Goal: Information Seeking & Learning: Learn about a topic

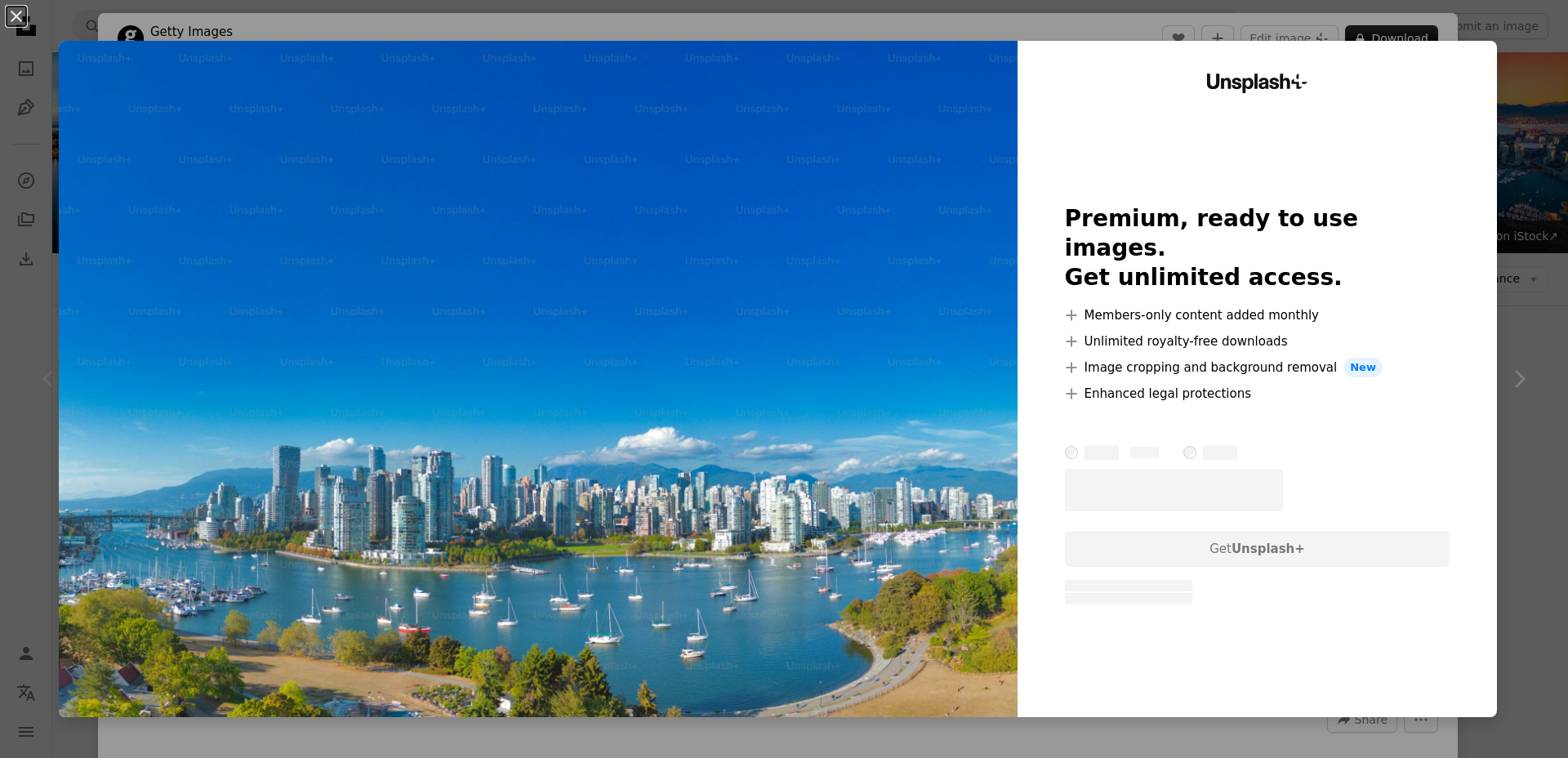
scroll to position [385, 0]
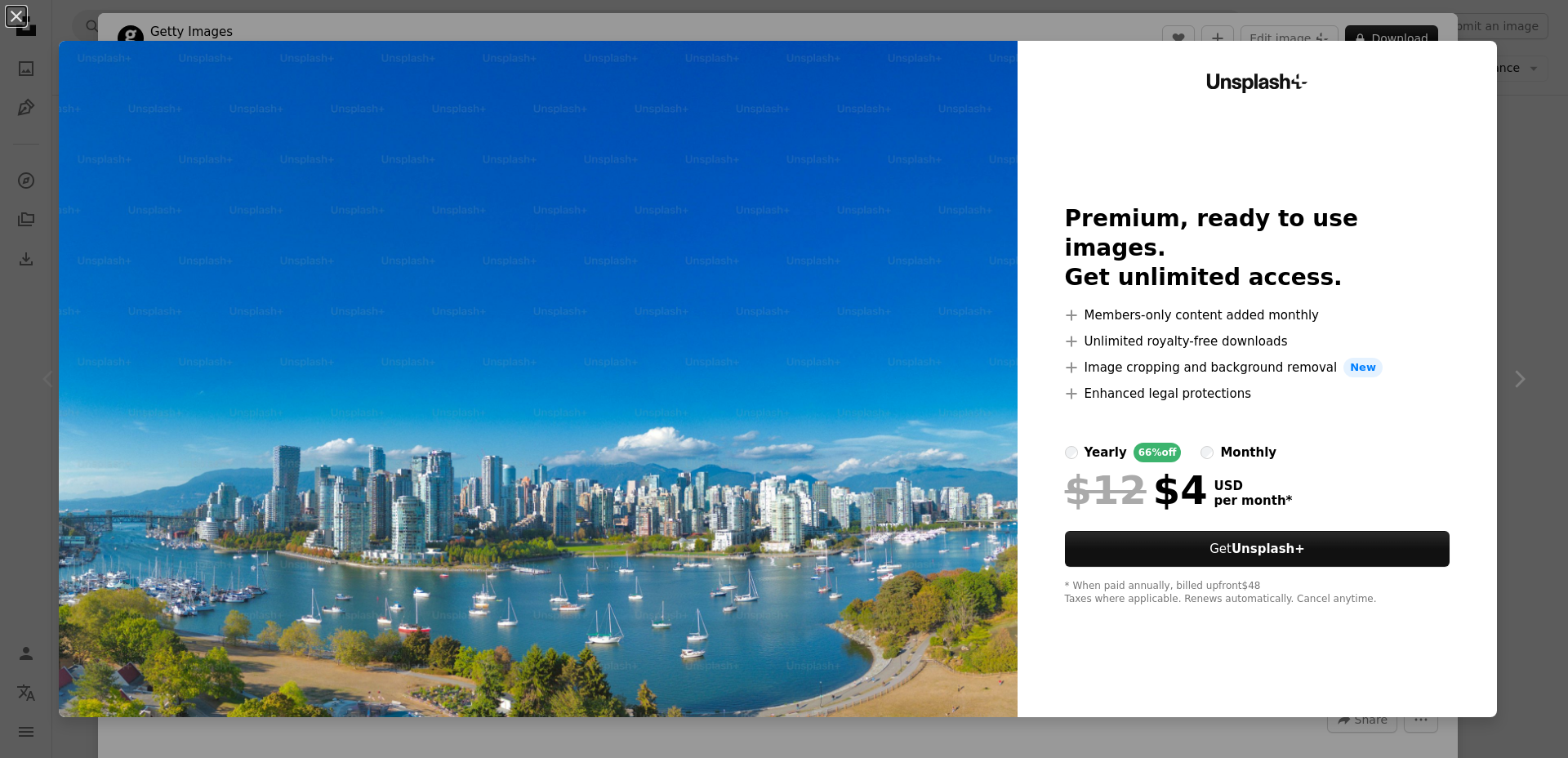
click at [1532, 281] on div "An X shape Unsplash+ Premium, ready to use images. Get unlimited access. A plus…" at bounding box center [784, 379] width 1568 height 758
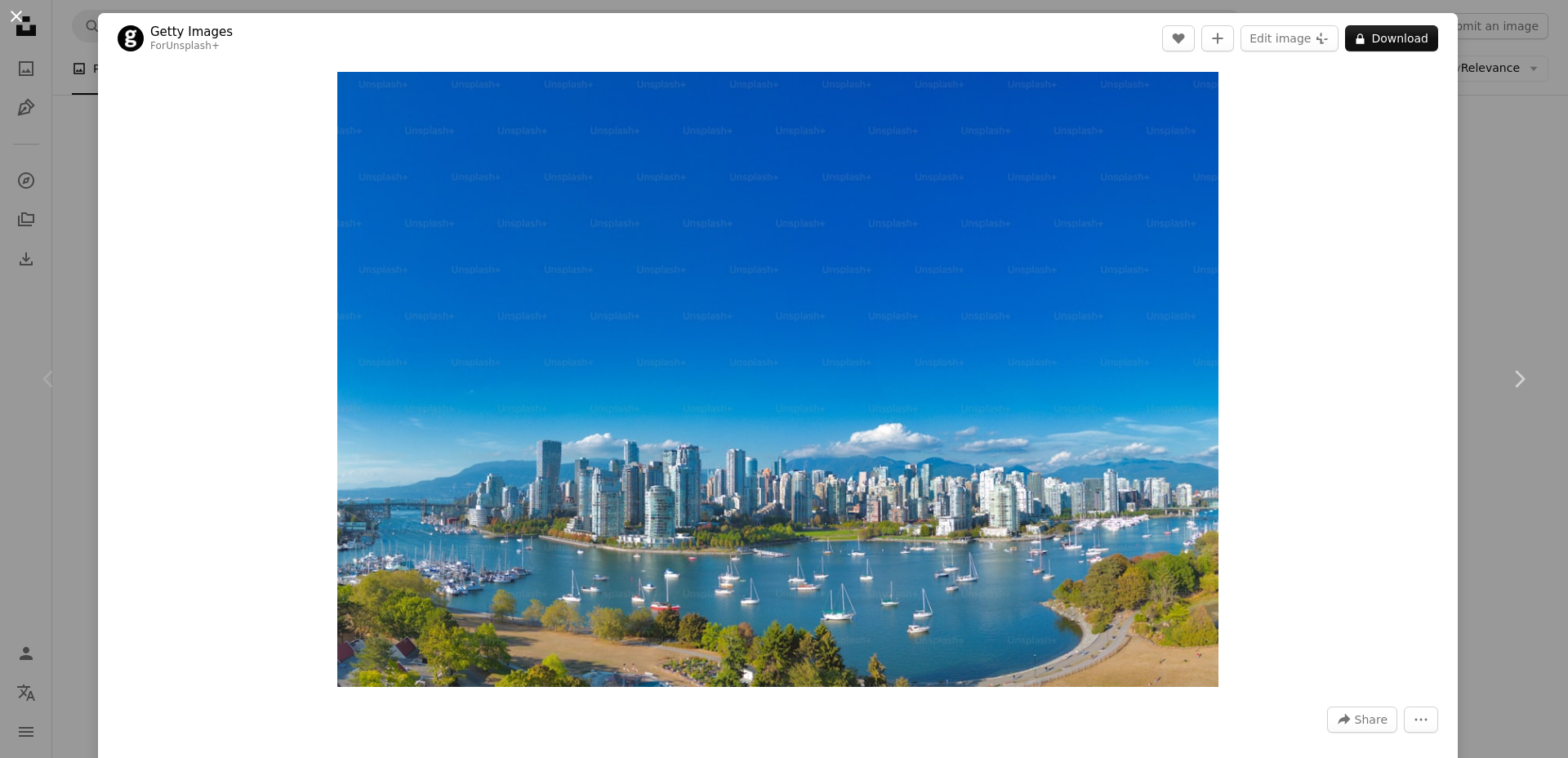
click at [13, 16] on button "An X shape" at bounding box center [17, 17] width 20 height 20
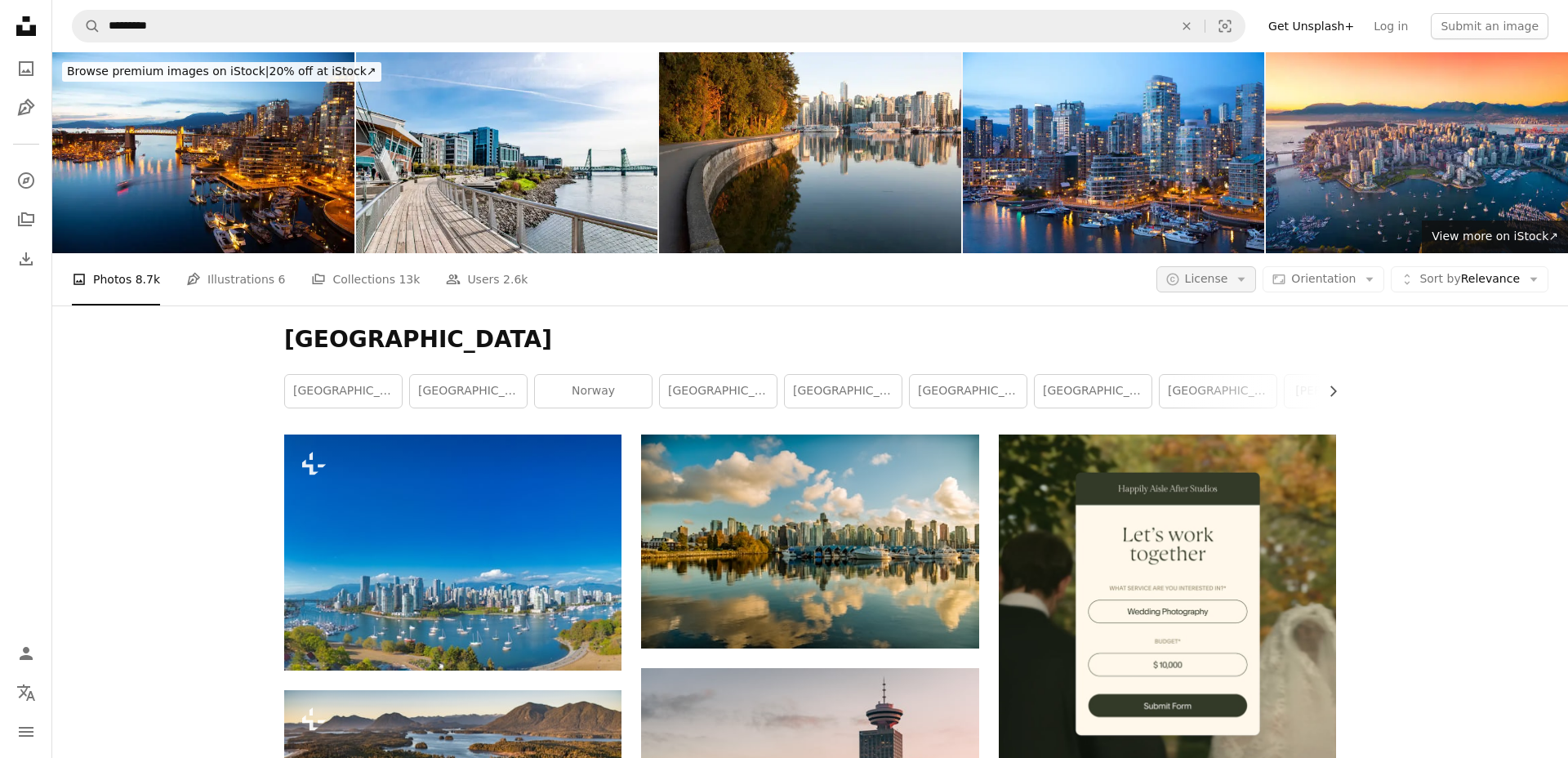
click at [1249, 283] on icon "Arrow down" at bounding box center [1241, 279] width 15 height 15
click at [1224, 405] on span "Free" at bounding box center [1249, 410] width 100 height 16
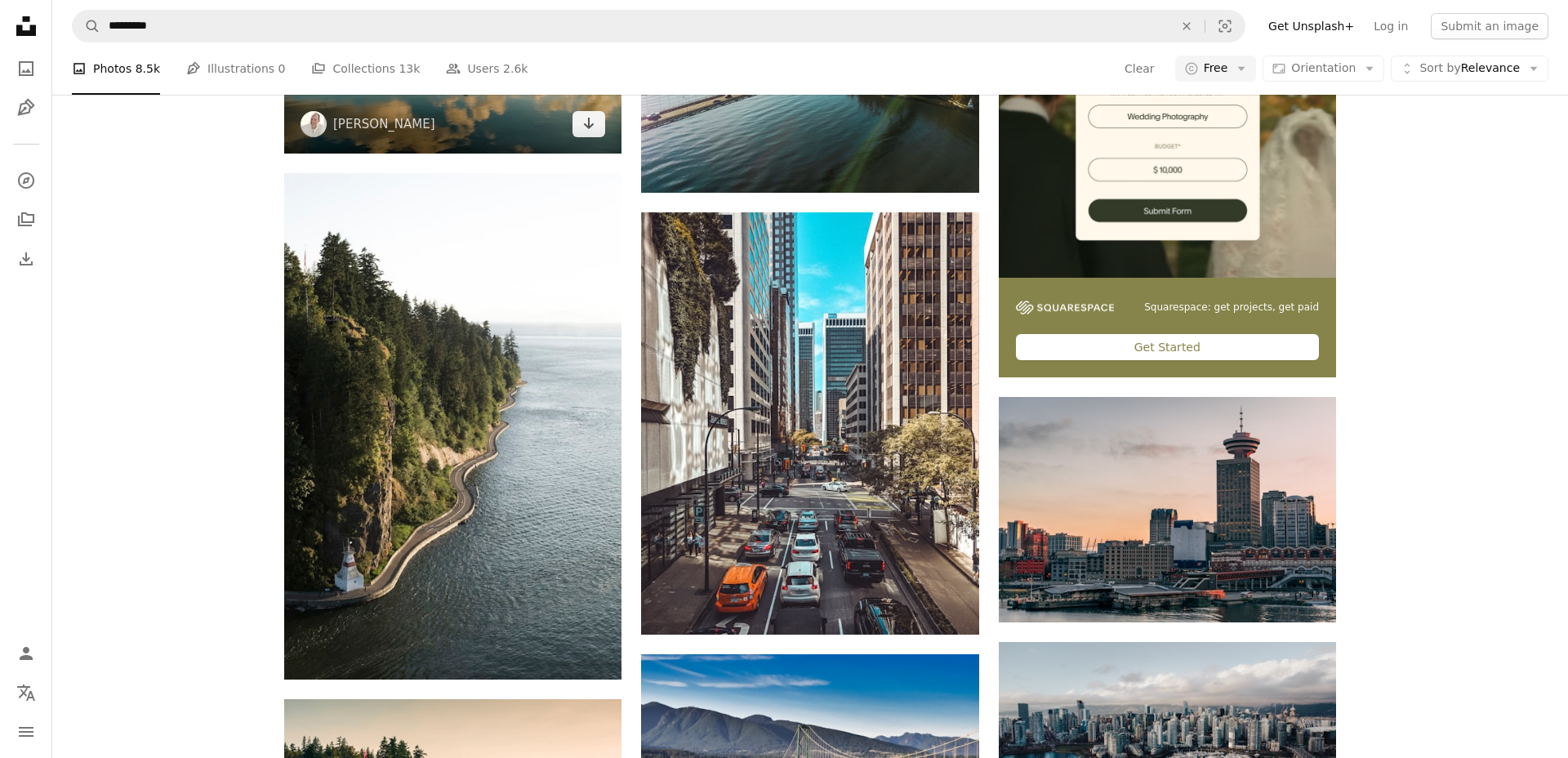
scroll to position [197, 0]
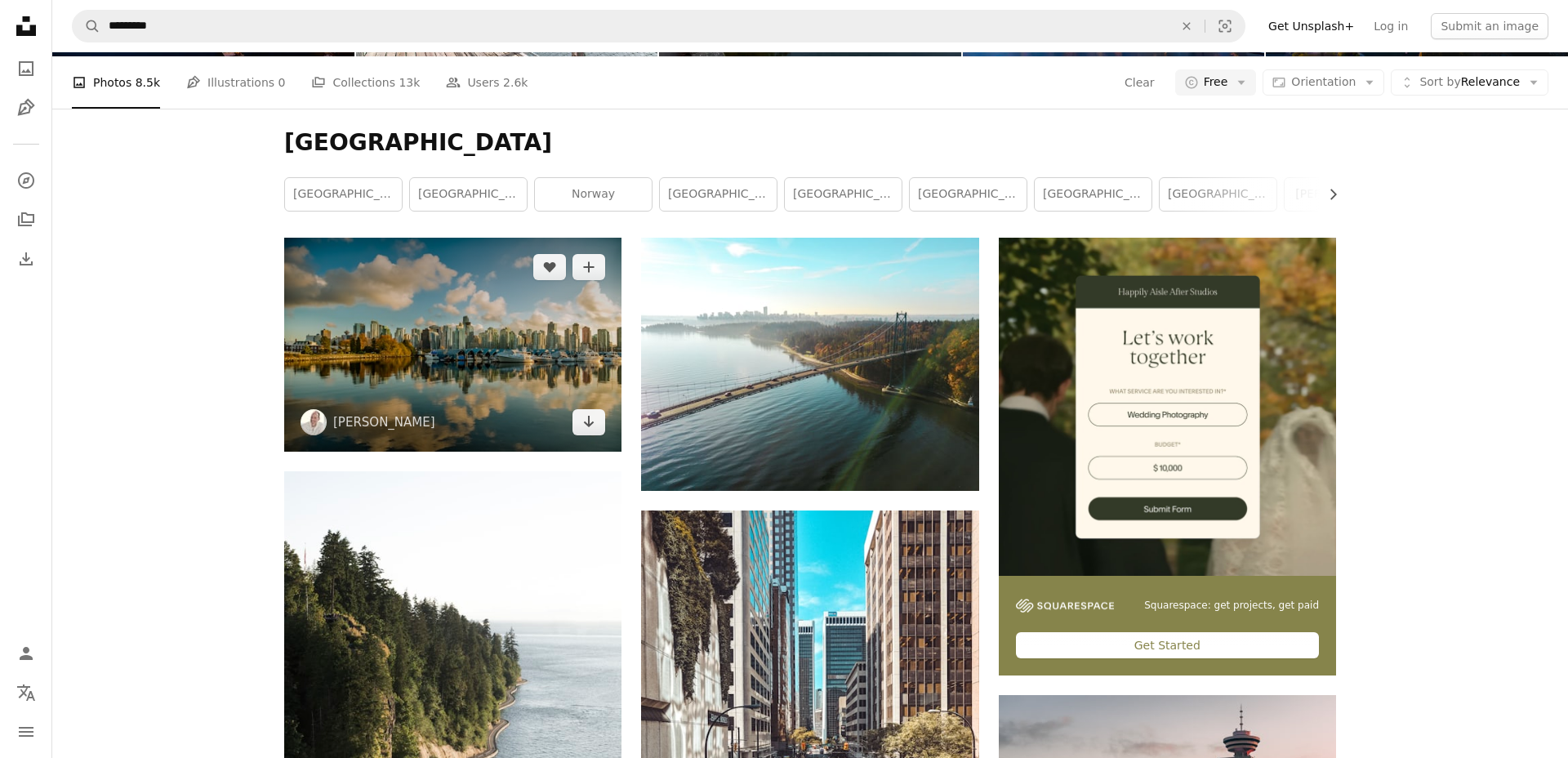
click at [423, 335] on img at bounding box center [453, 344] width 338 height 213
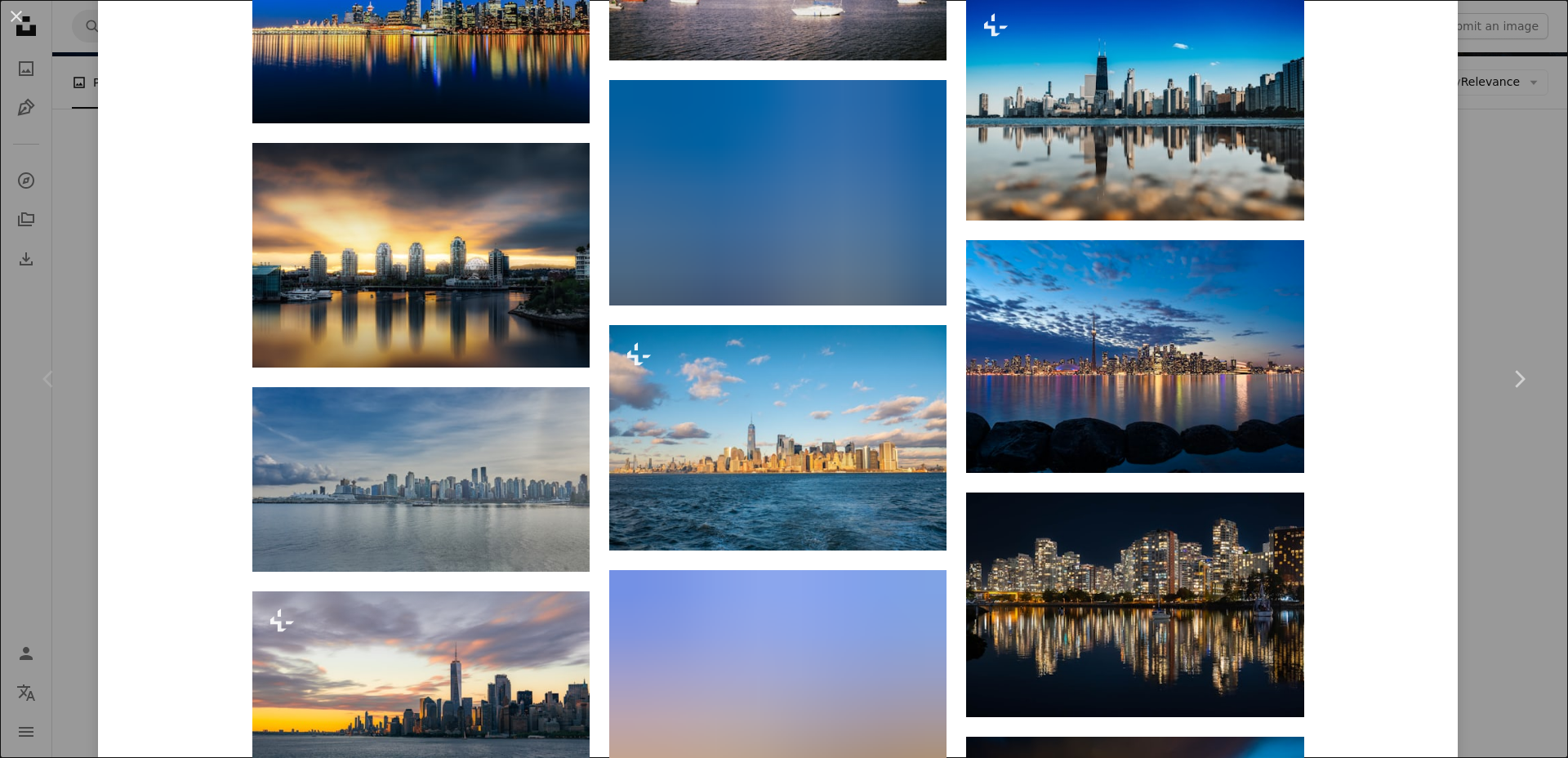
scroll to position [3671, 0]
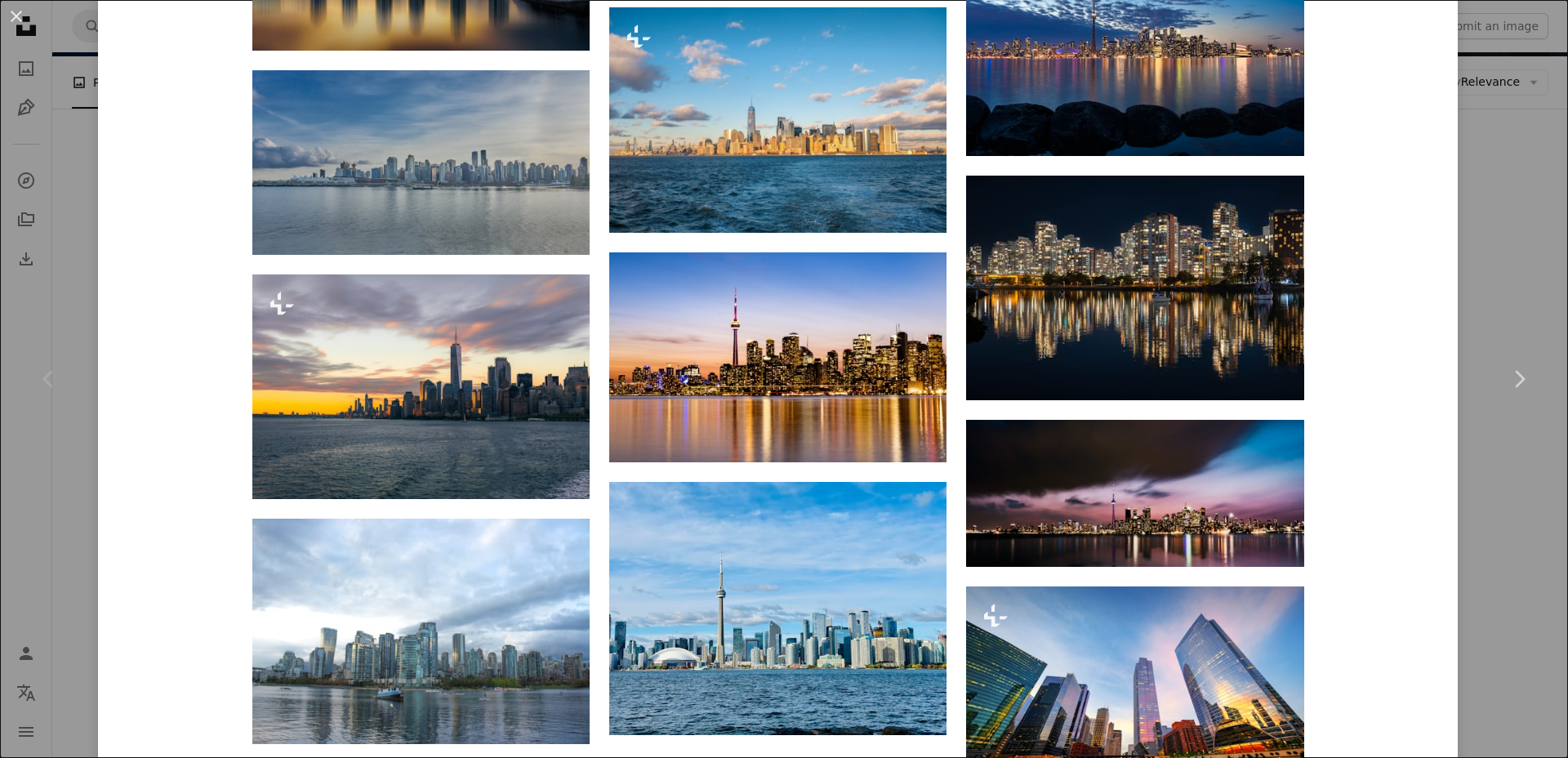
click at [1530, 294] on div "An X shape Chevron left Chevron right [PERSON_NAME] mbenna A heart A plus sign …" at bounding box center [784, 379] width 1568 height 758
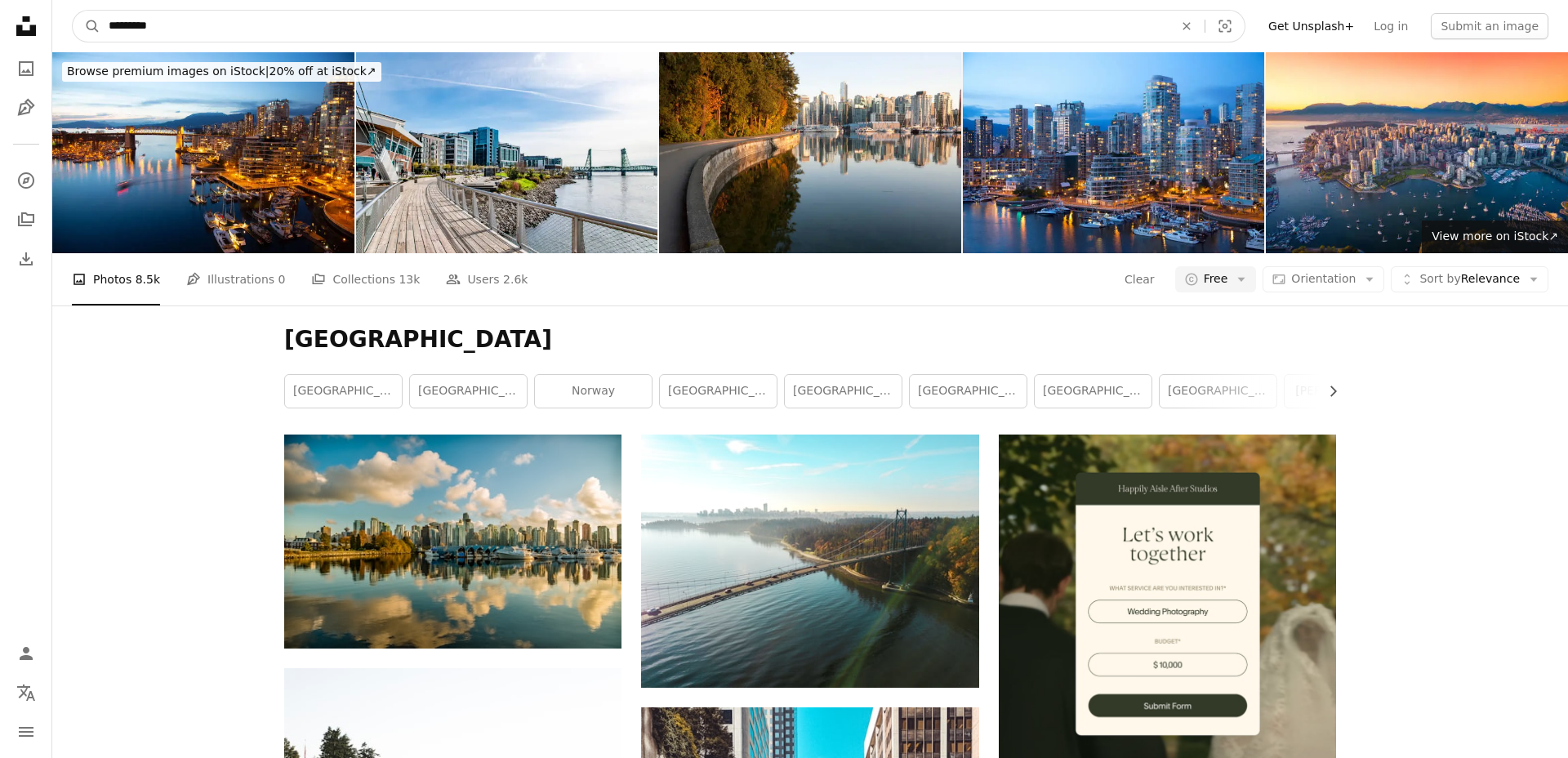
click at [232, 26] on input "*********" at bounding box center [634, 26] width 1069 height 31
type input "**********"
click button "A magnifying glass" at bounding box center [86, 26] width 28 height 31
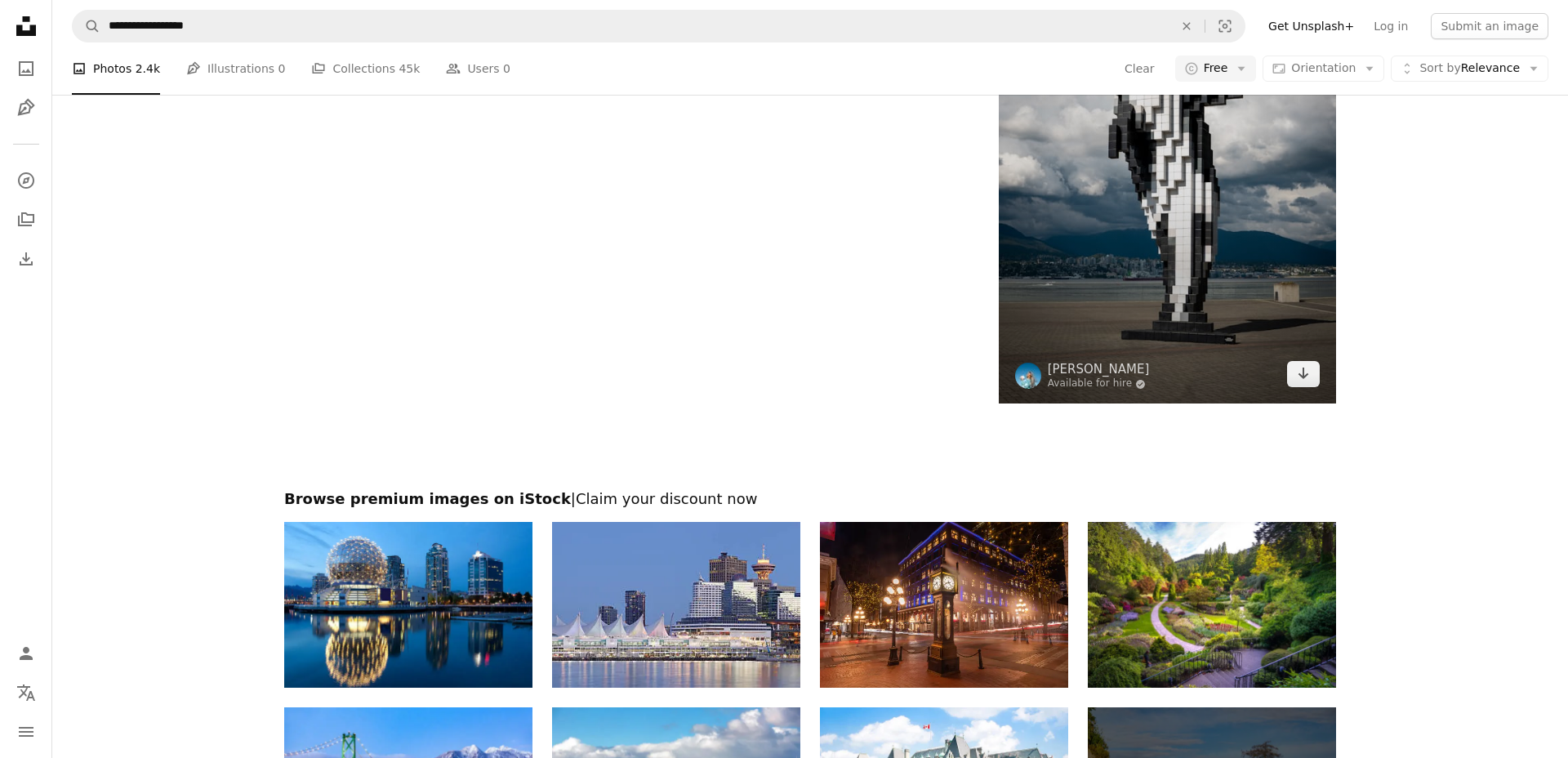
scroll to position [2911, 0]
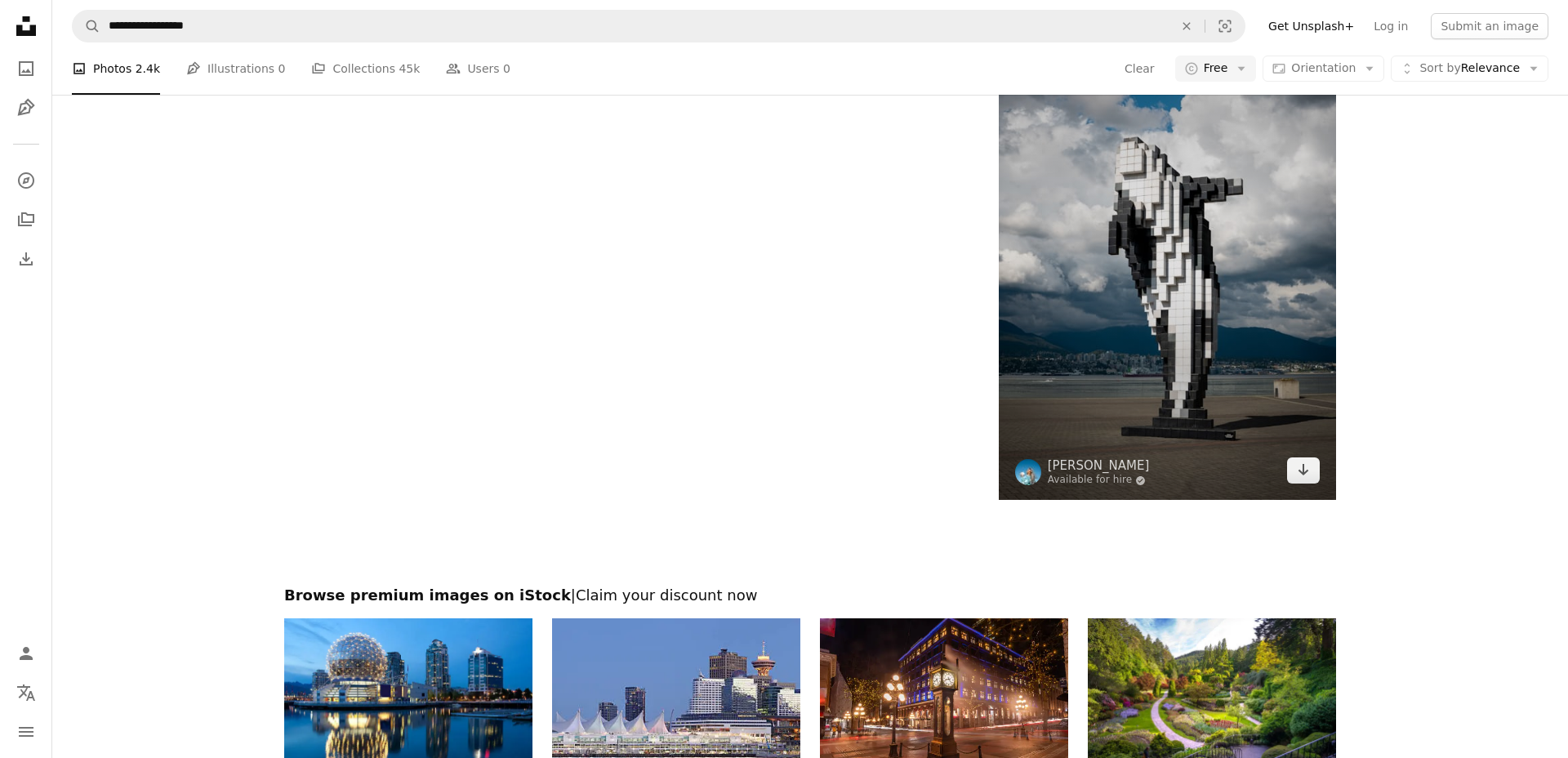
click at [1161, 279] on img at bounding box center [1167, 246] width 338 height 506
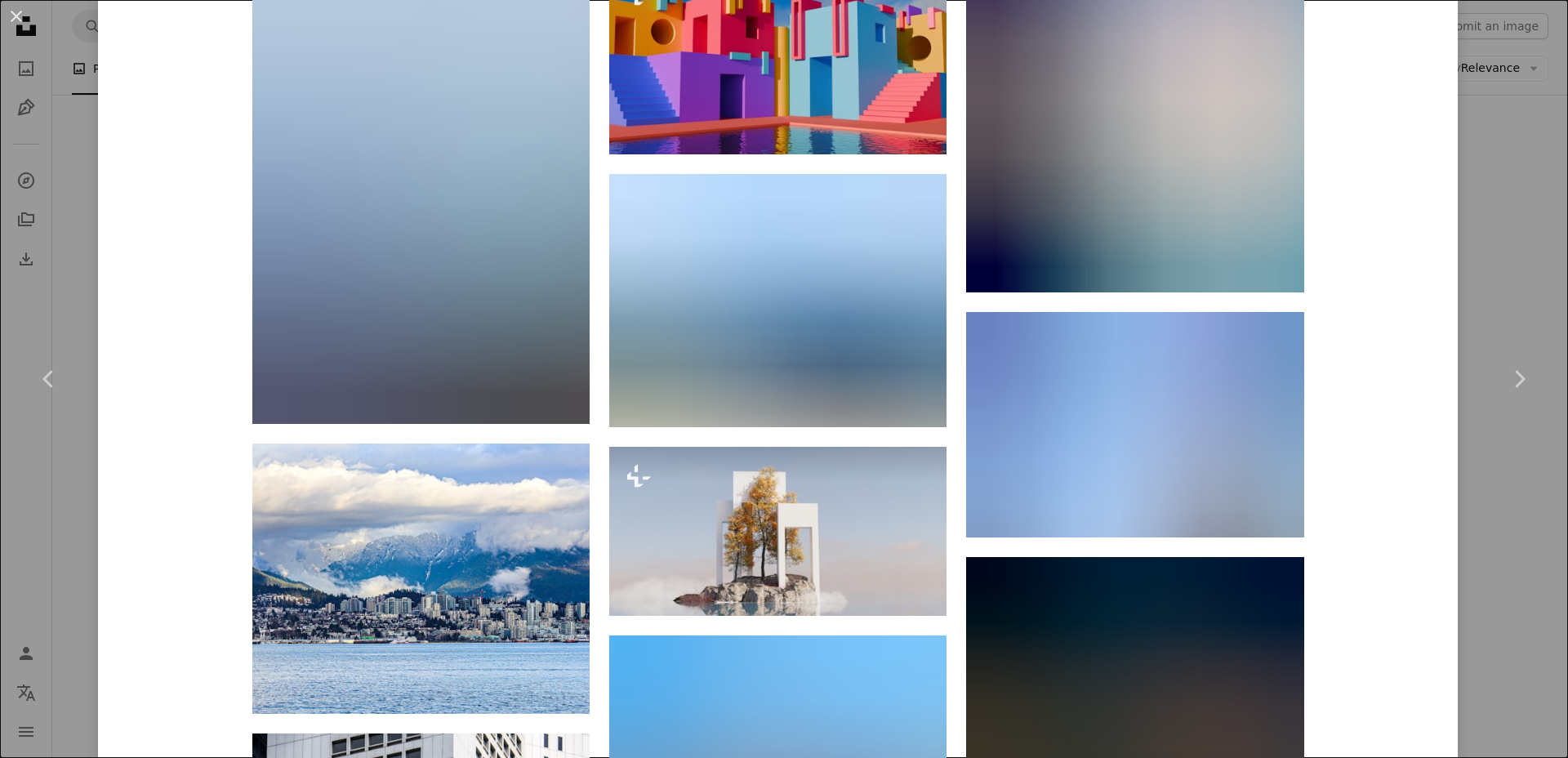
scroll to position [12910, 0]
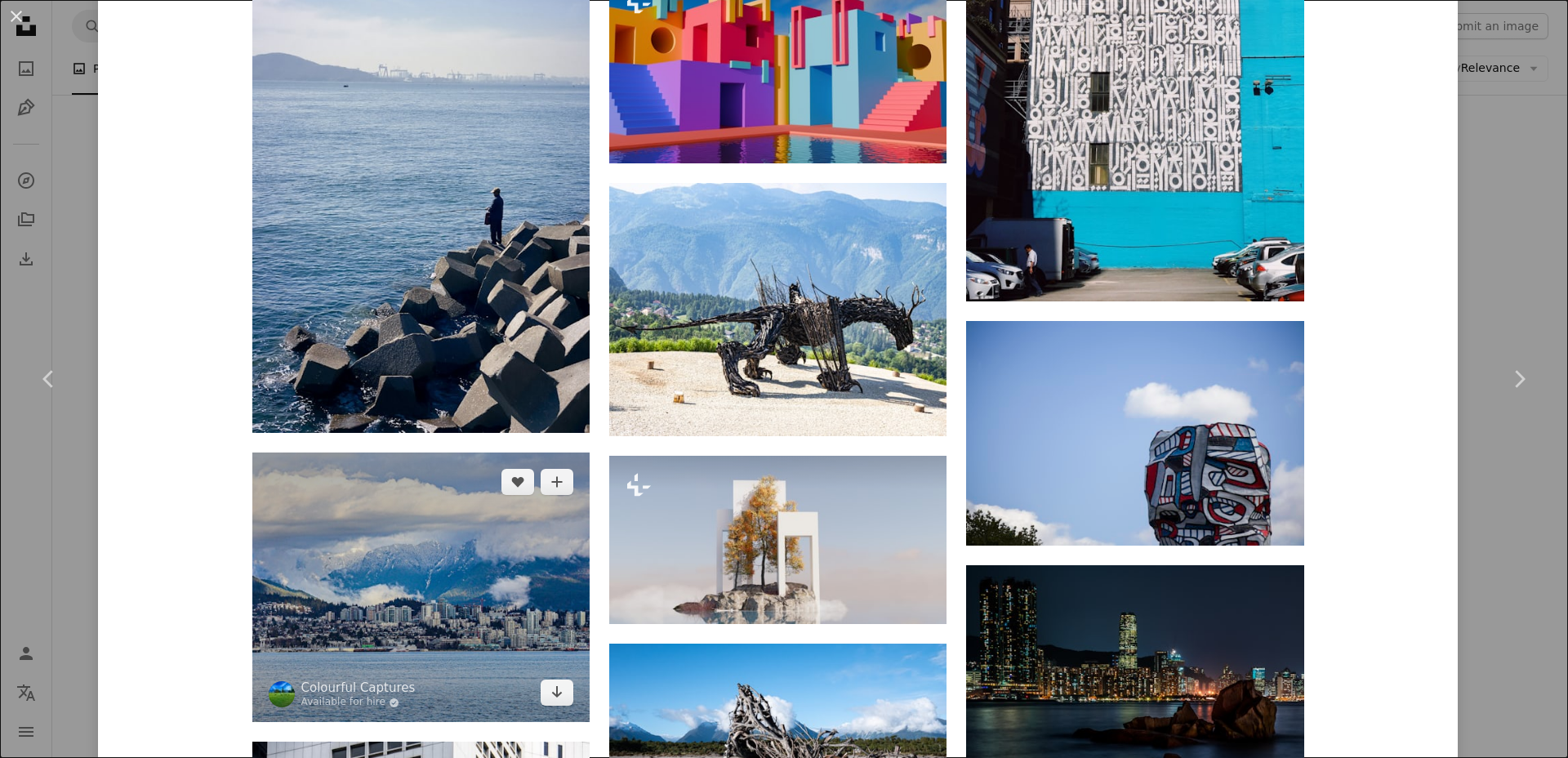
click at [522, 537] on img at bounding box center [421, 588] width 338 height 271
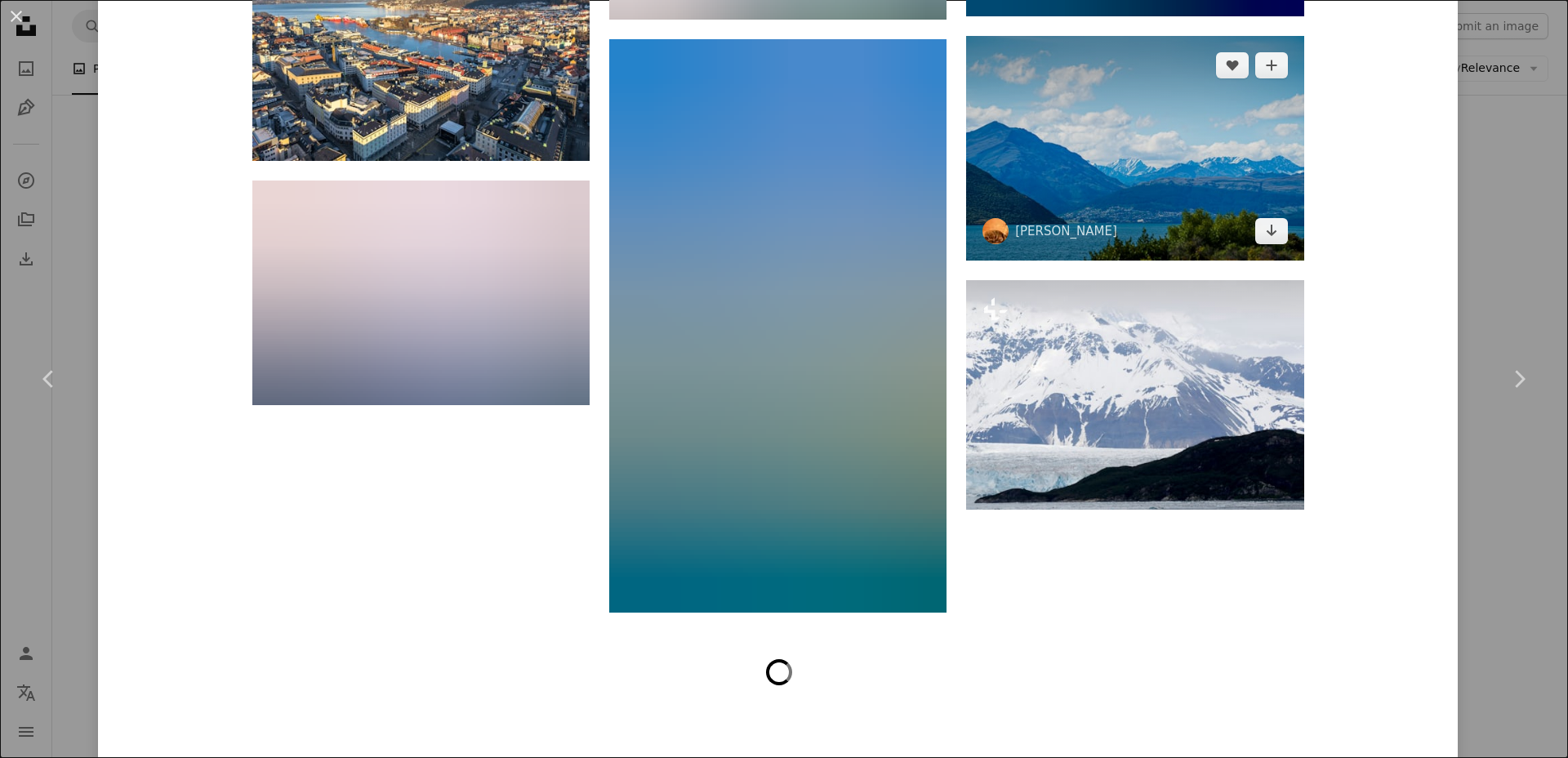
scroll to position [5760, 0]
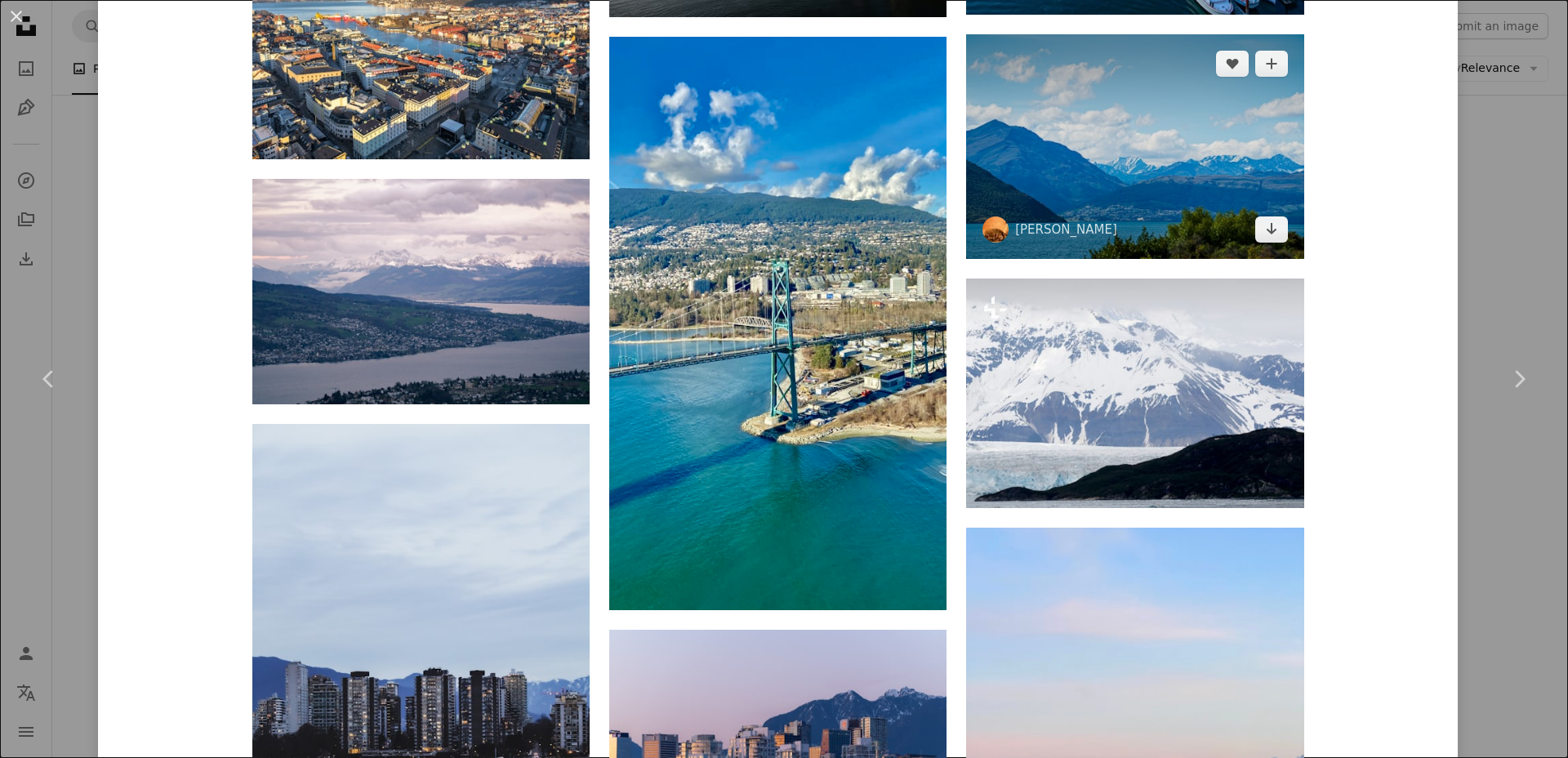
click at [1127, 133] on img at bounding box center [1134, 147] width 338 height 225
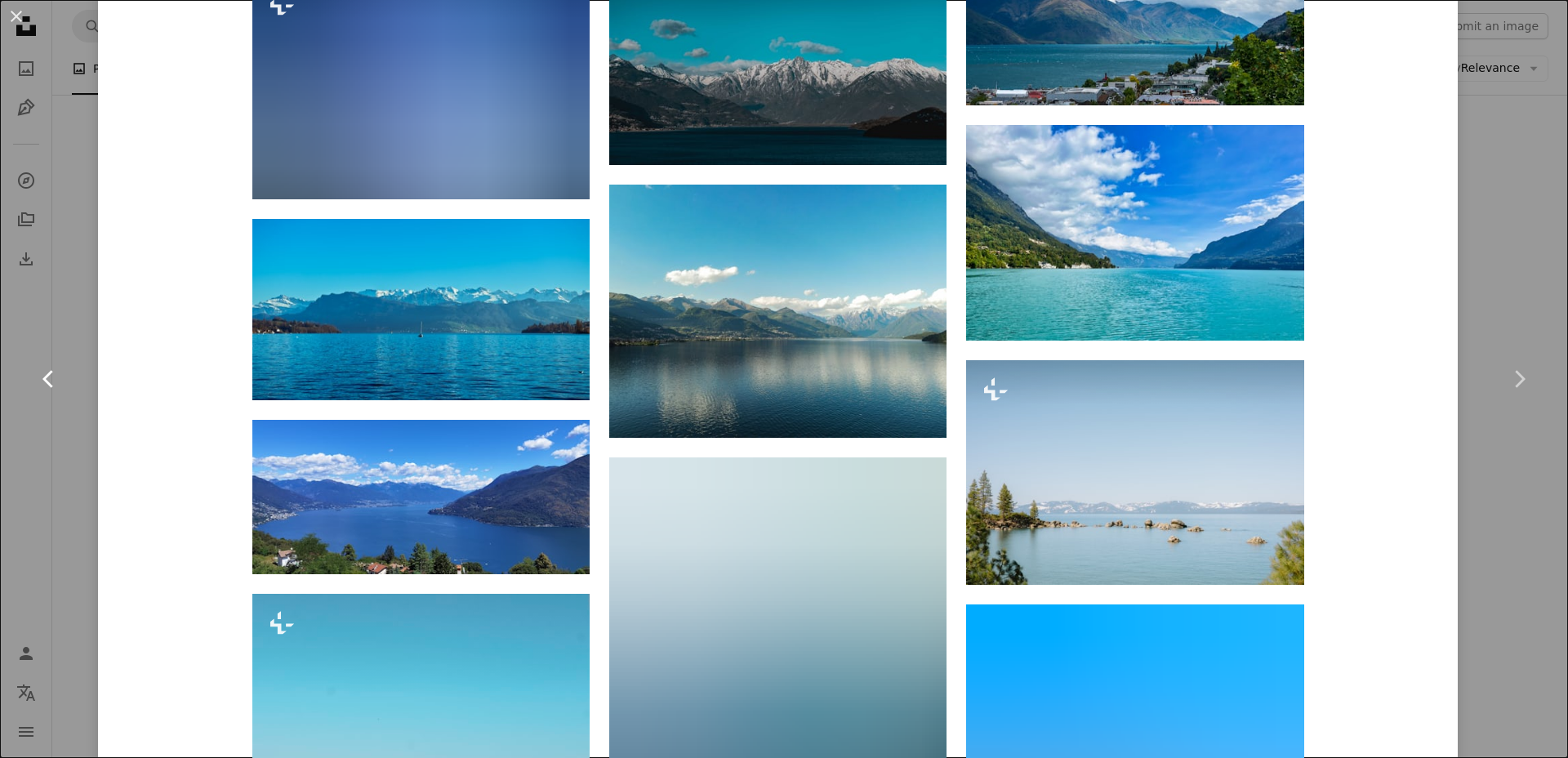
scroll to position [3335, 0]
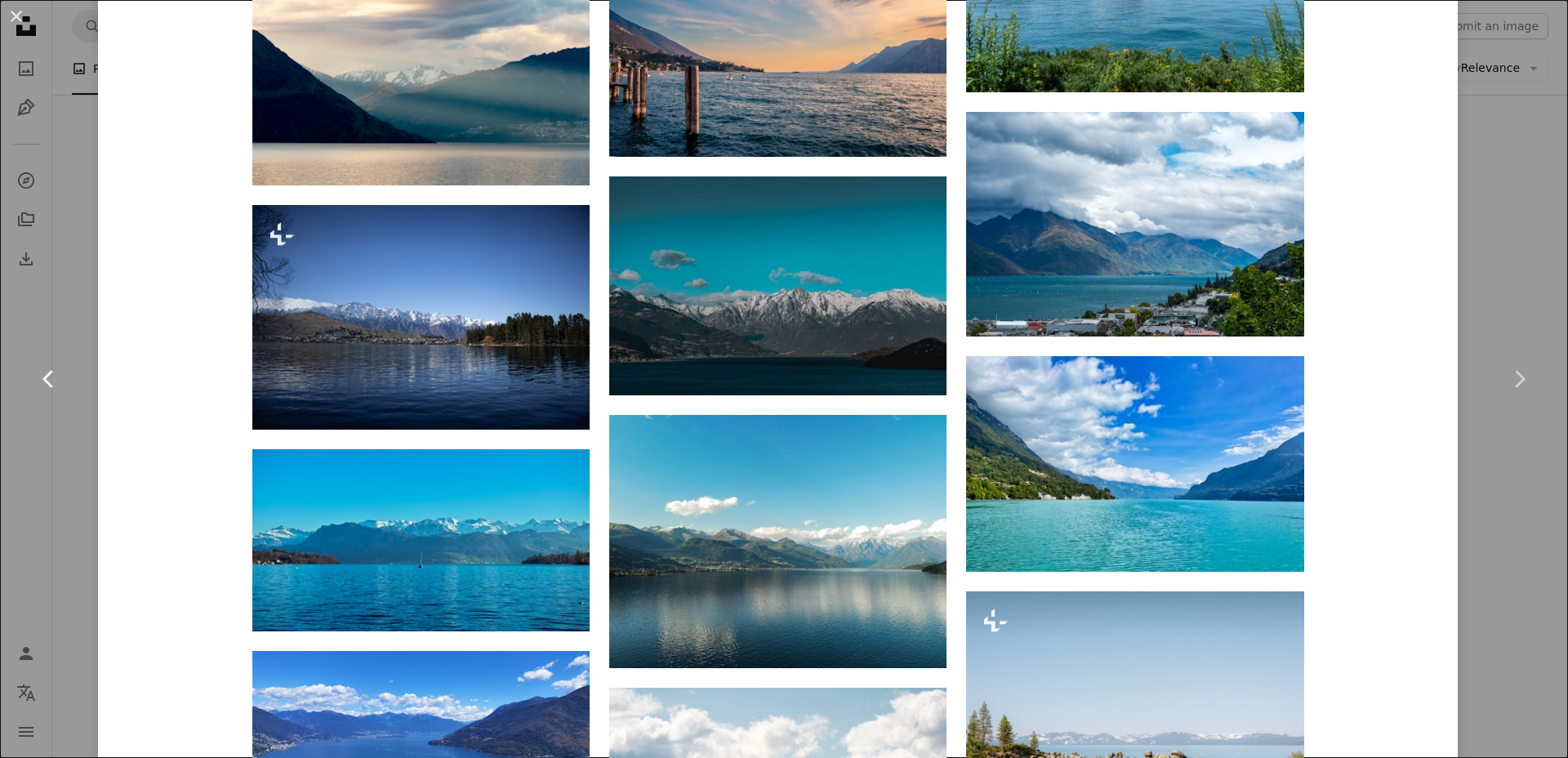
click at [18, 447] on link "Chevron left" at bounding box center [49, 379] width 98 height 157
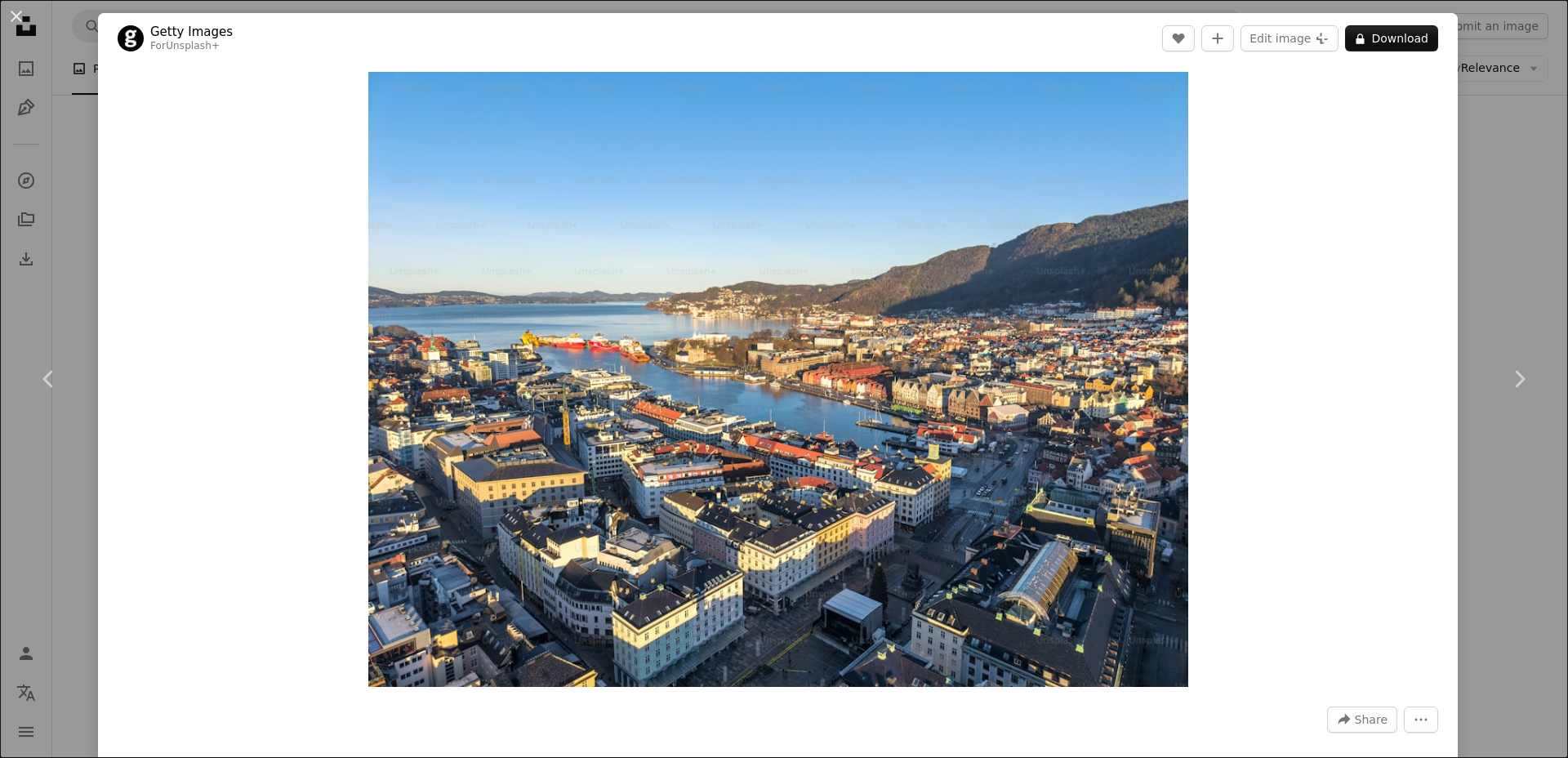
click at [7, 21] on button "An X shape" at bounding box center [17, 17] width 20 height 20
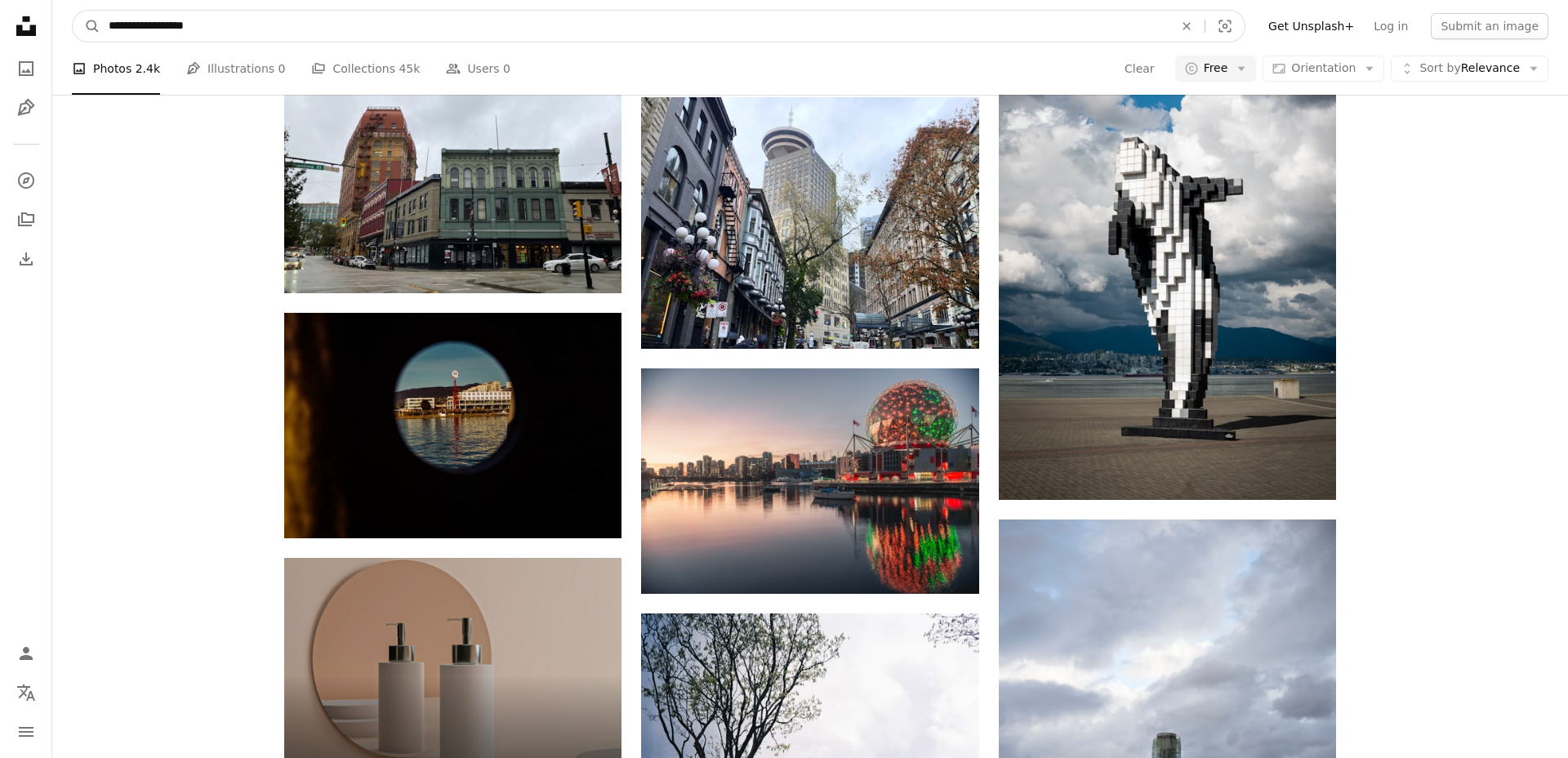
click at [277, 22] on input "**********" at bounding box center [634, 26] width 1069 height 31
type input "*********"
click button "A magnifying glass" at bounding box center [86, 26] width 28 height 31
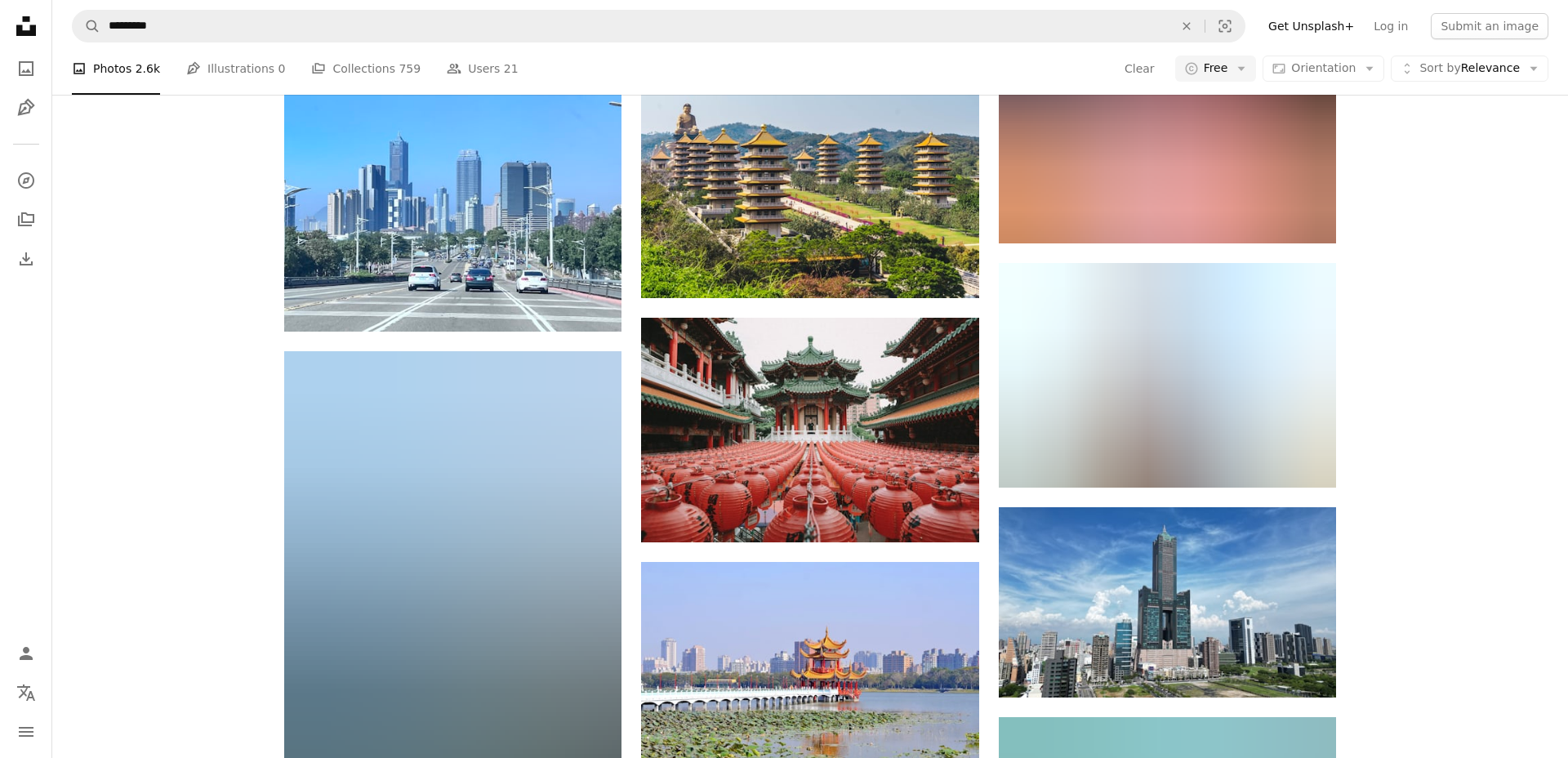
scroll to position [899, 0]
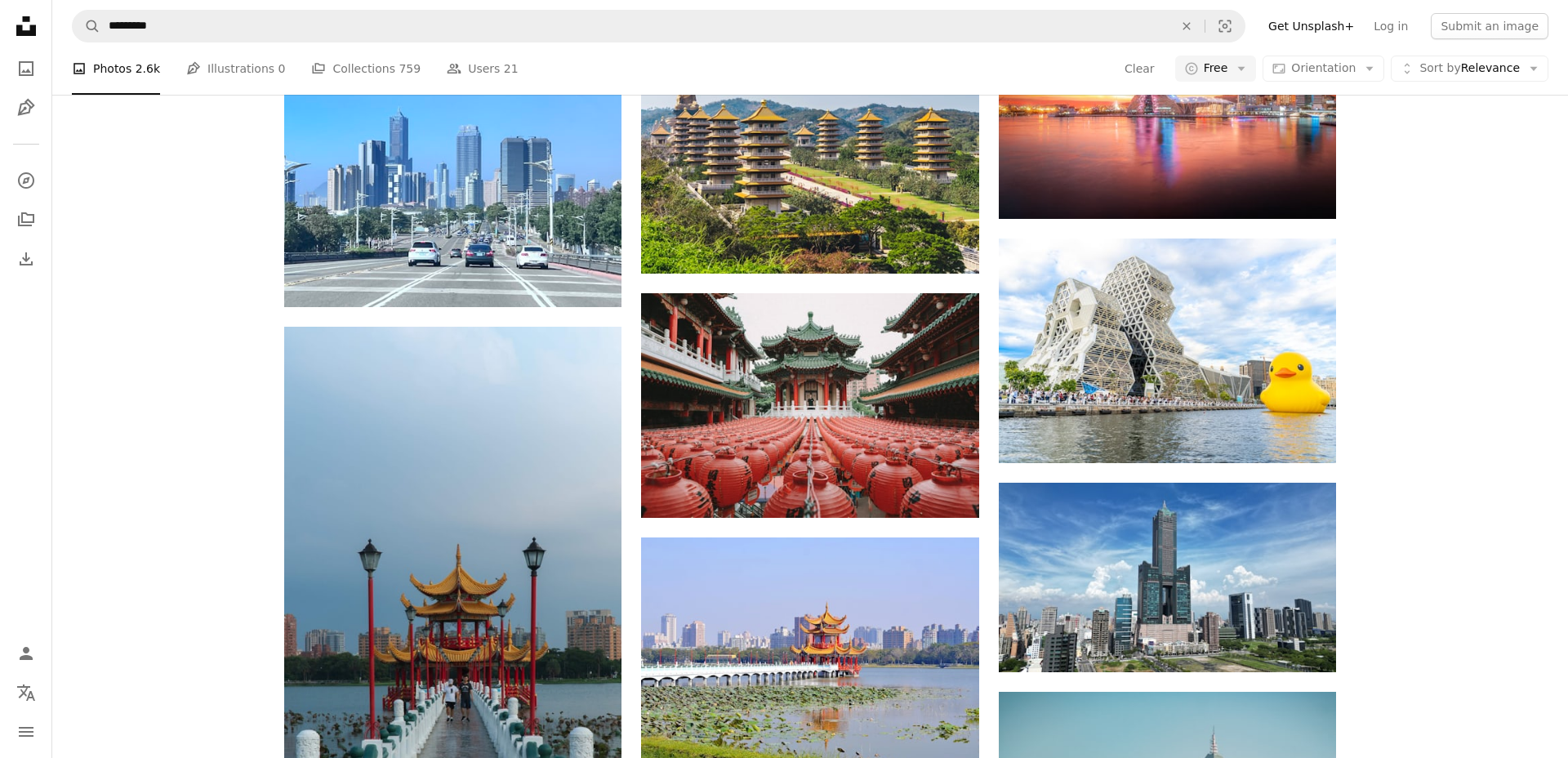
click at [1436, 240] on div "A heart A plus sign [PERSON_NAME] Available for hire A checkmark inside of a ci…" at bounding box center [810, 711] width 1516 height 2351
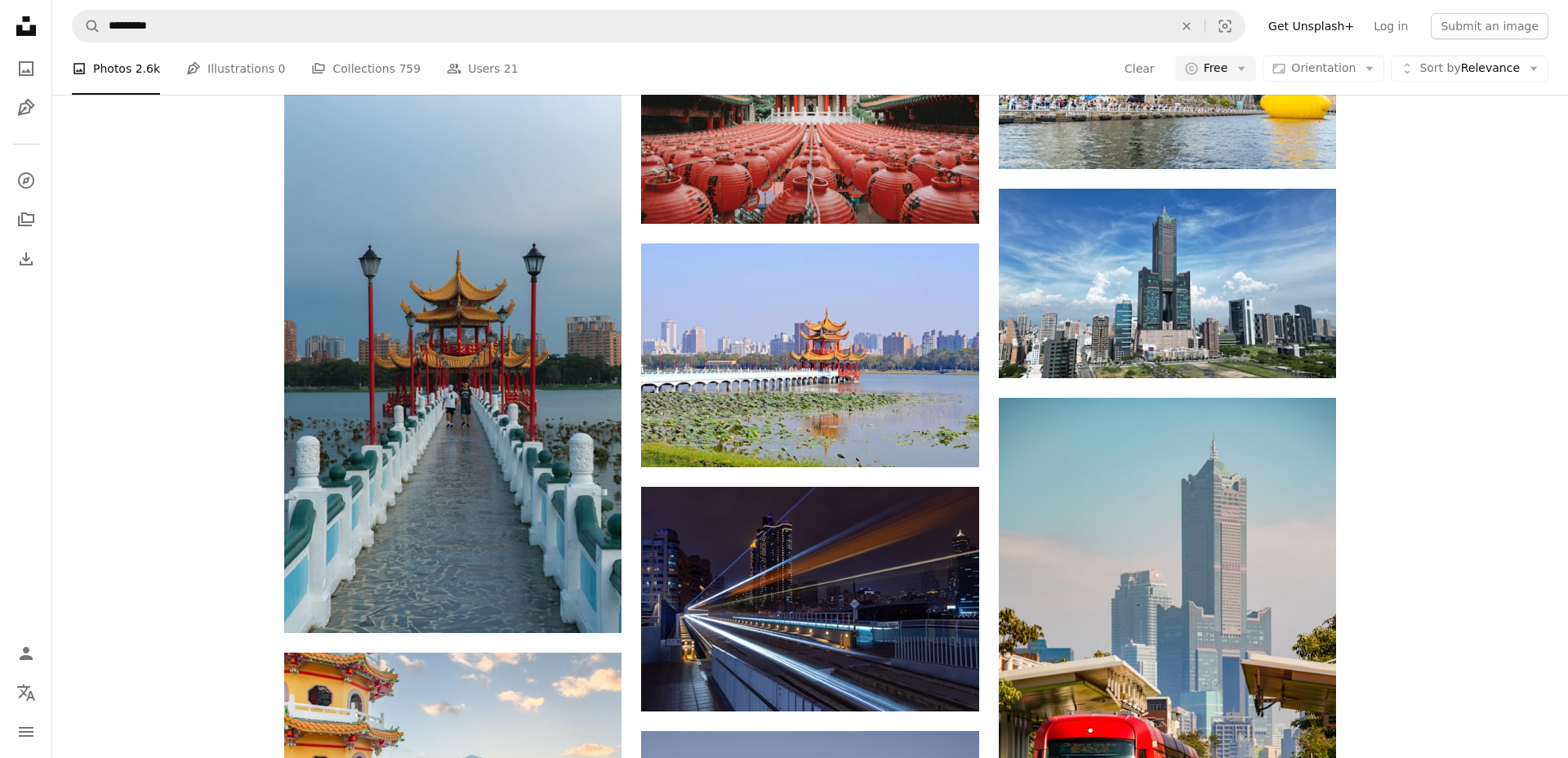
click at [1430, 230] on div "A heart A plus sign [PERSON_NAME] Available for hire A checkmark inside of a ci…" at bounding box center [810, 417] width 1516 height 2351
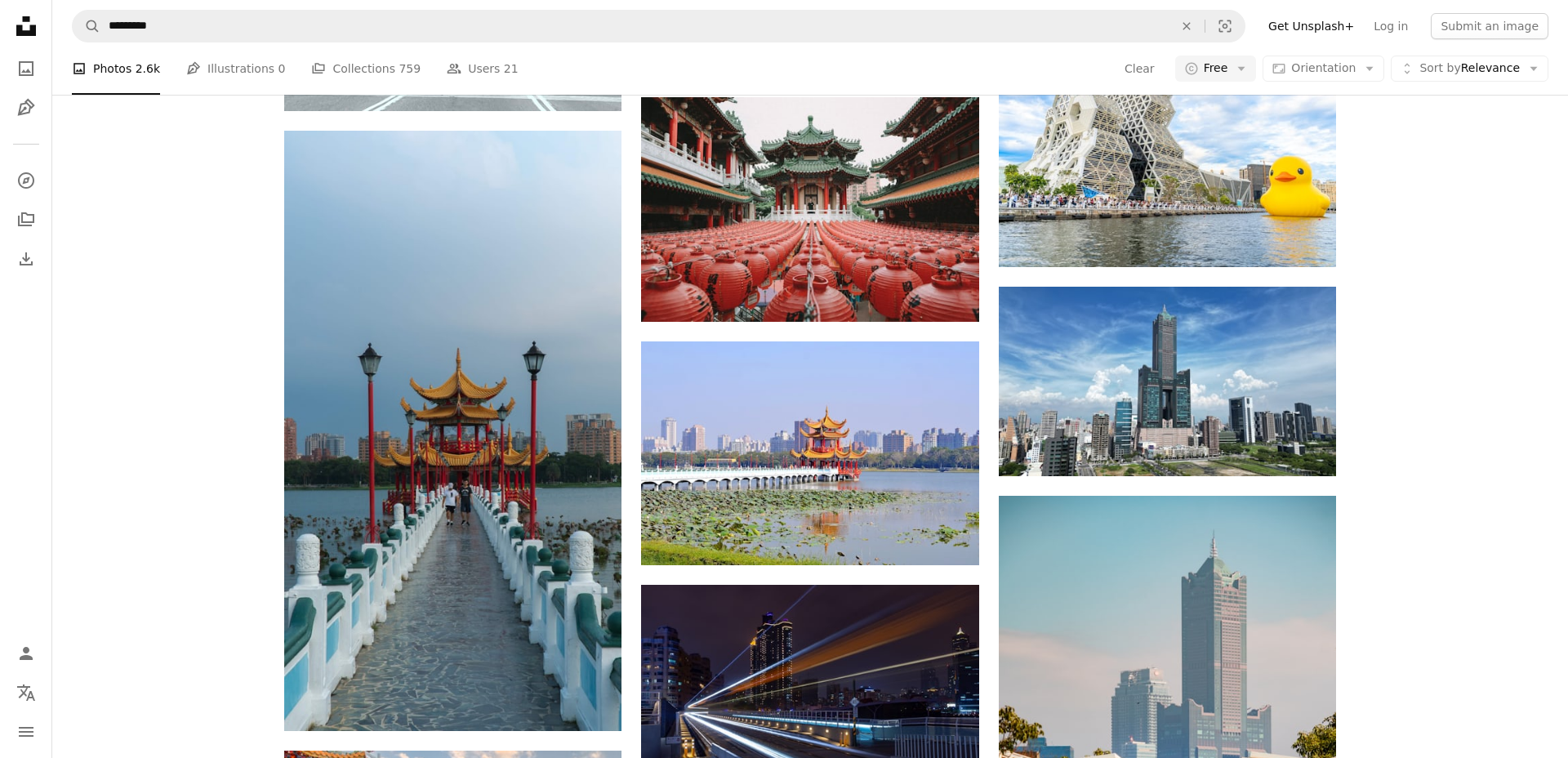
click at [1434, 231] on div "A heart A plus sign [PERSON_NAME] Available for hire A checkmark inside of a ci…" at bounding box center [810, 515] width 1516 height 2351
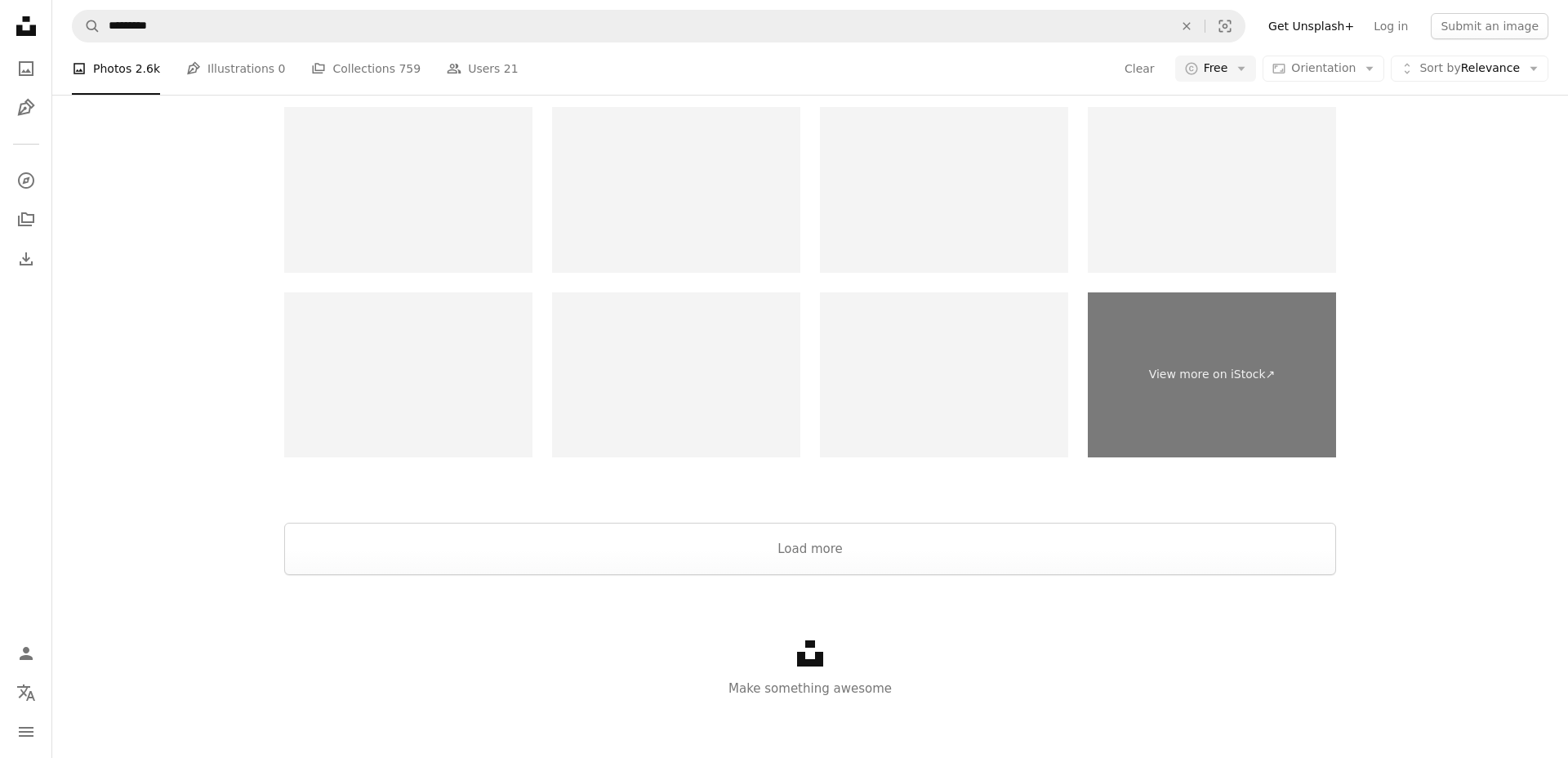
scroll to position [2804, 0]
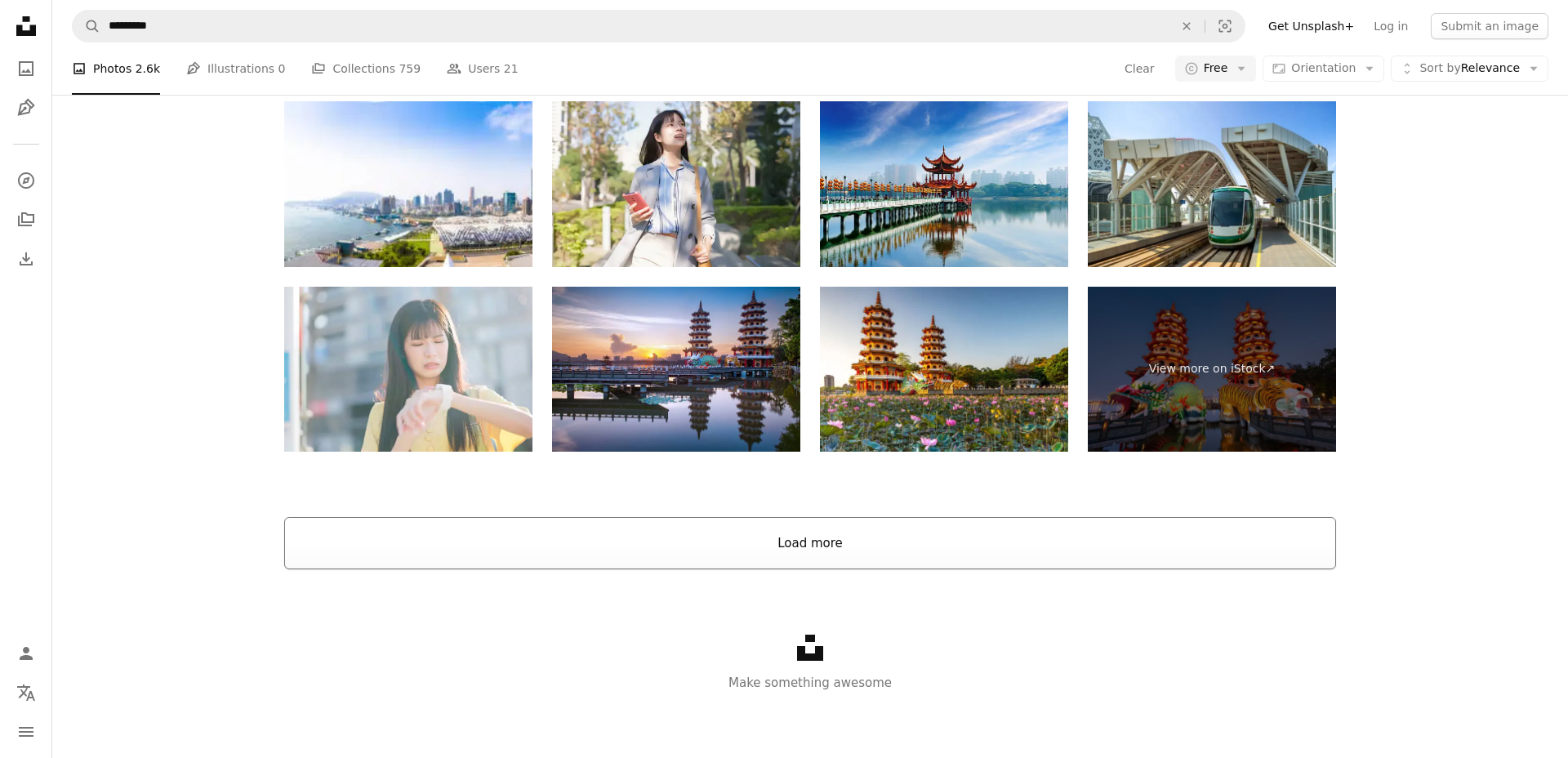
click at [798, 538] on button "Load more" at bounding box center [810, 543] width 1052 height 53
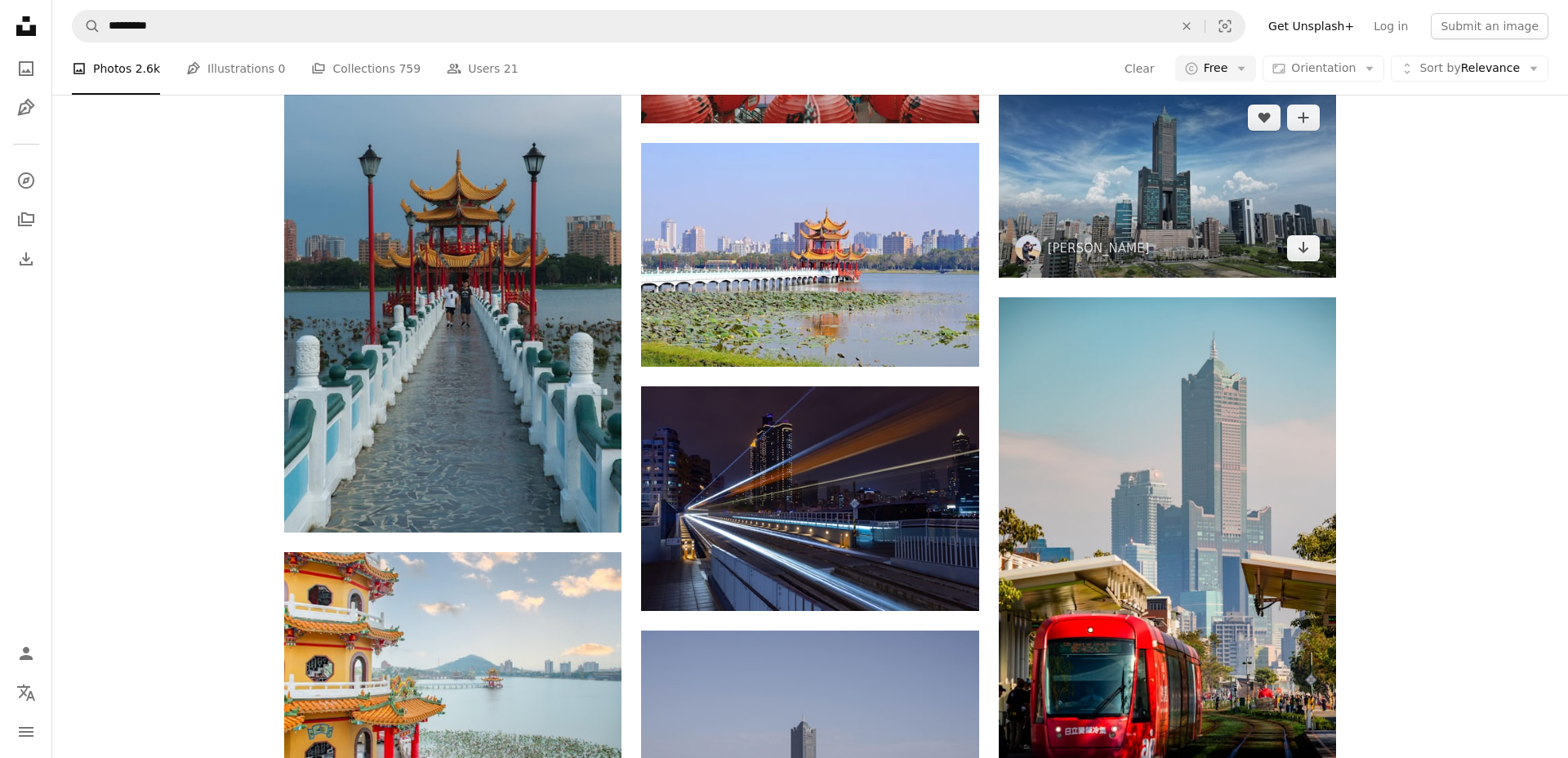
scroll to position [1097, 0]
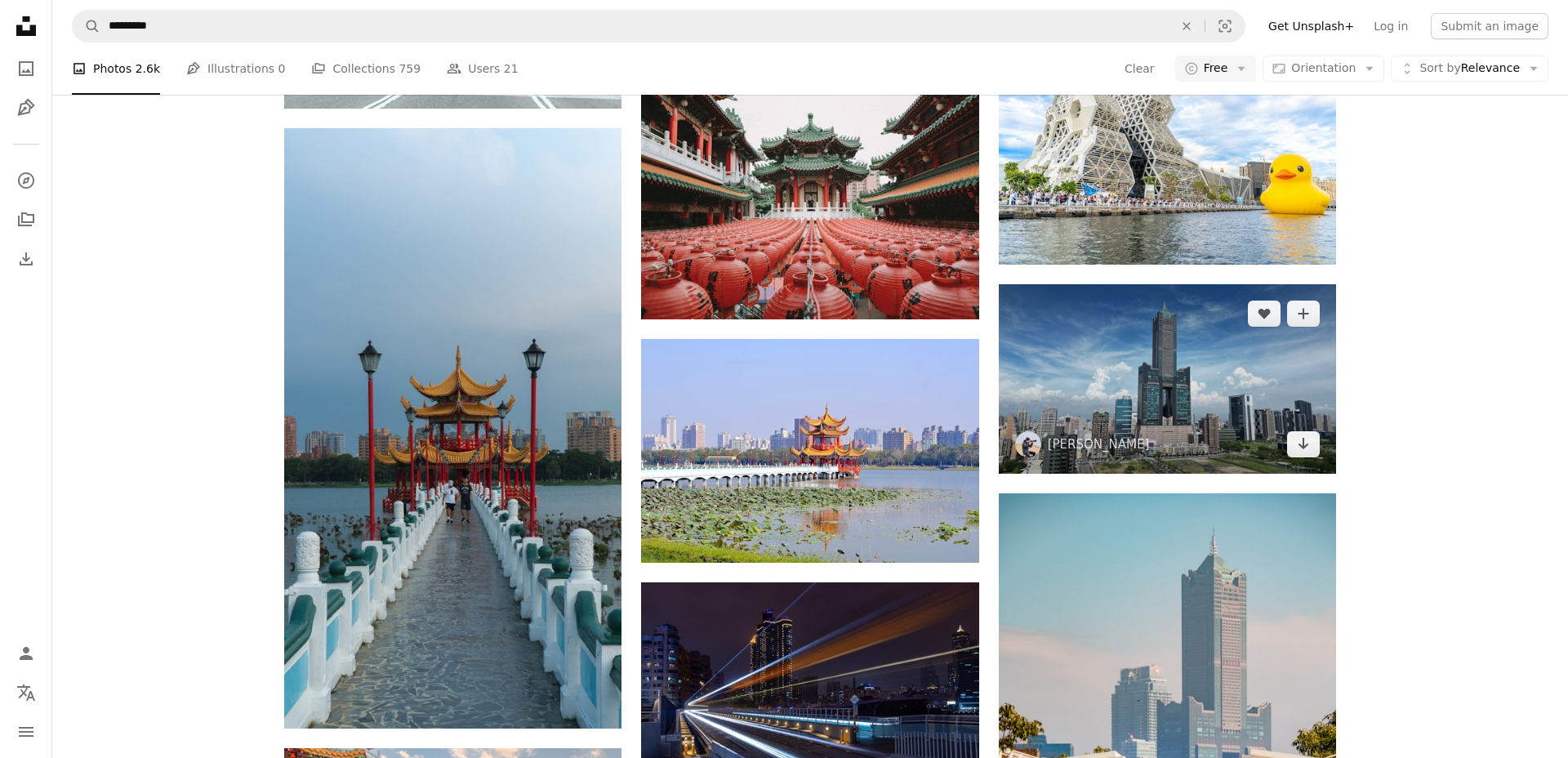
click at [1150, 387] on img at bounding box center [1167, 379] width 338 height 189
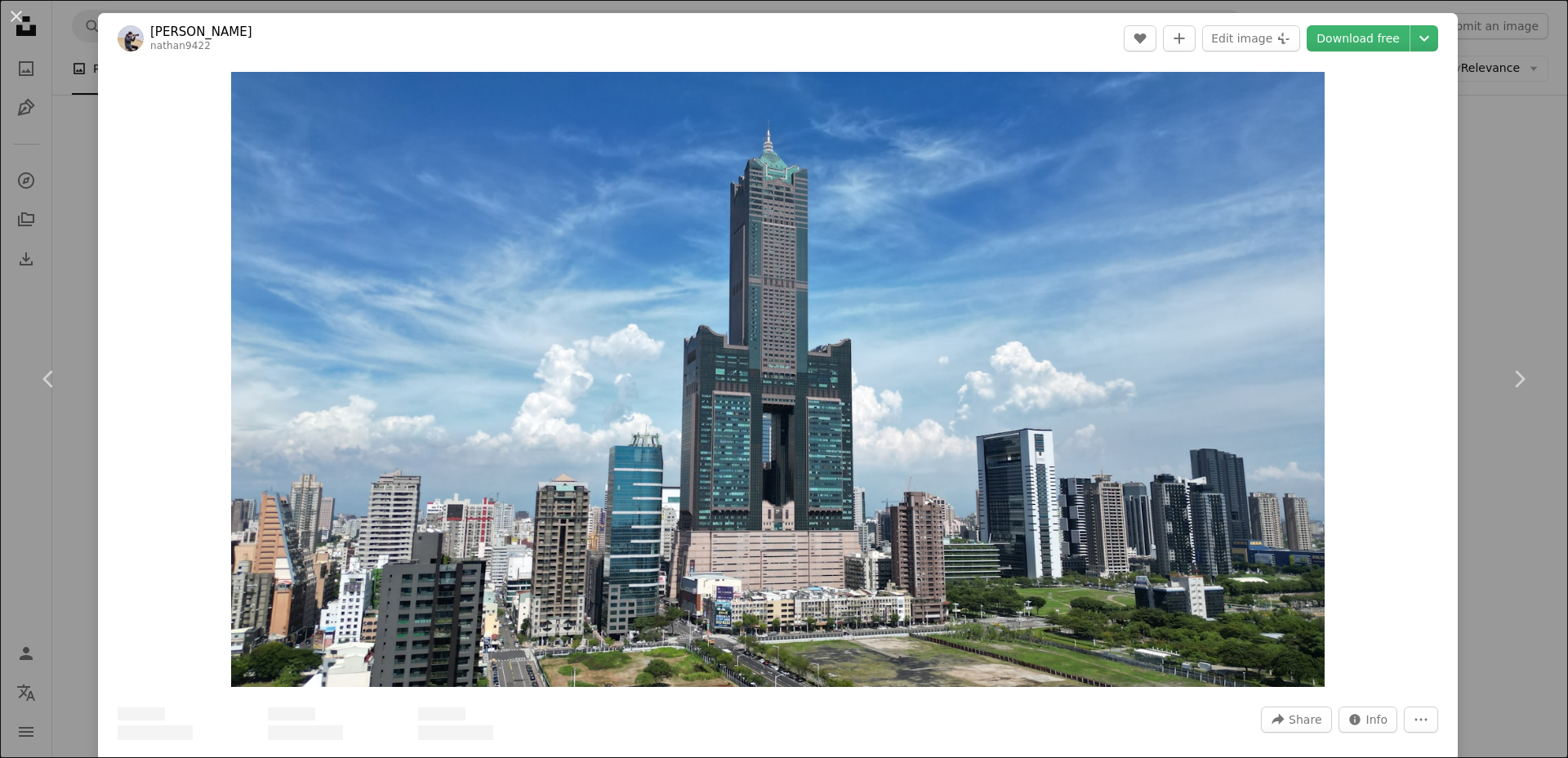
click at [1150, 387] on img "Zoom in on this image" at bounding box center [778, 379] width 1094 height 615
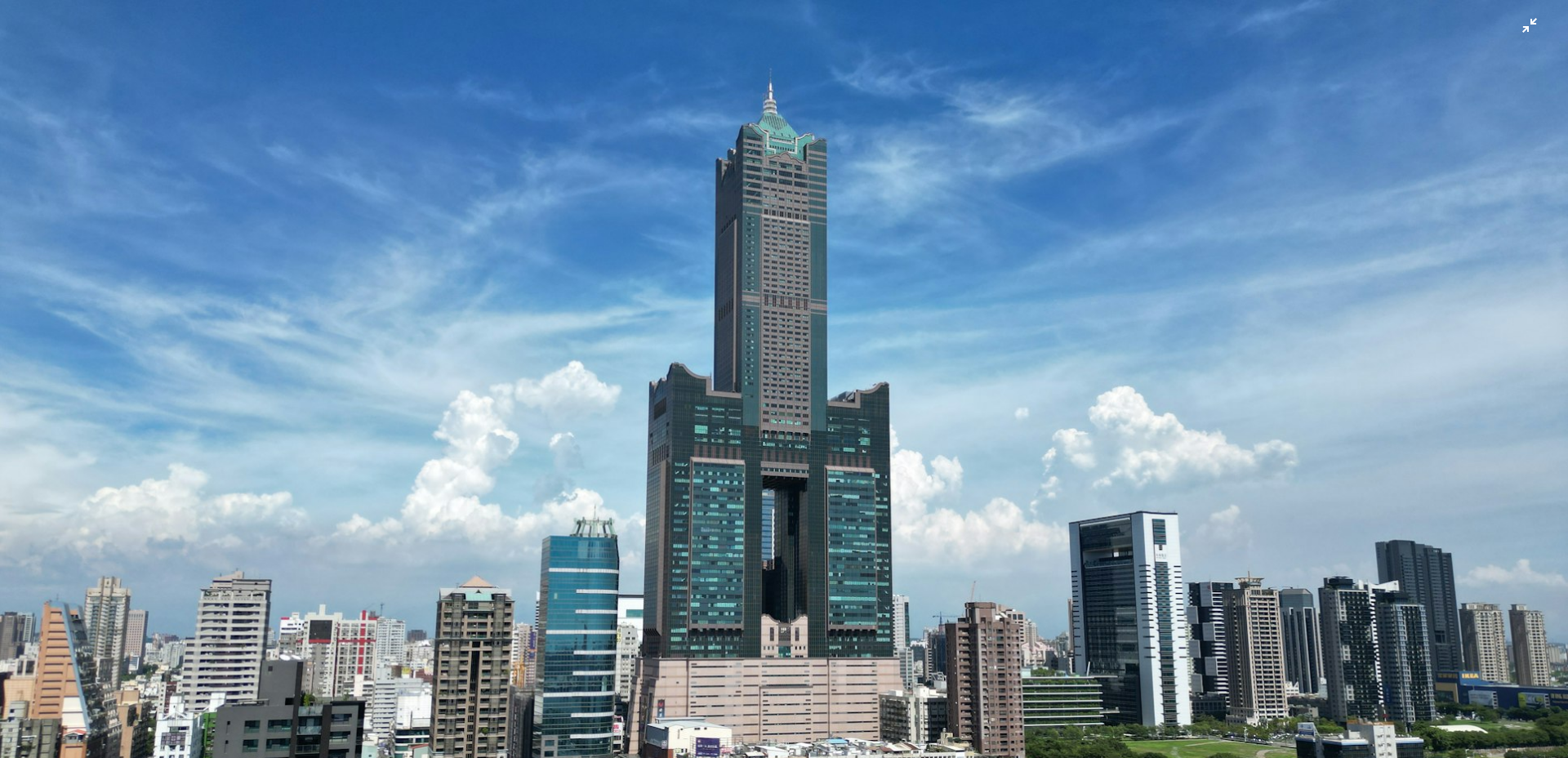
scroll to position [62, 0]
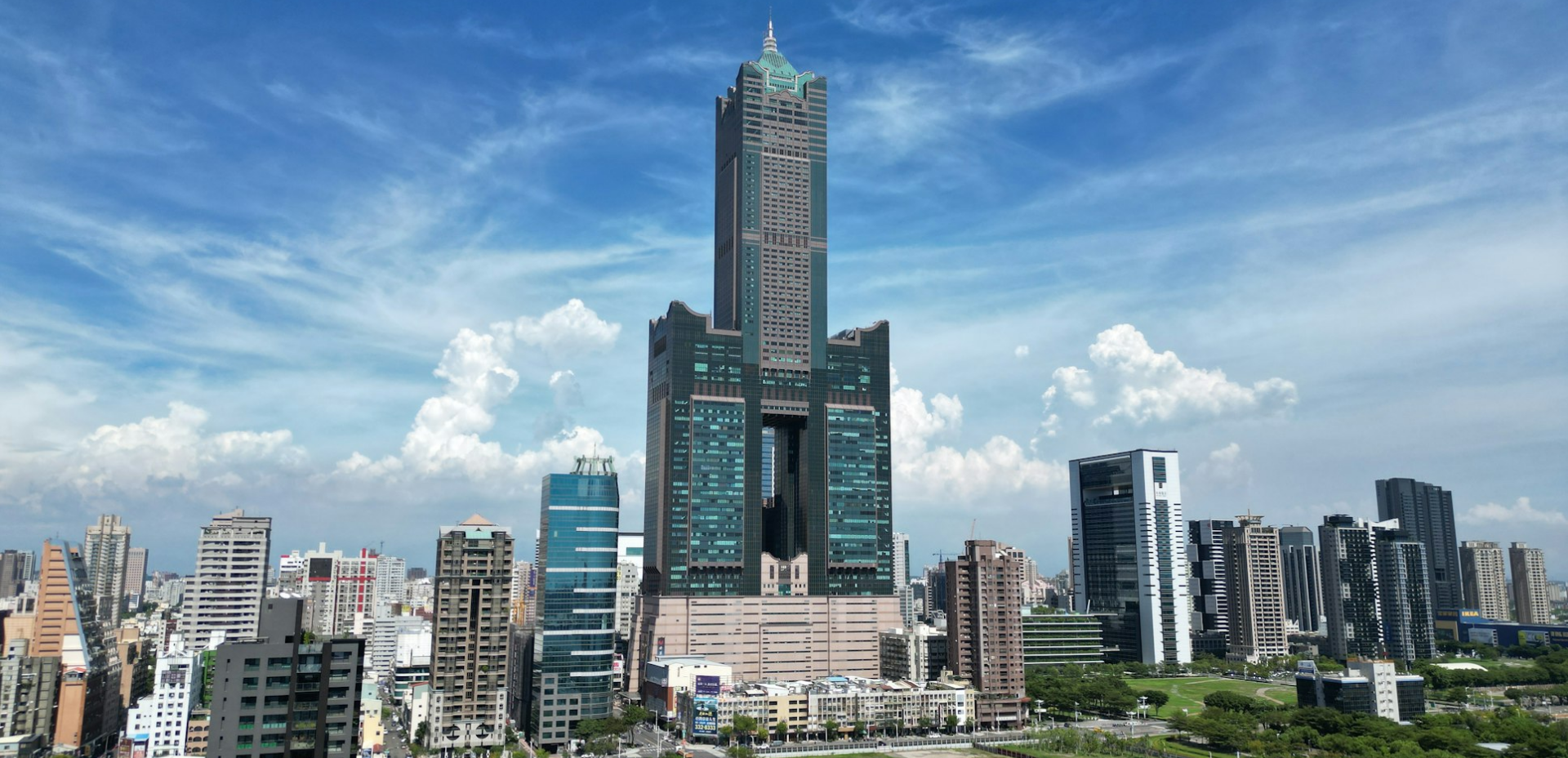
click at [500, 179] on img "Zoom out on this image" at bounding box center [784, 379] width 1570 height 883
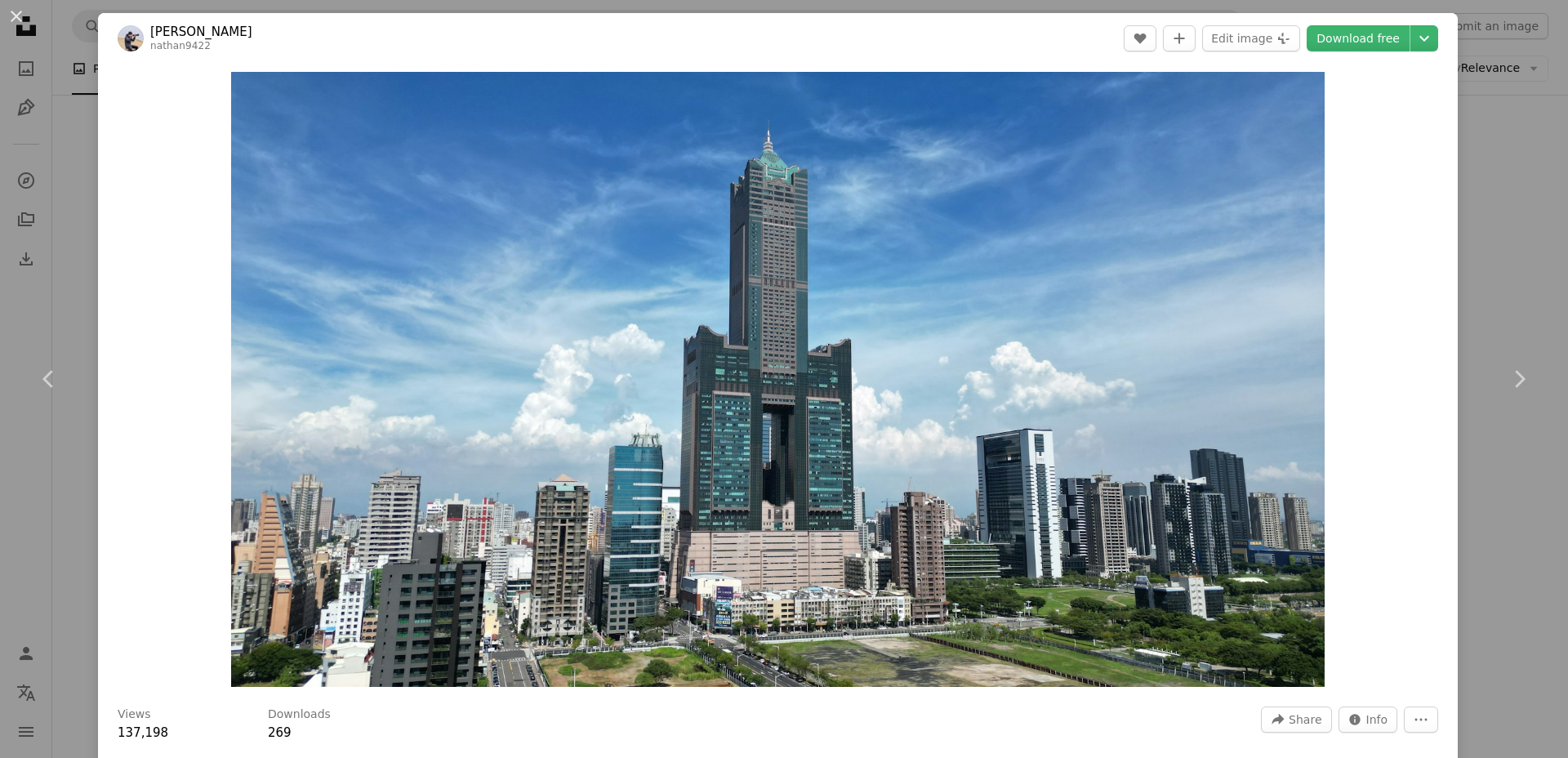
click at [1539, 202] on div "An X shape Chevron left Chevron right [PERSON_NAME] nathan9422 A heart A plus s…" at bounding box center [784, 379] width 1568 height 758
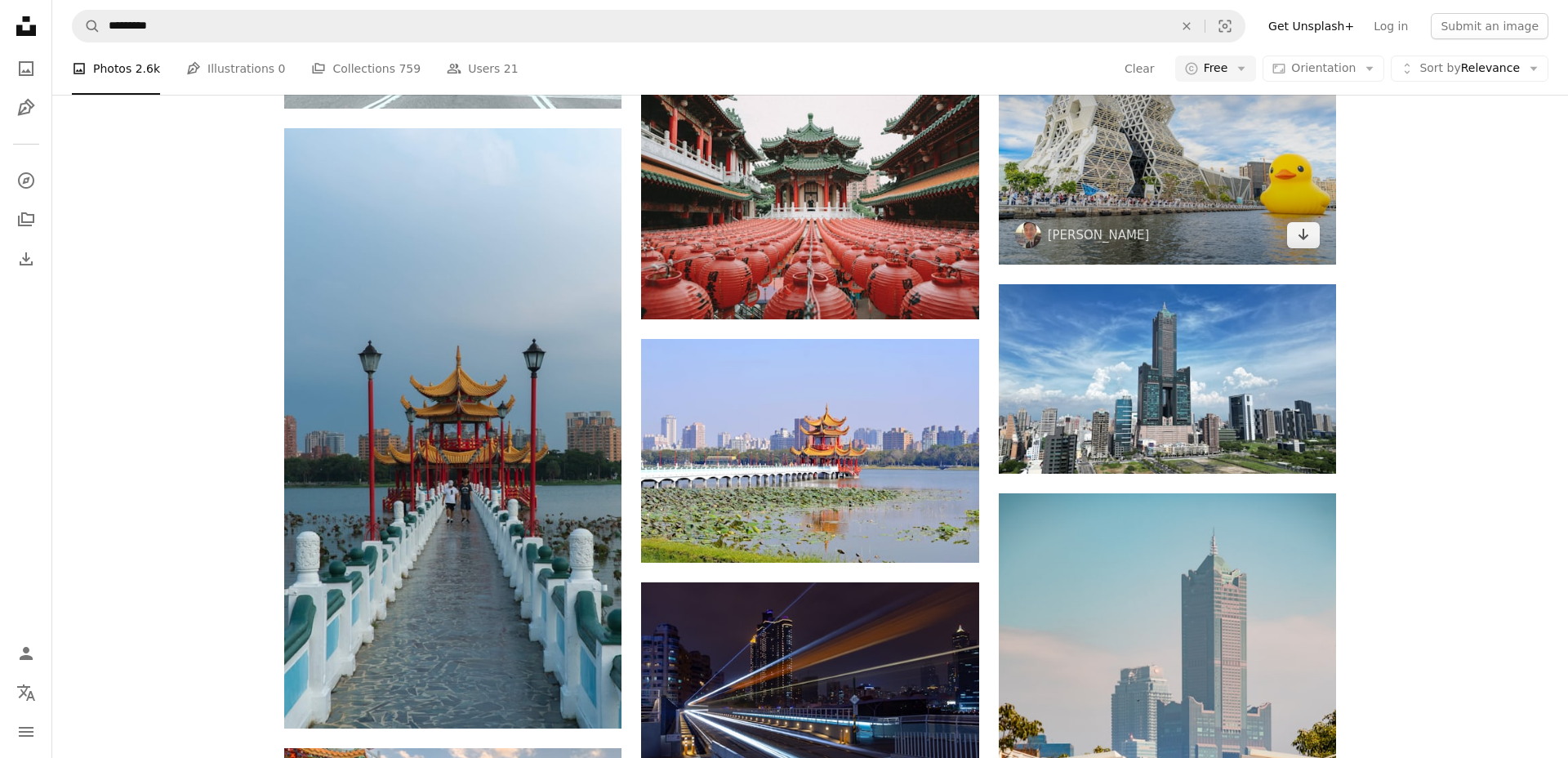
click at [1166, 172] on img at bounding box center [1167, 152] width 338 height 225
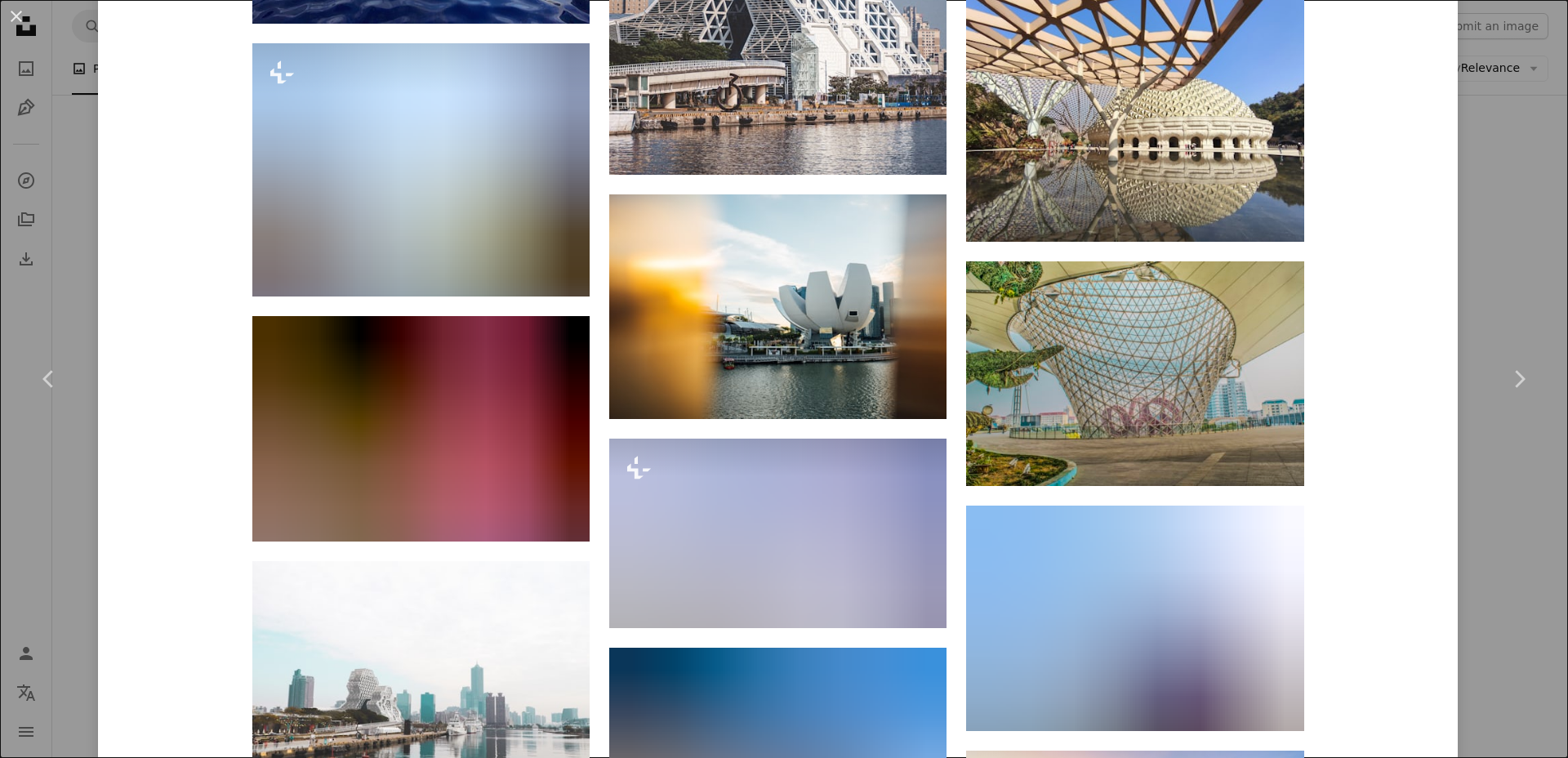
scroll to position [2266, 0]
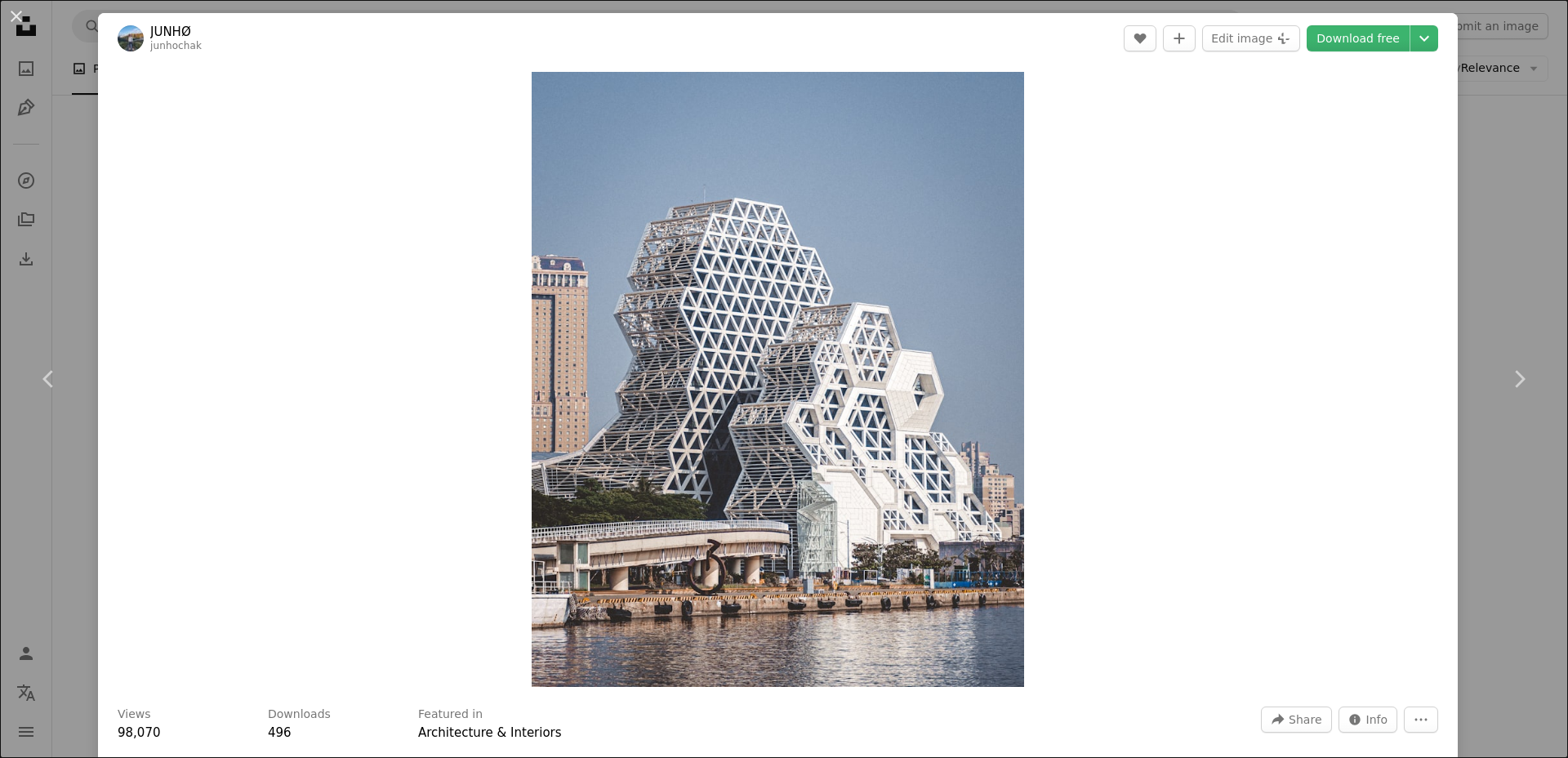
click at [161, 401] on div "Zoom in" at bounding box center [778, 379] width 1360 height 631
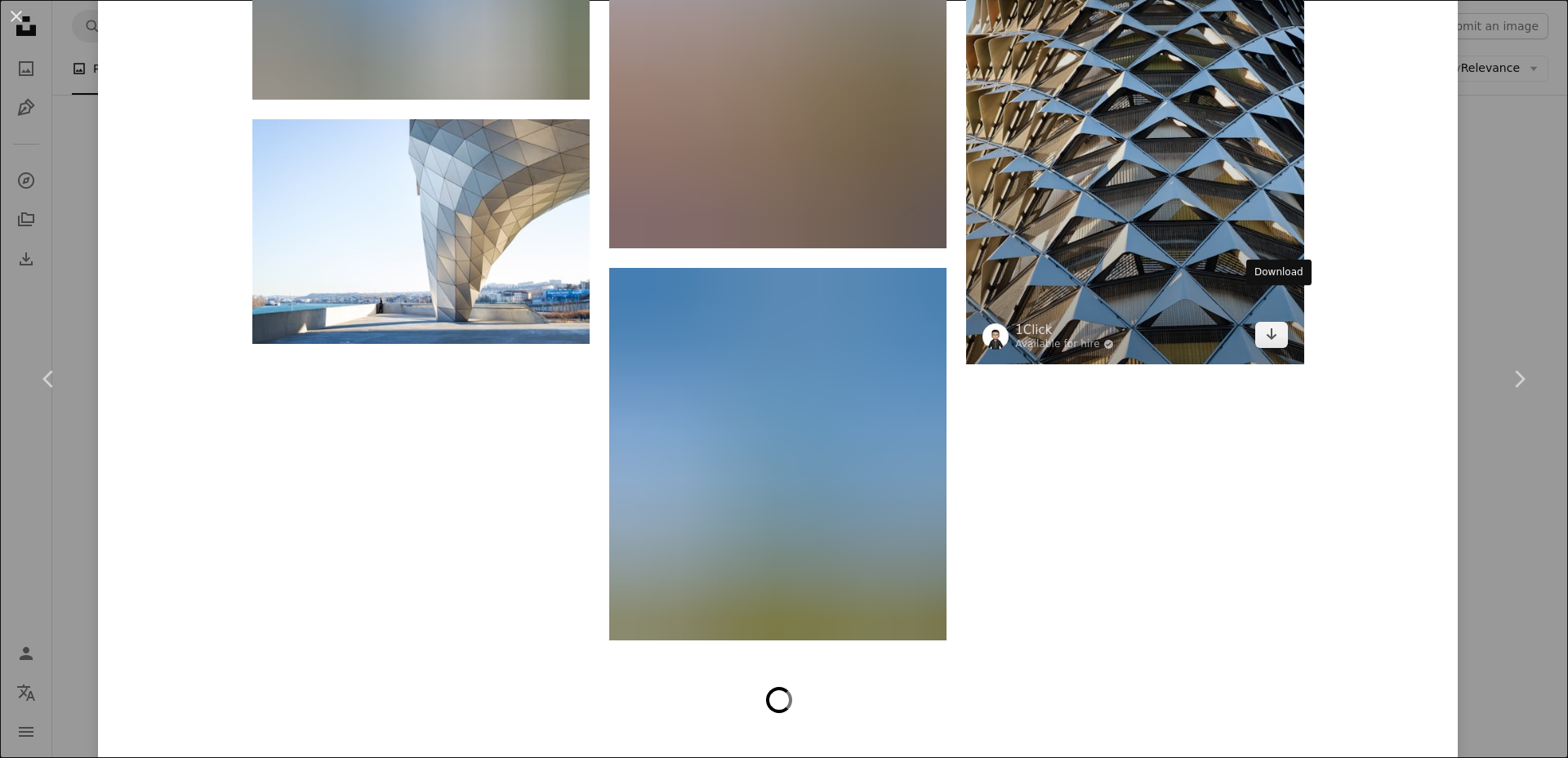
scroll to position [6211, 0]
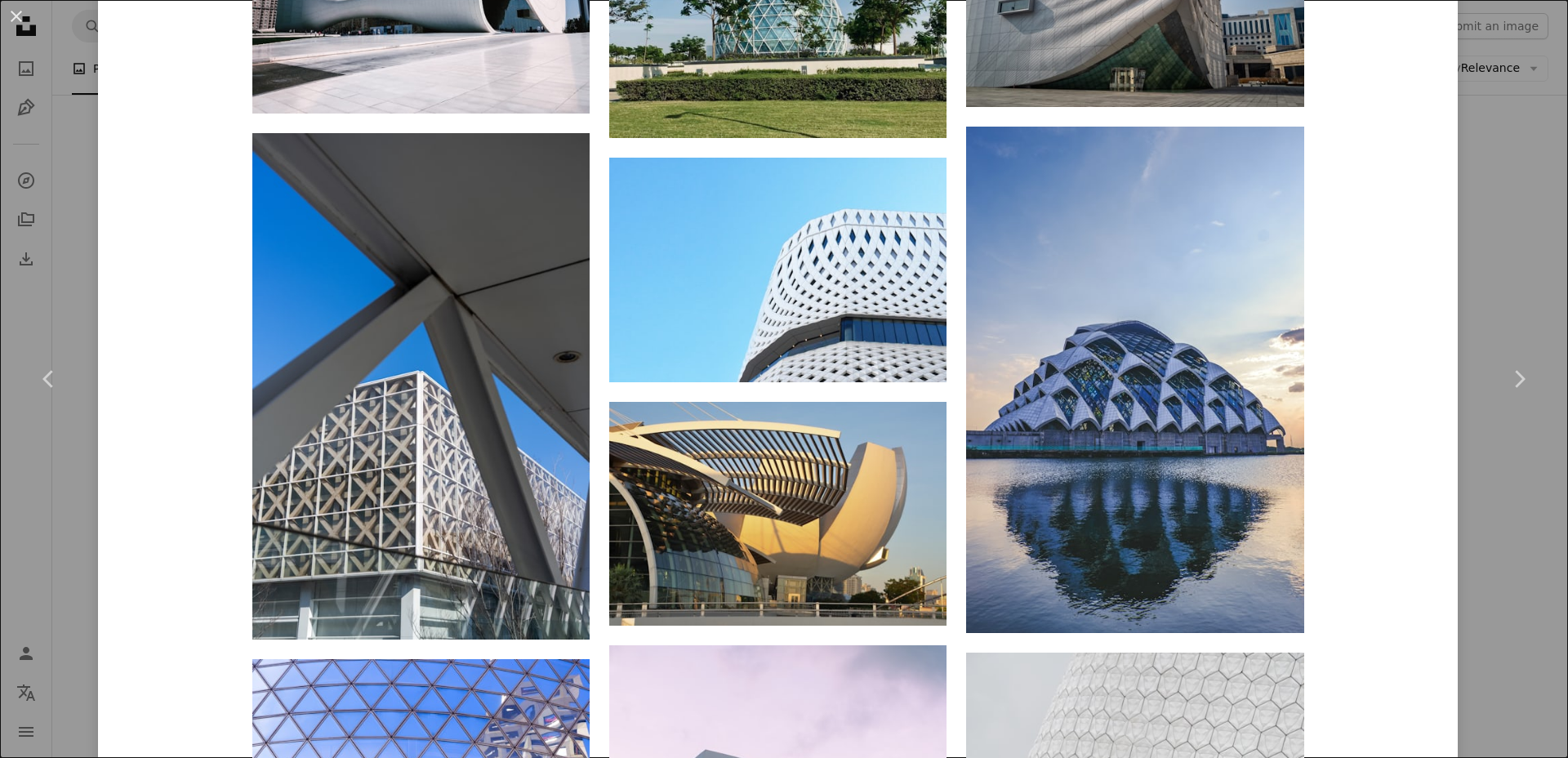
click at [1476, 299] on div "An X shape Chevron left Chevron right JUNHØ junhochak A heart A plus sign Edit …" at bounding box center [784, 379] width 1568 height 758
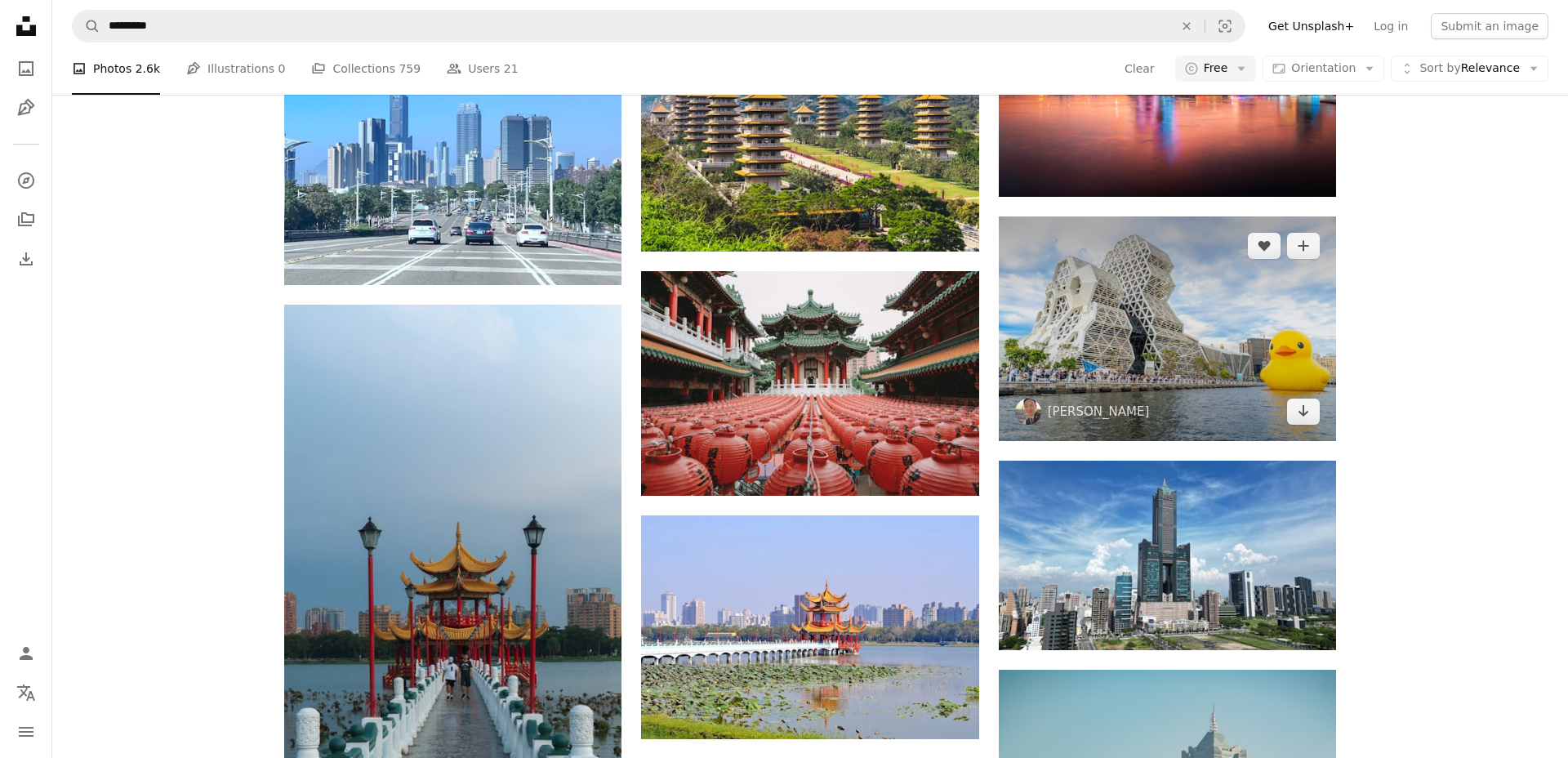
scroll to position [902, 0]
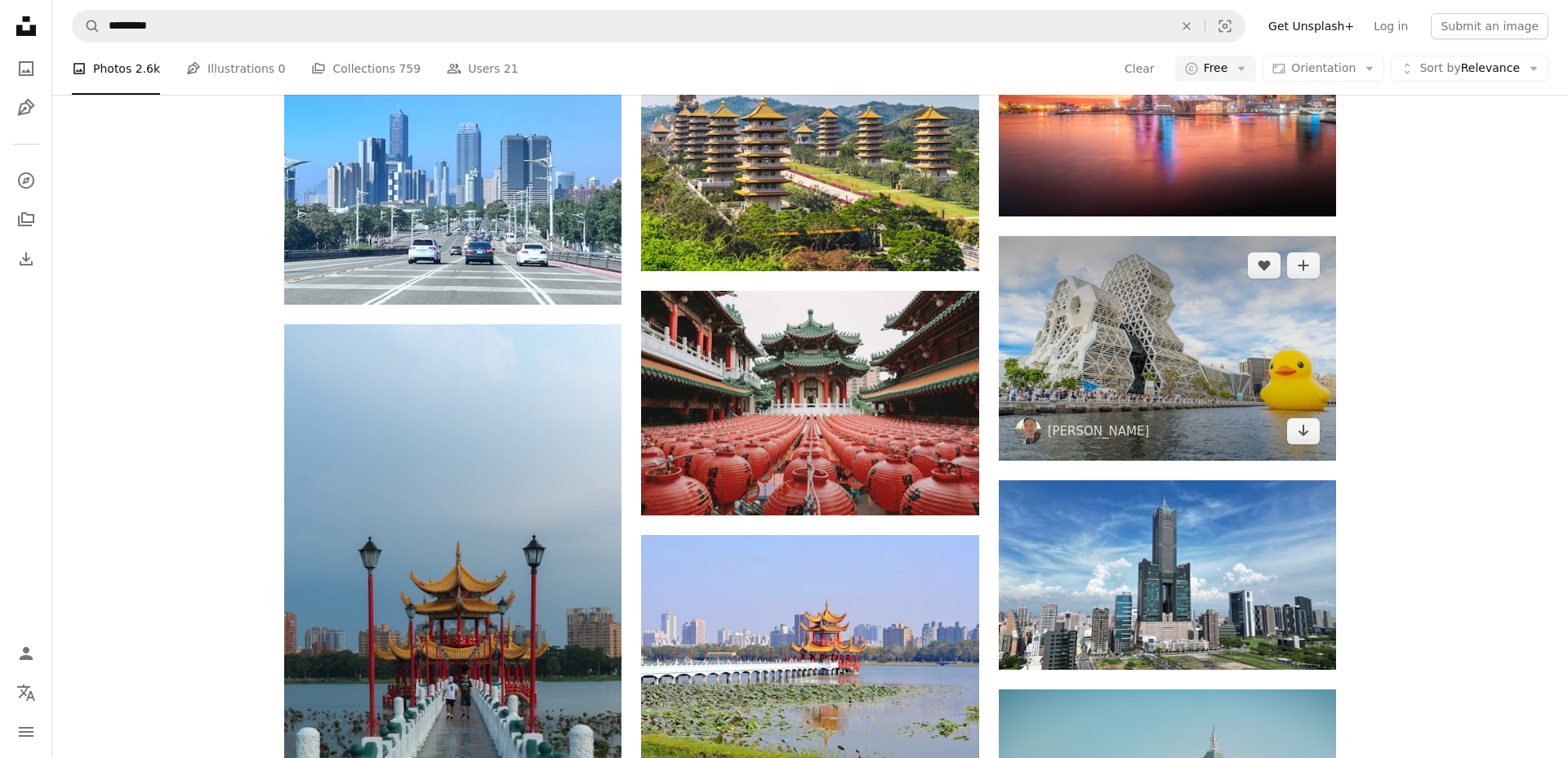
click at [1137, 319] on img at bounding box center [1167, 348] width 338 height 225
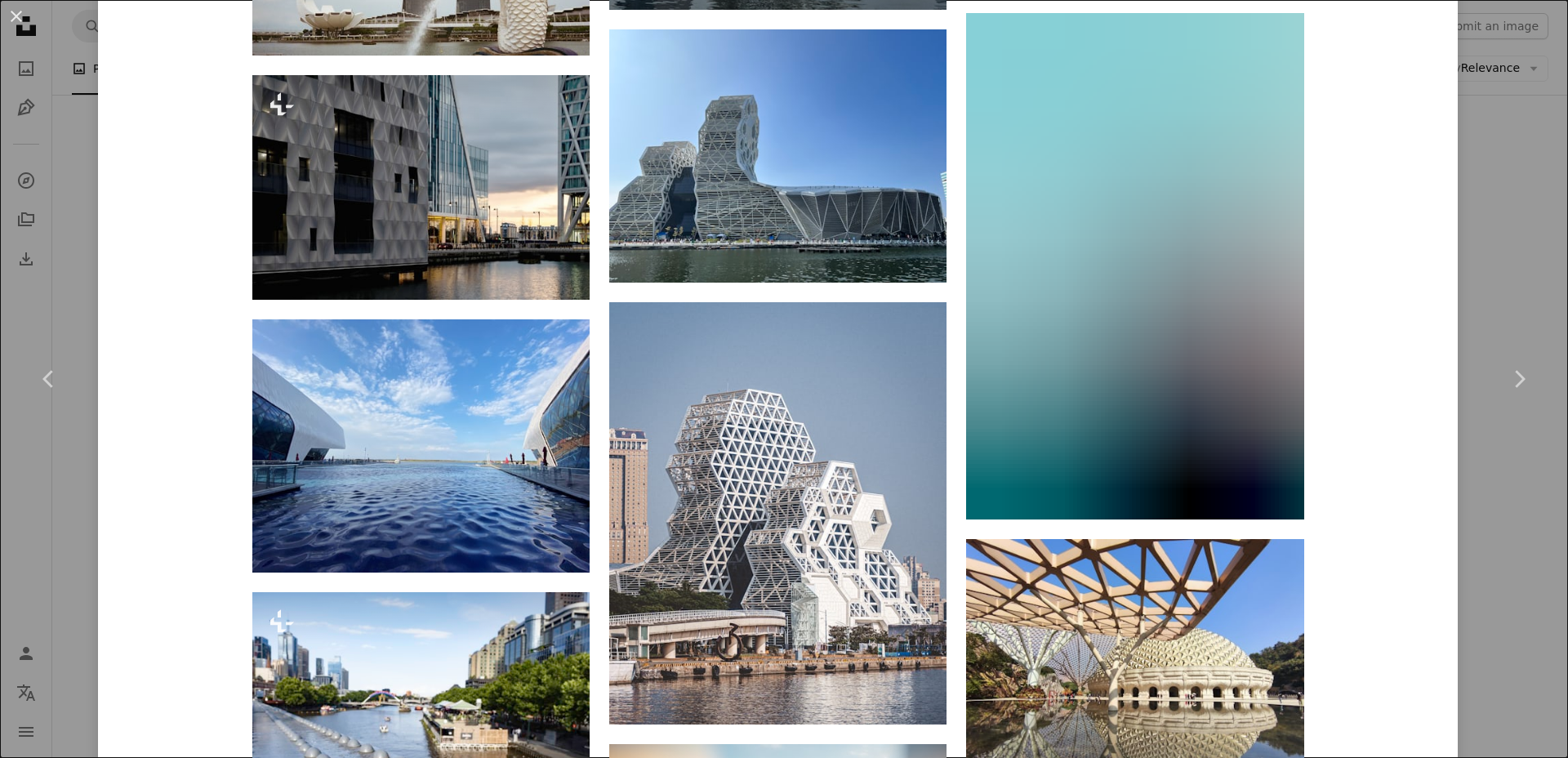
scroll to position [1205, 0]
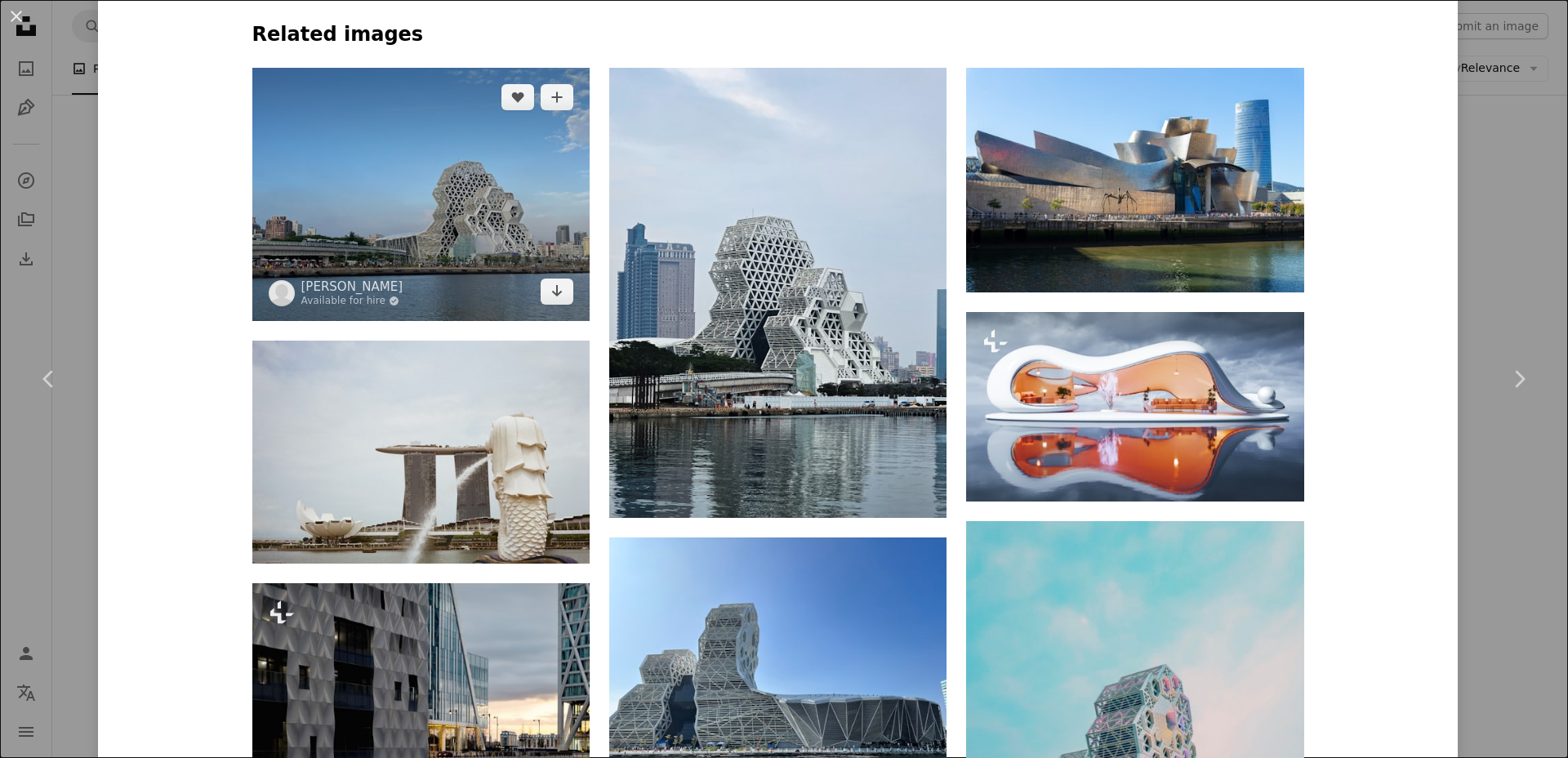
click at [439, 252] on img at bounding box center [421, 194] width 338 height 254
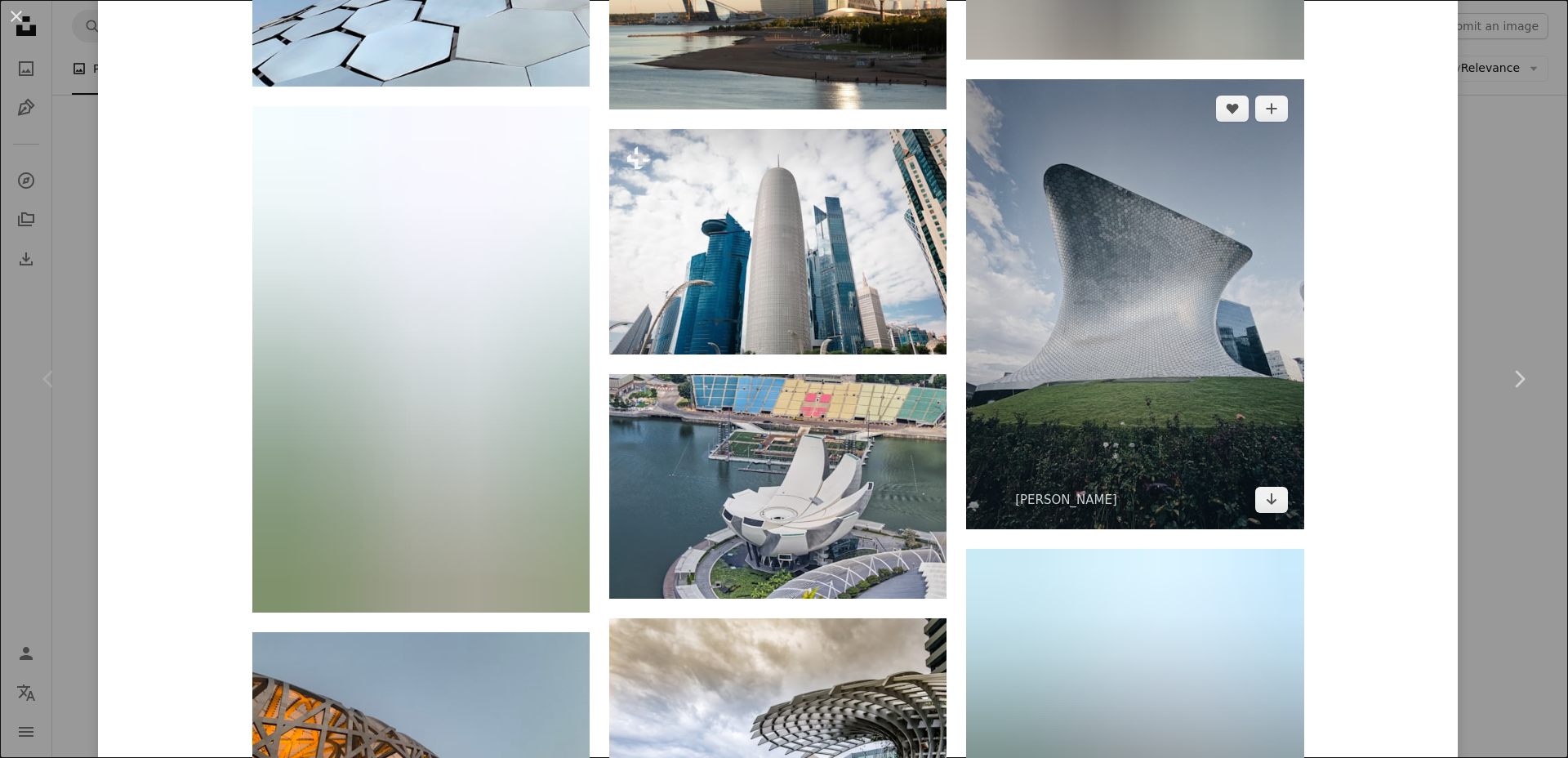
scroll to position [5308, 0]
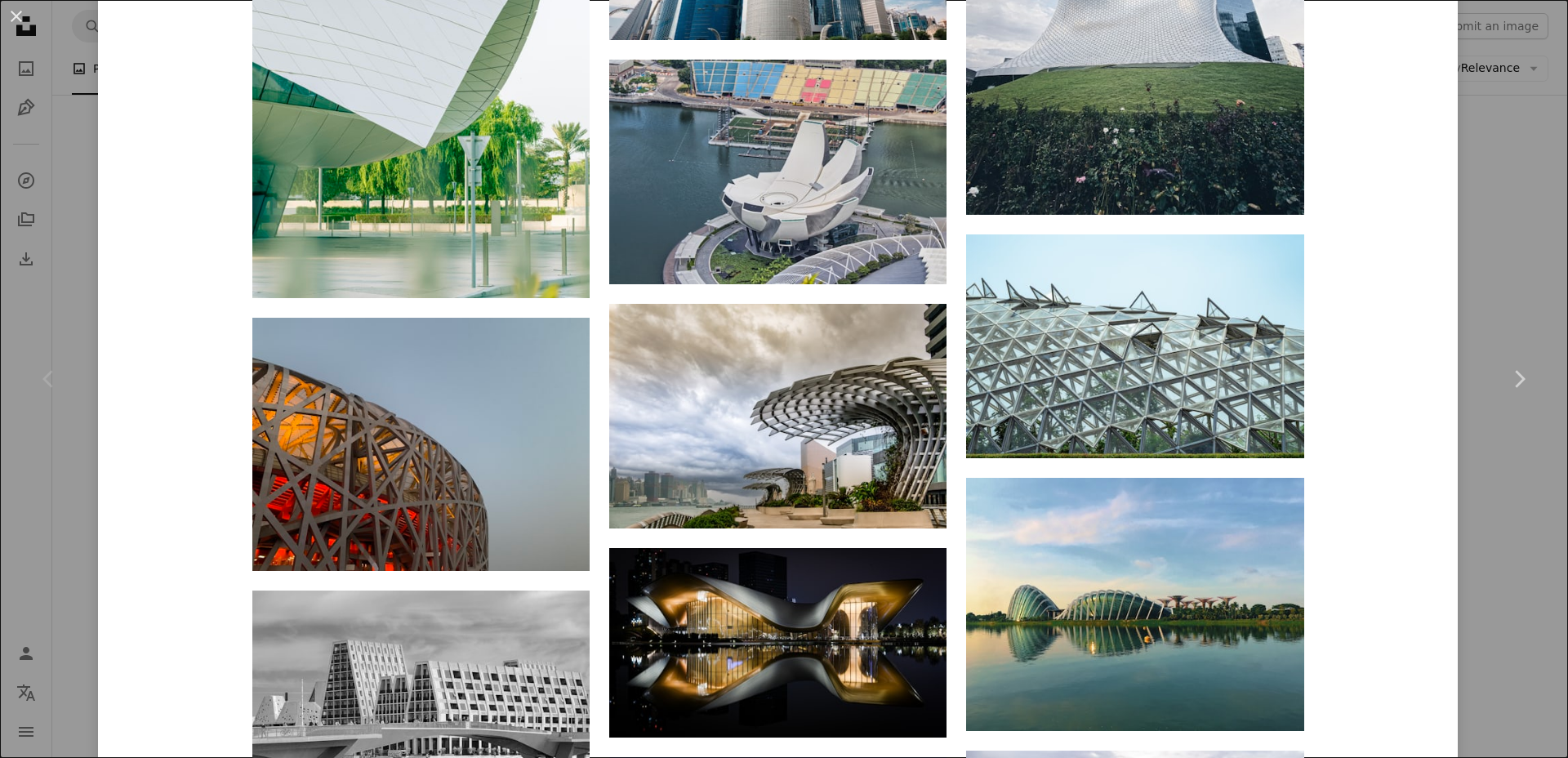
click at [1537, 174] on div "An X shape Chevron left Chevron right [PERSON_NAME] Available for hire A checkm…" at bounding box center [784, 379] width 1568 height 758
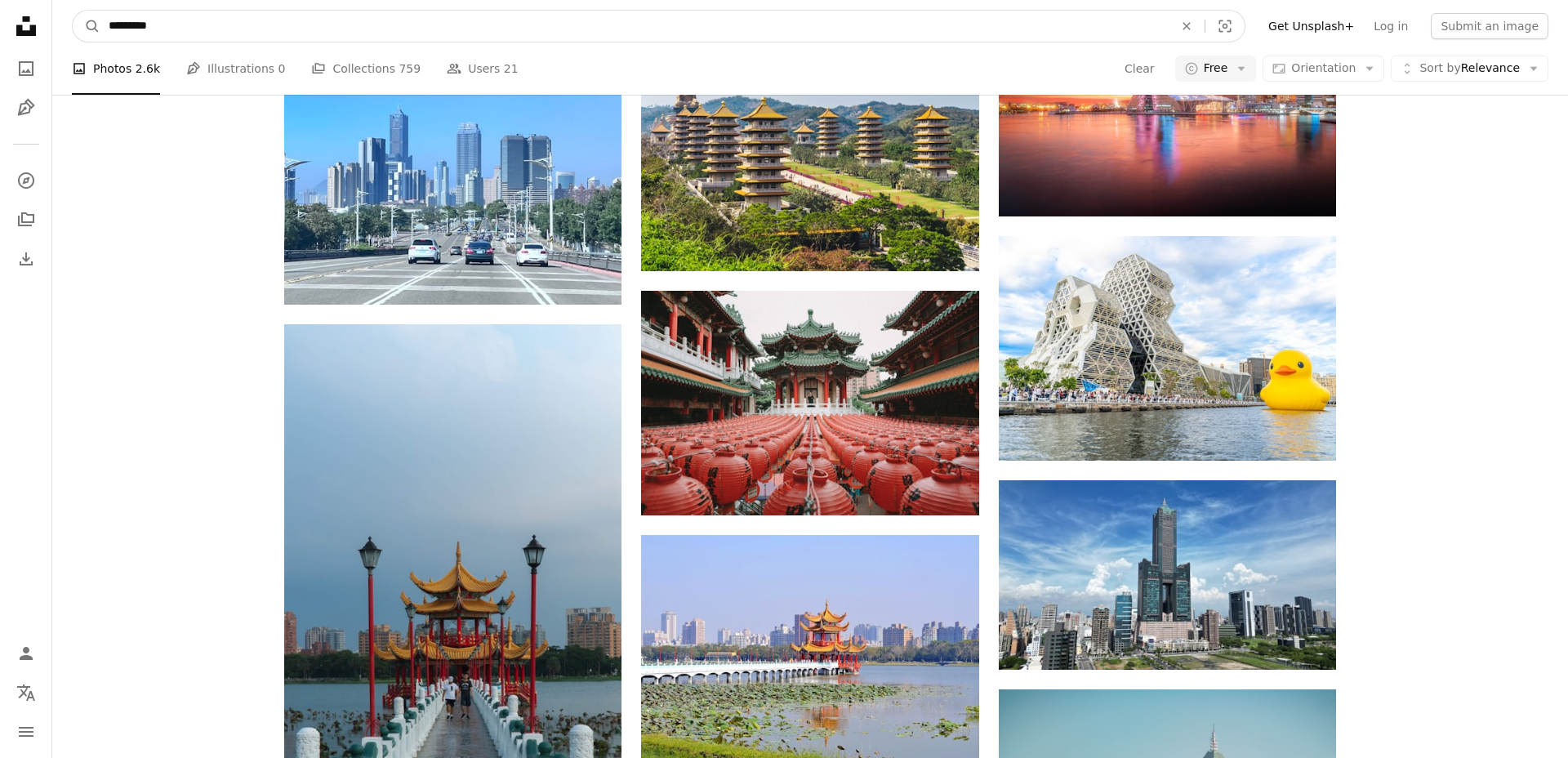
click at [492, 31] on input "*********" at bounding box center [634, 26] width 1069 height 31
paste input "**********"
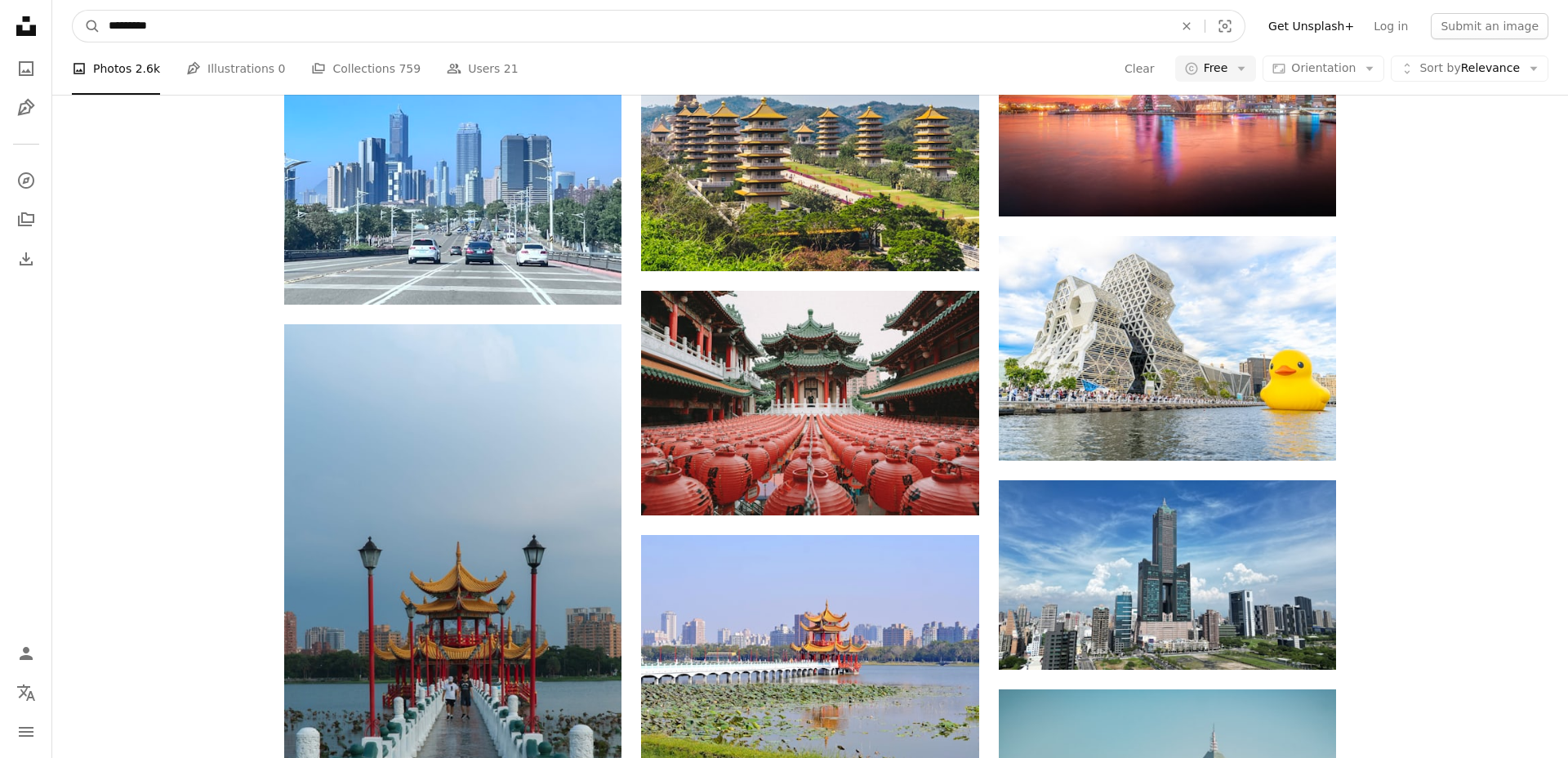
type input "**********"
click button "A magnifying glass" at bounding box center [86, 26] width 28 height 31
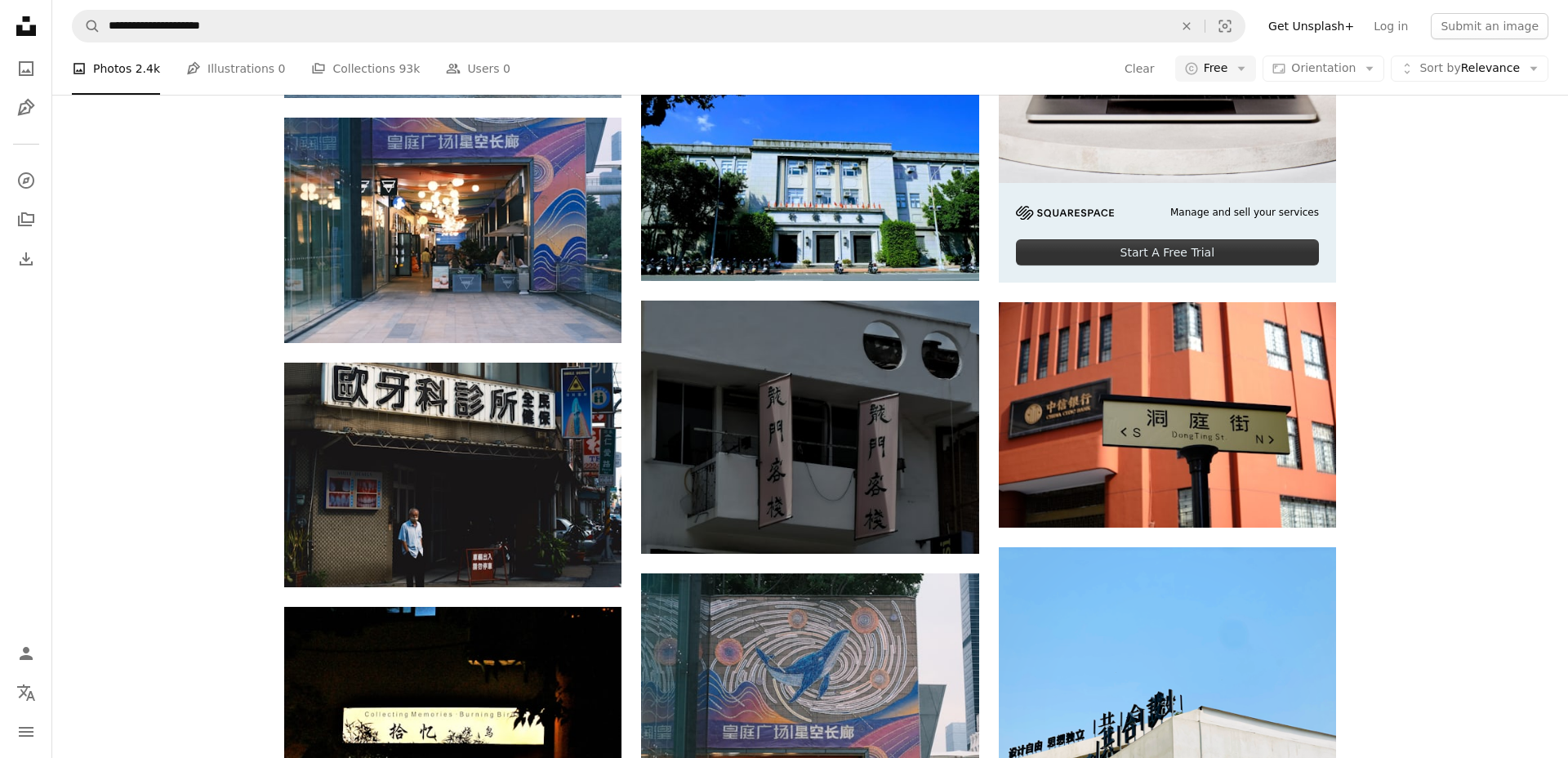
scroll to position [393, 0]
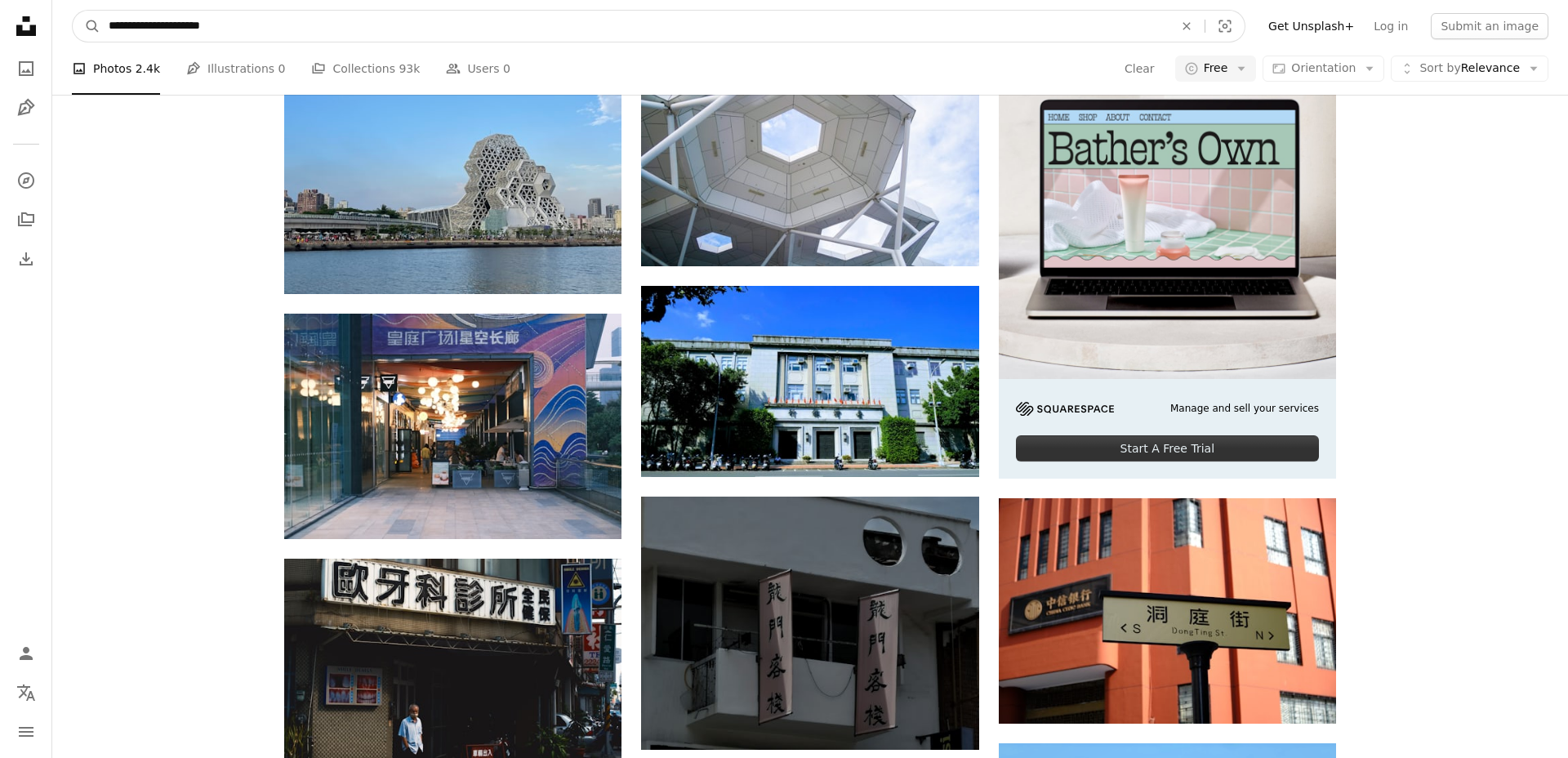
click at [267, 31] on input "**********" at bounding box center [634, 26] width 1069 height 31
type input "*"
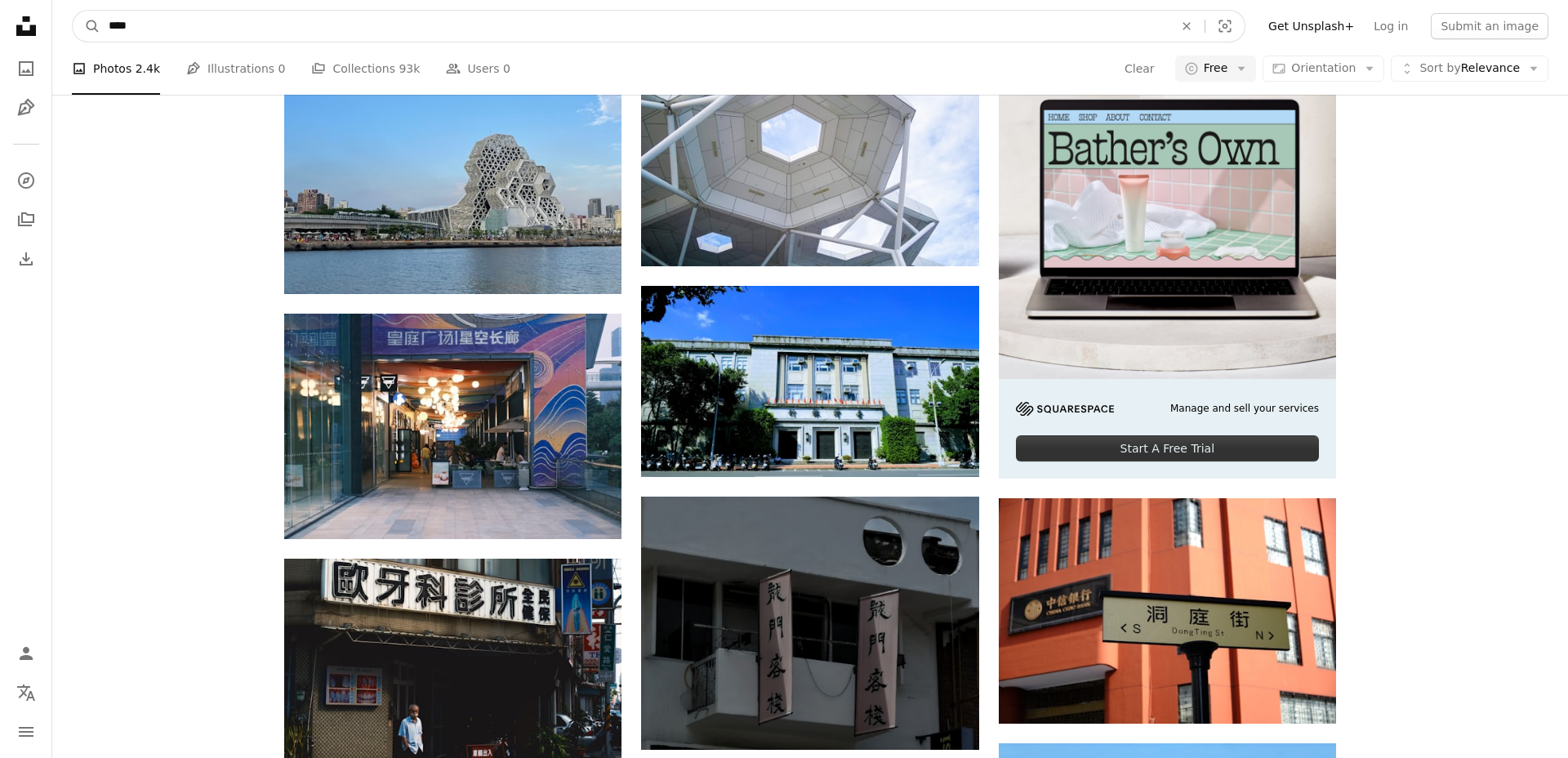
type input "**"
click button "A magnifying glass" at bounding box center [86, 26] width 28 height 31
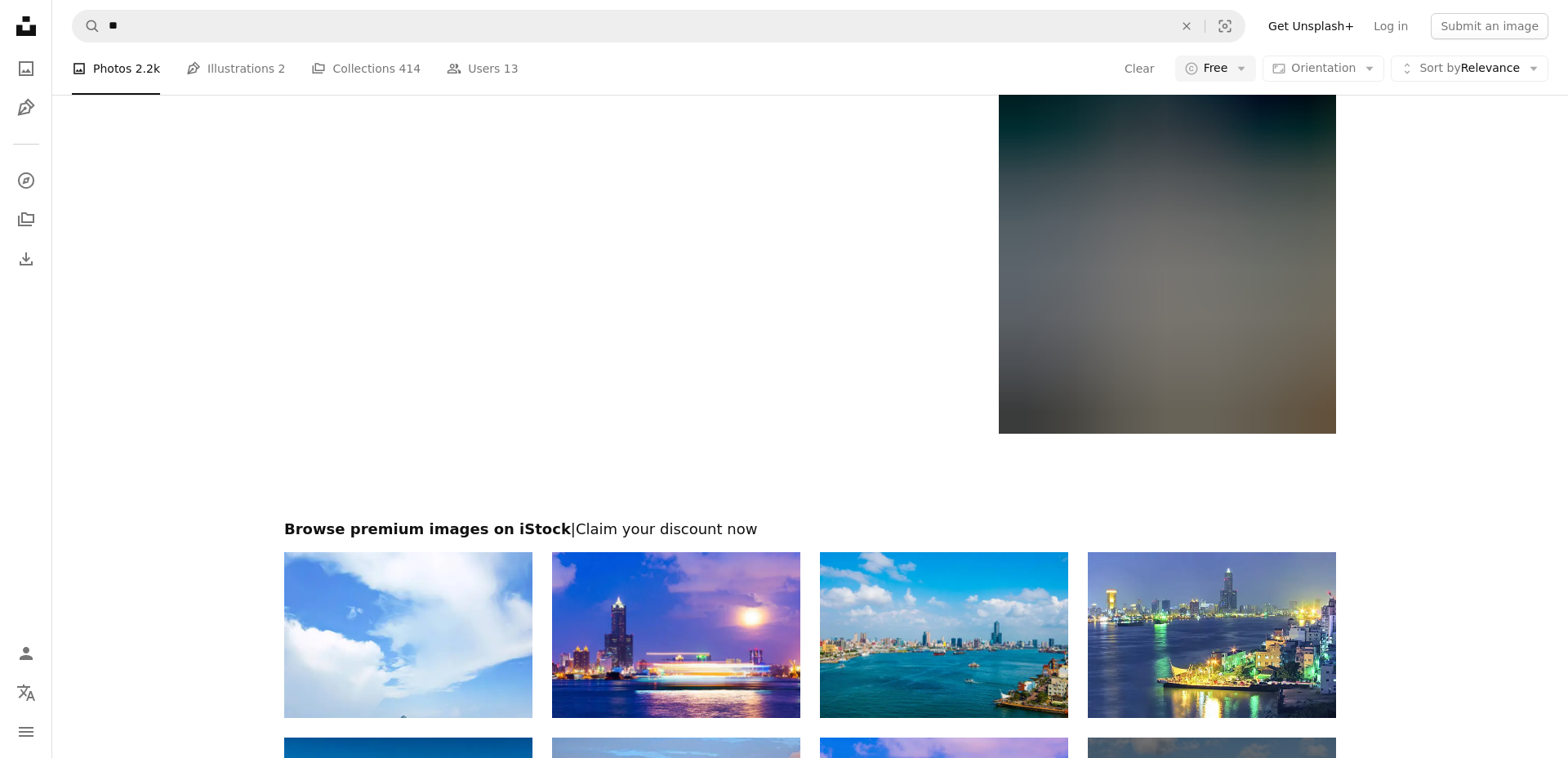
scroll to position [2967, 0]
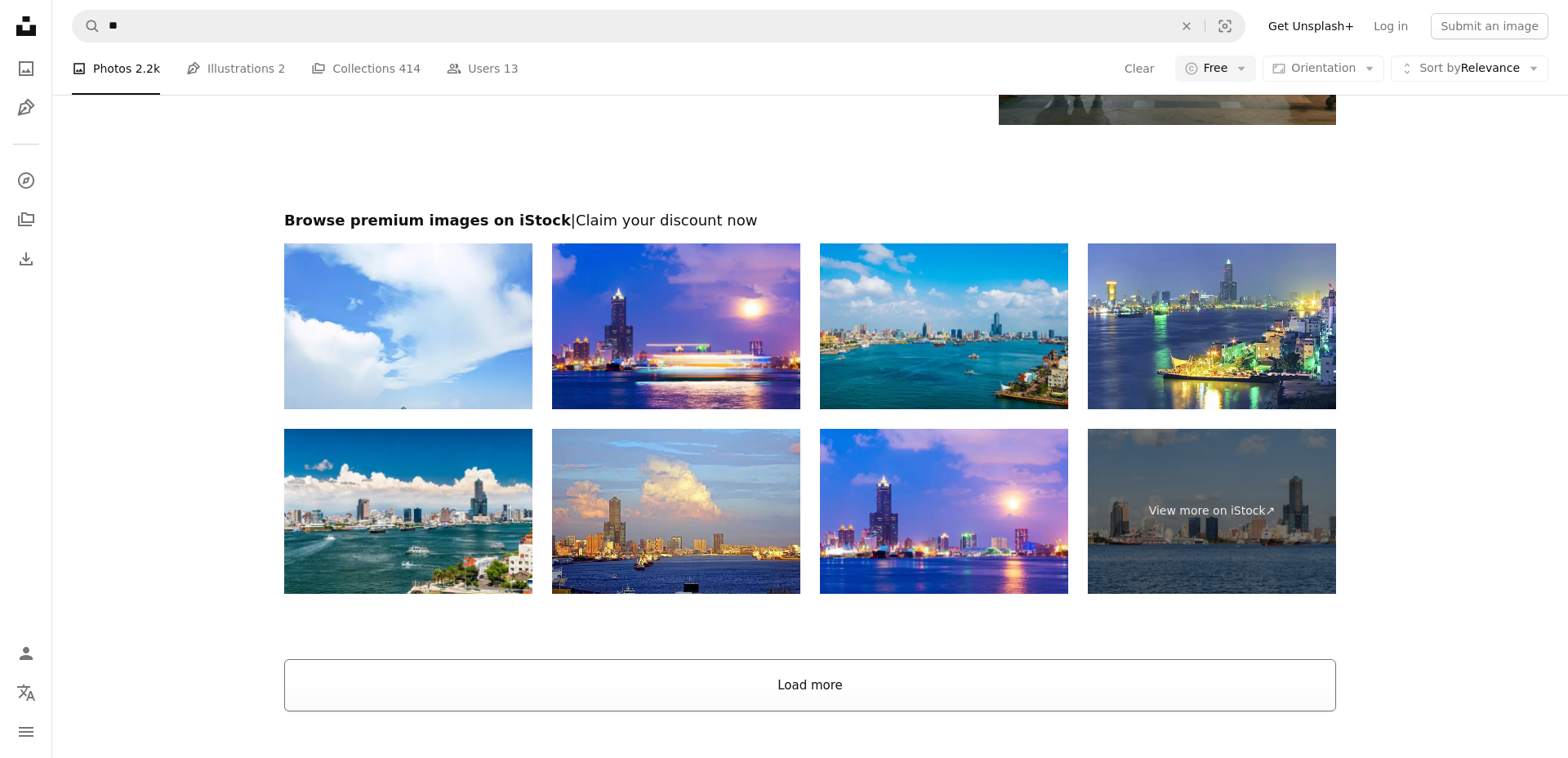
click at [780, 701] on button "Load more" at bounding box center [810, 685] width 1052 height 53
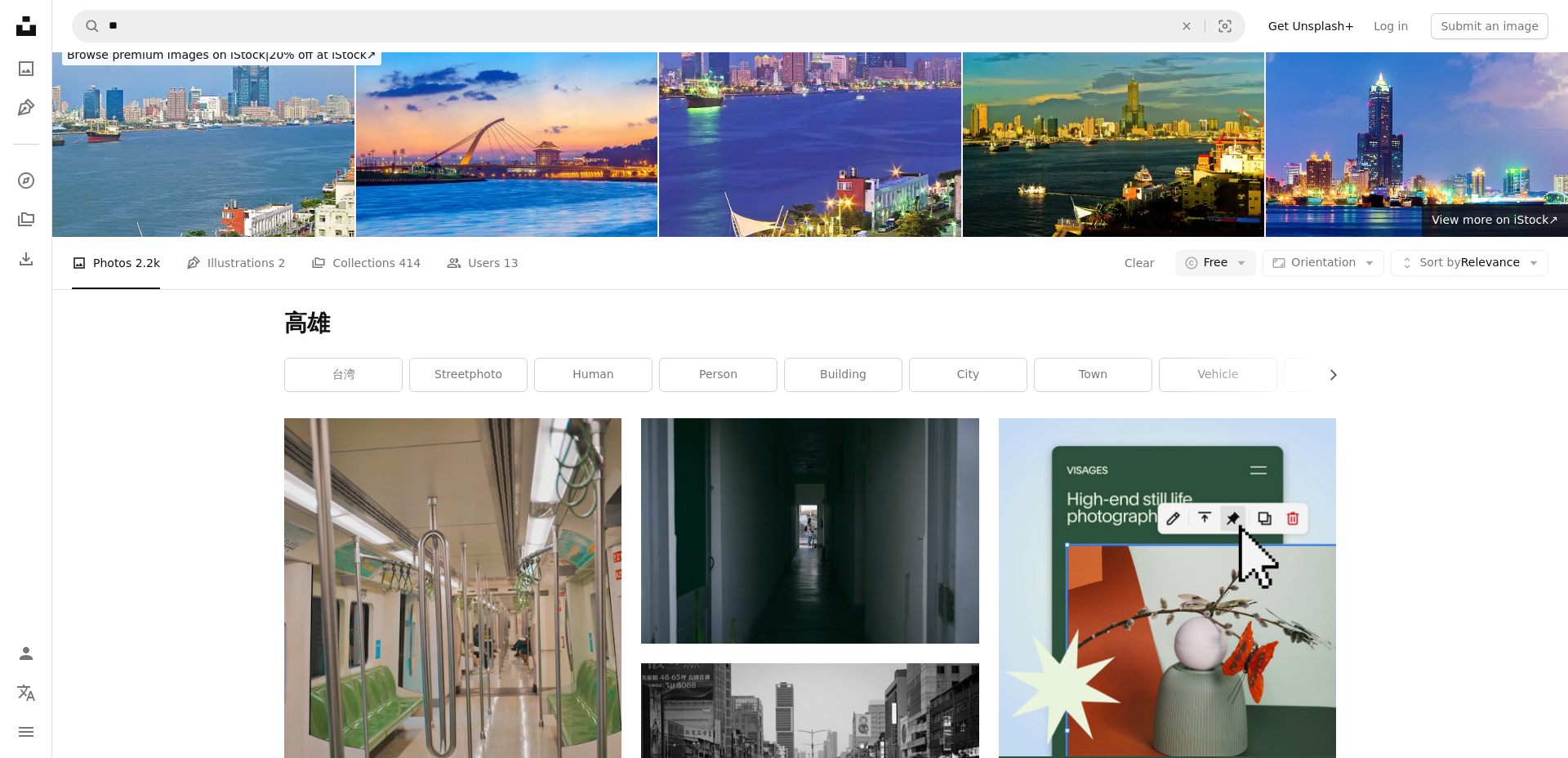
scroll to position [0, 0]
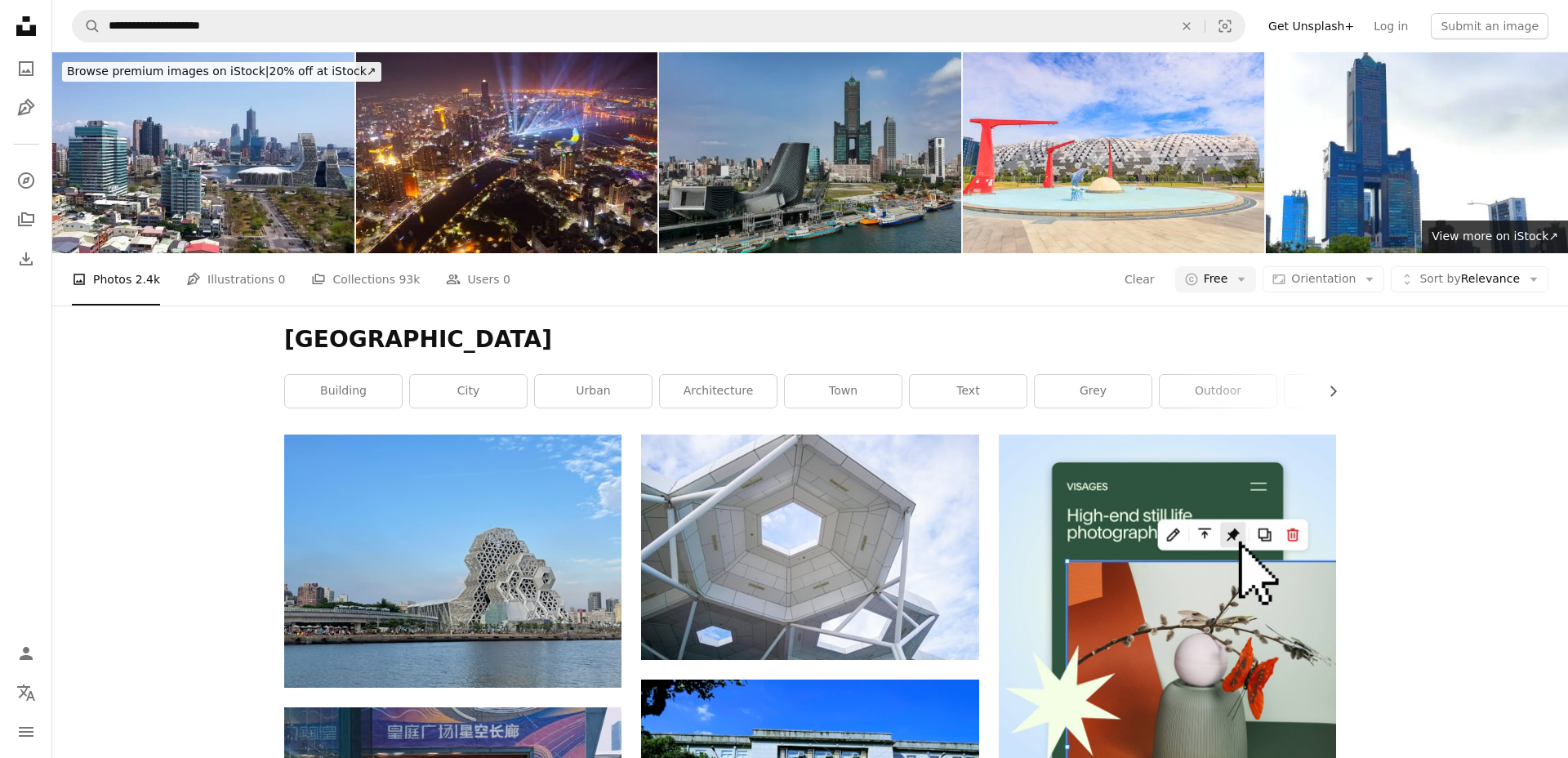
click at [834, 156] on img at bounding box center [809, 153] width 302 height 201
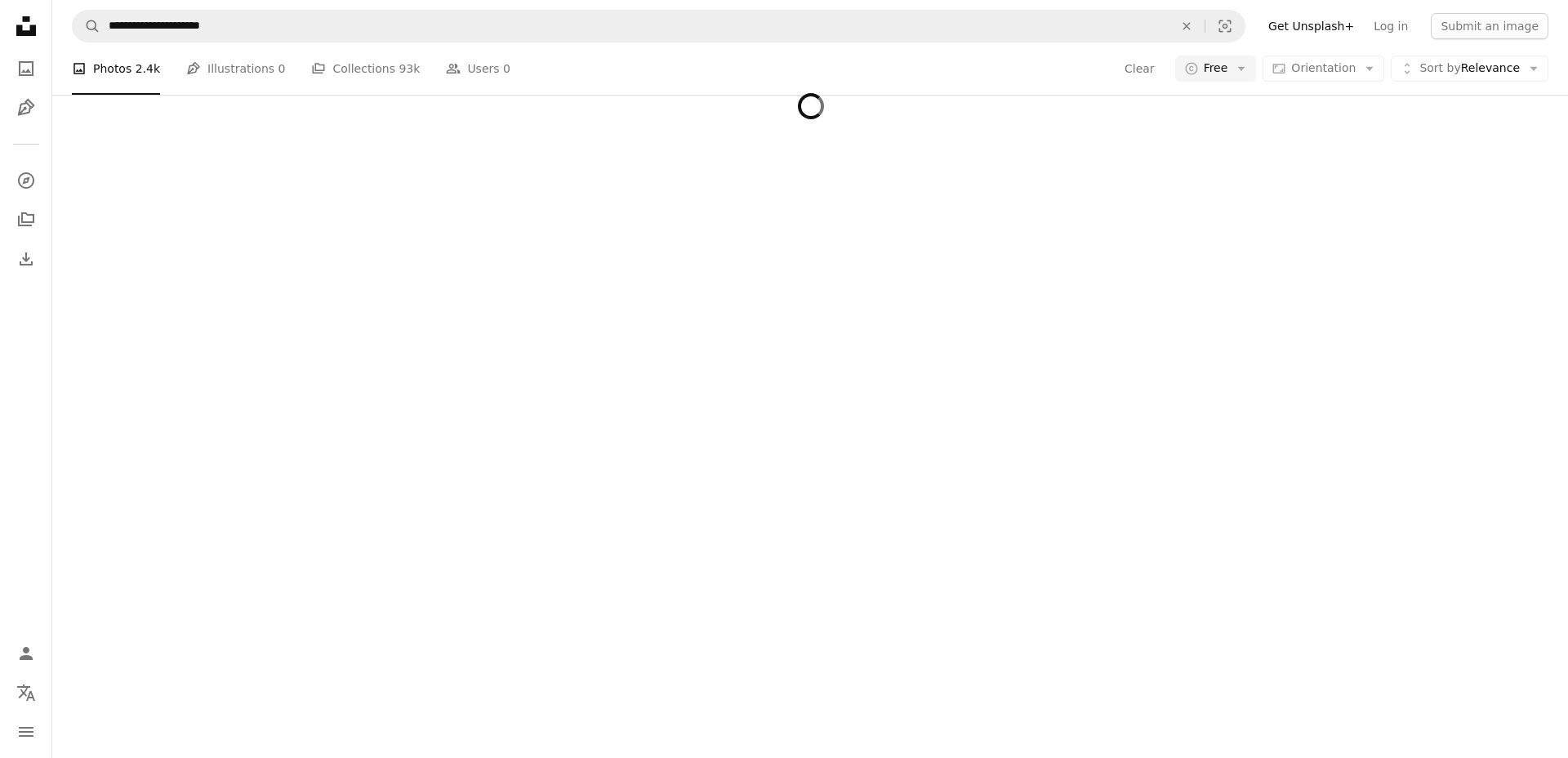
scroll to position [10979, 0]
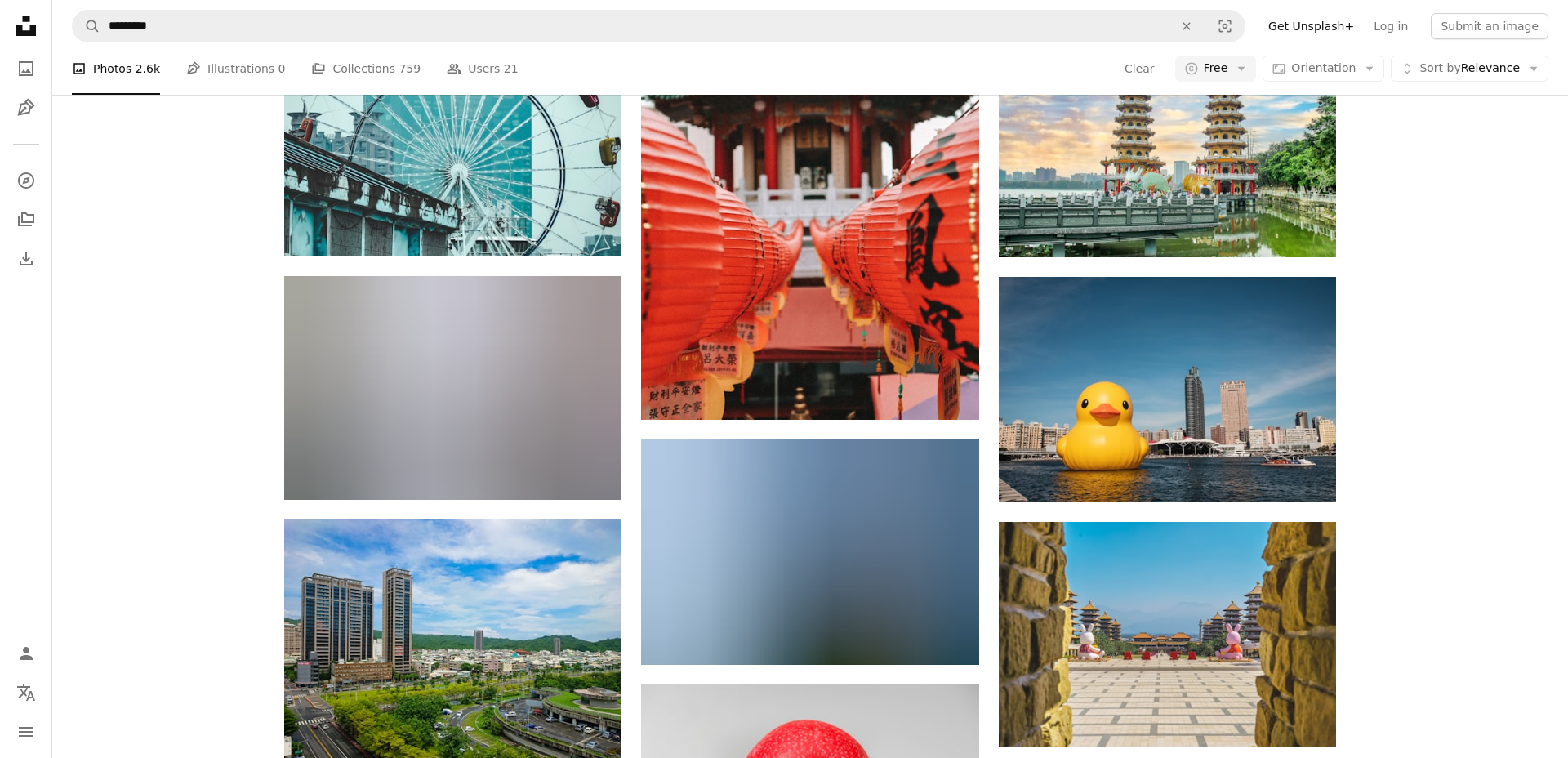
scroll to position [2606, 0]
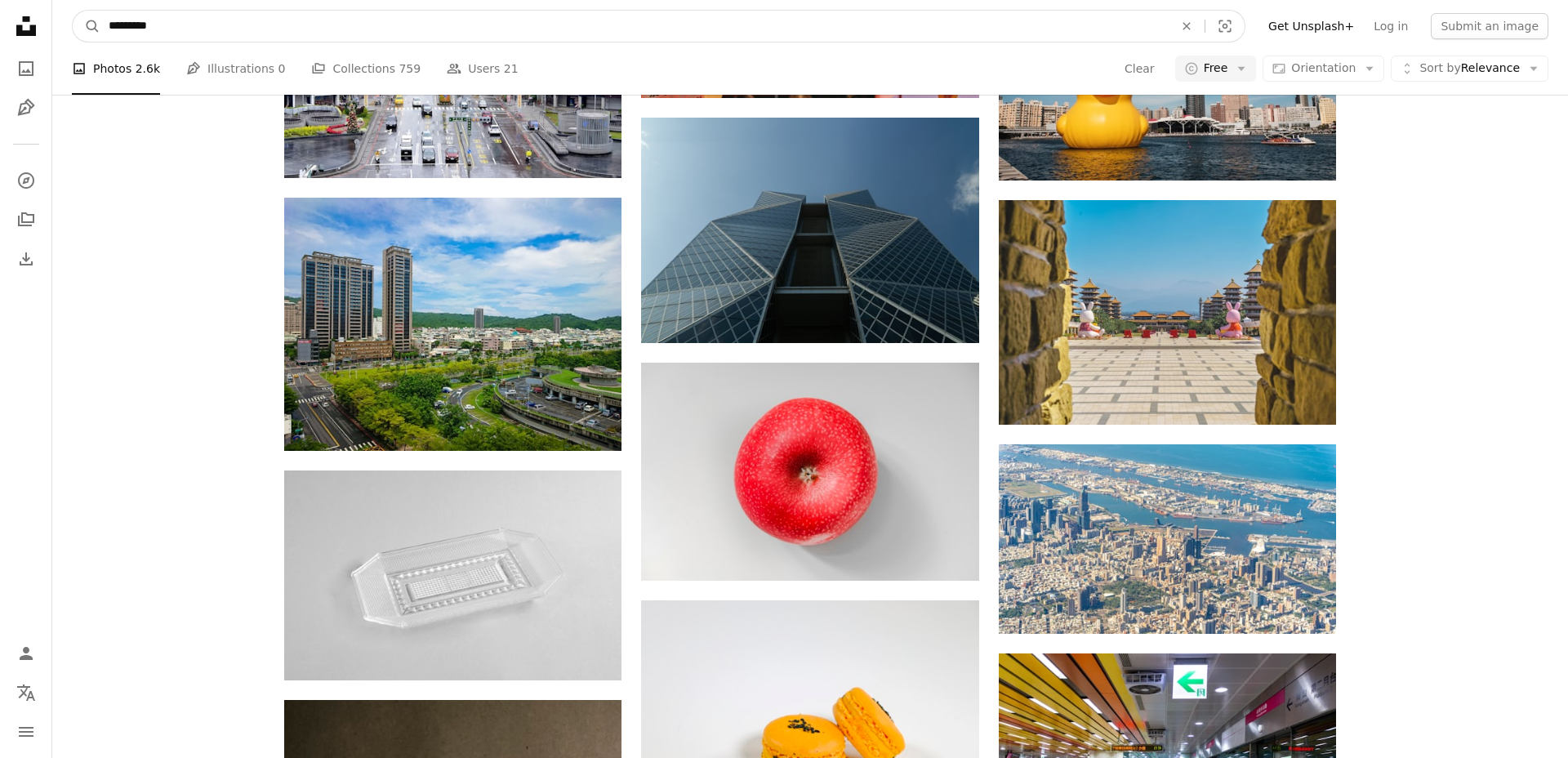
click at [176, 35] on input "*********" at bounding box center [634, 26] width 1069 height 31
type input "**"
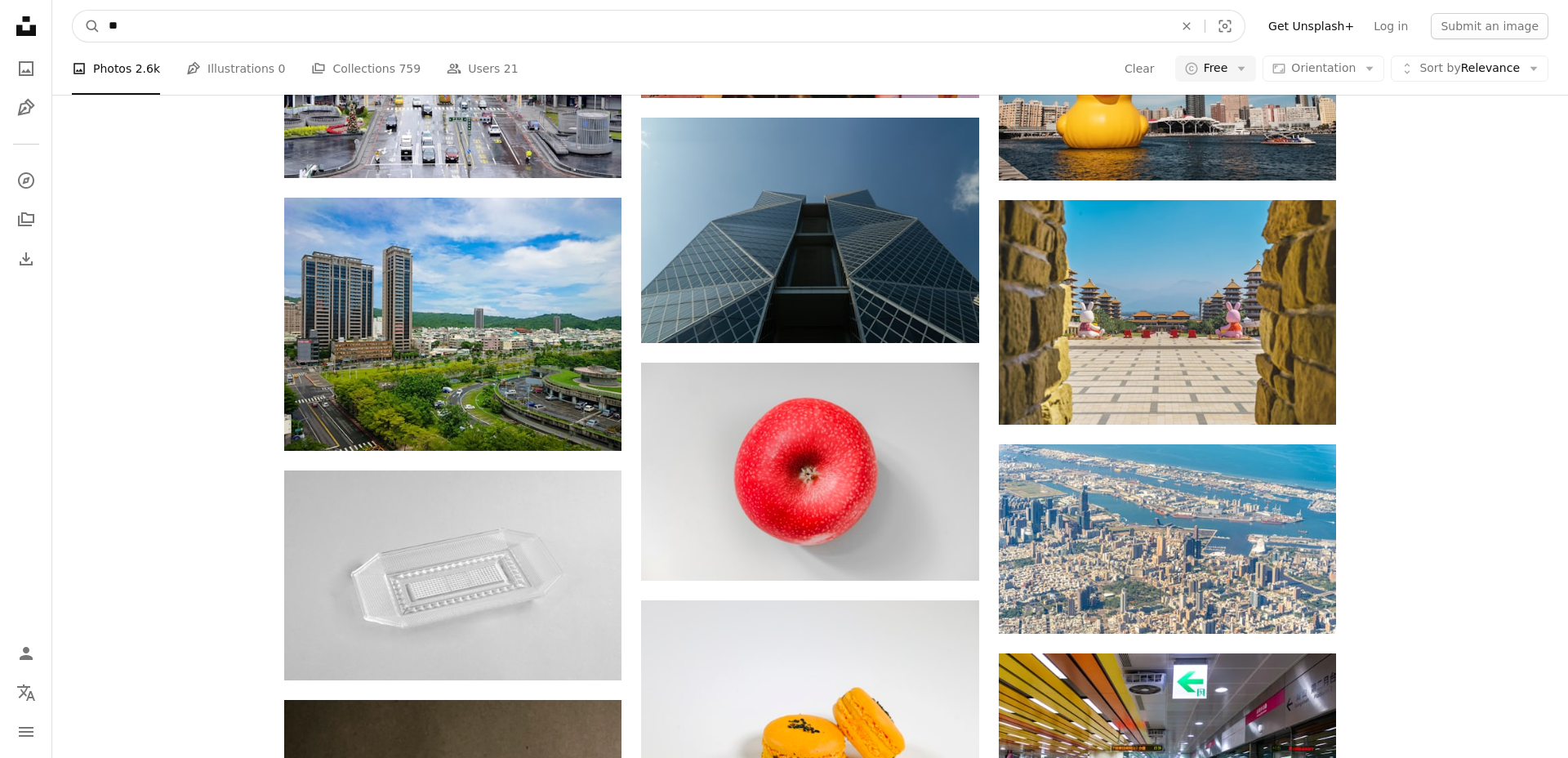
click at [72, 11] on button "A magnifying glass" at bounding box center [86, 26] width 28 height 31
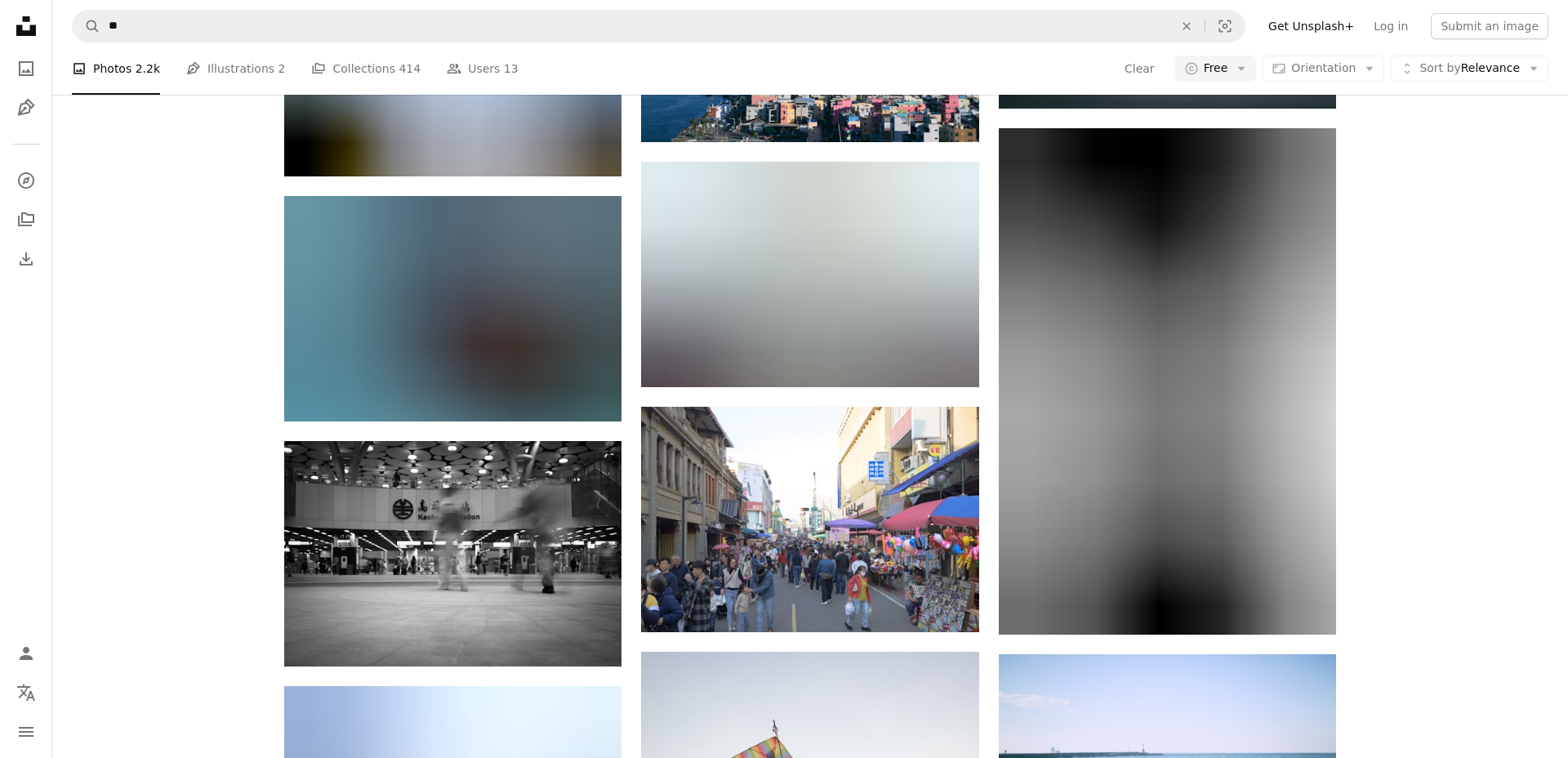
scroll to position [1321, 0]
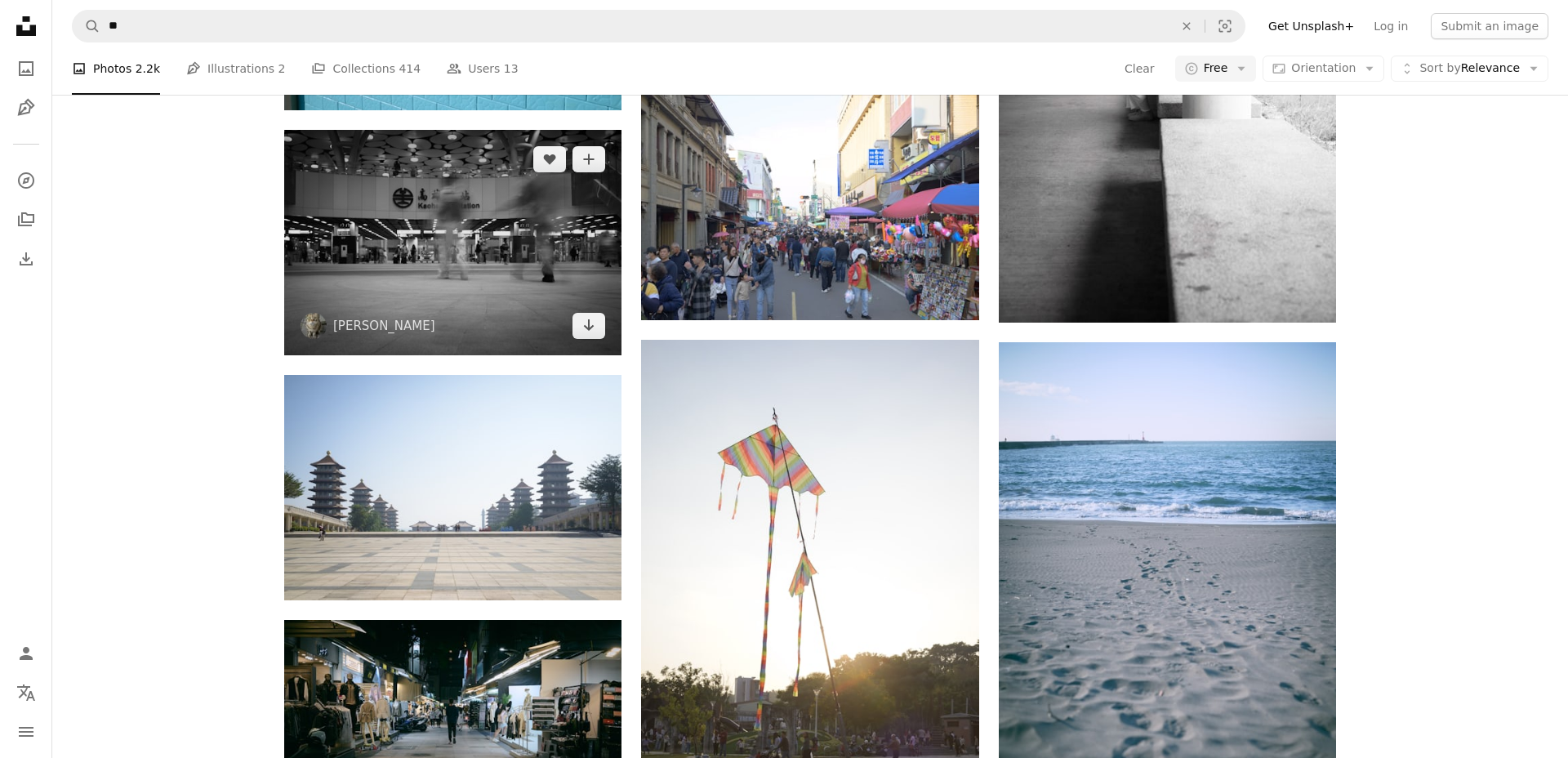
click at [442, 207] on img at bounding box center [453, 243] width 338 height 226
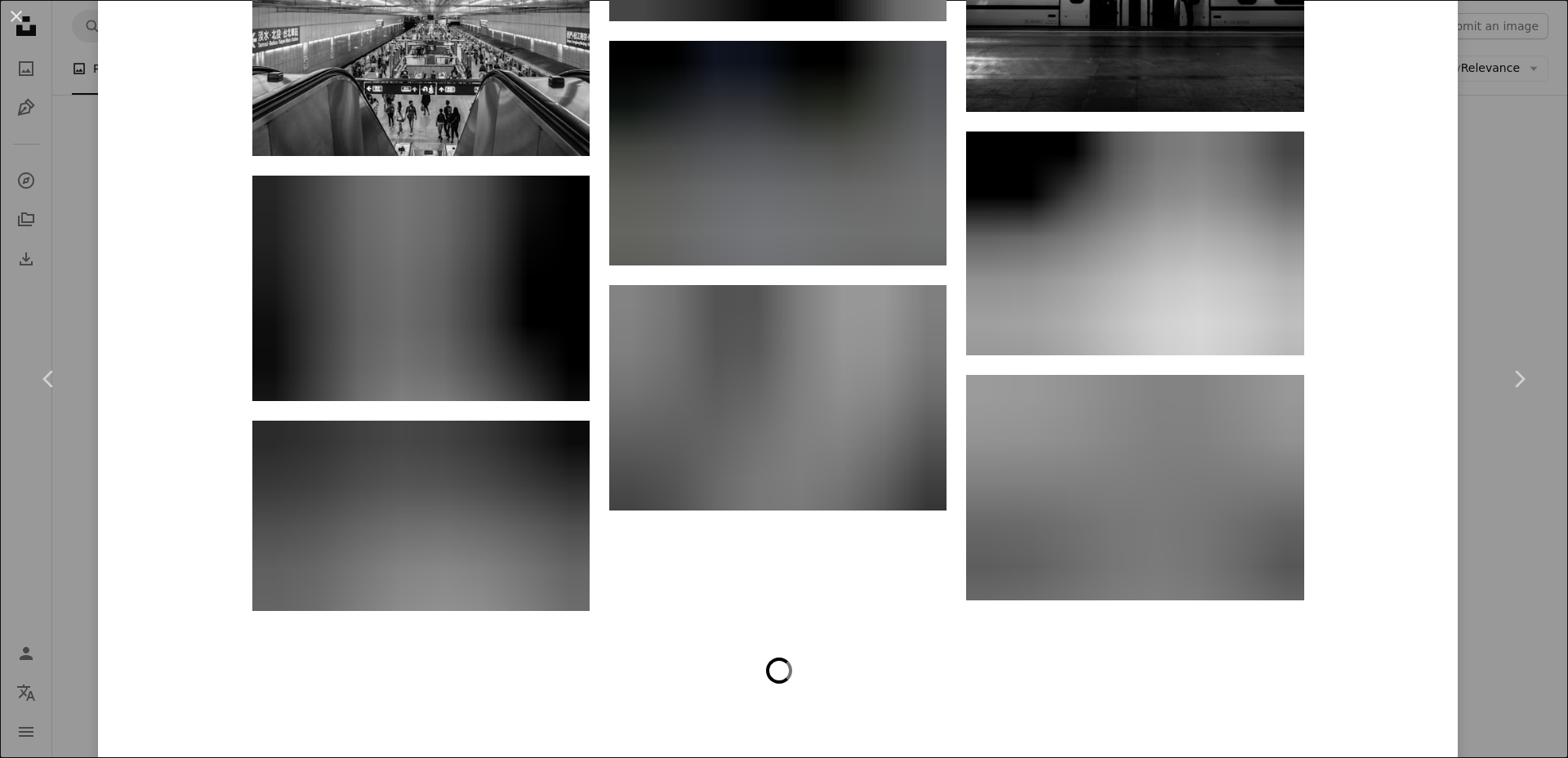
scroll to position [6621, 0]
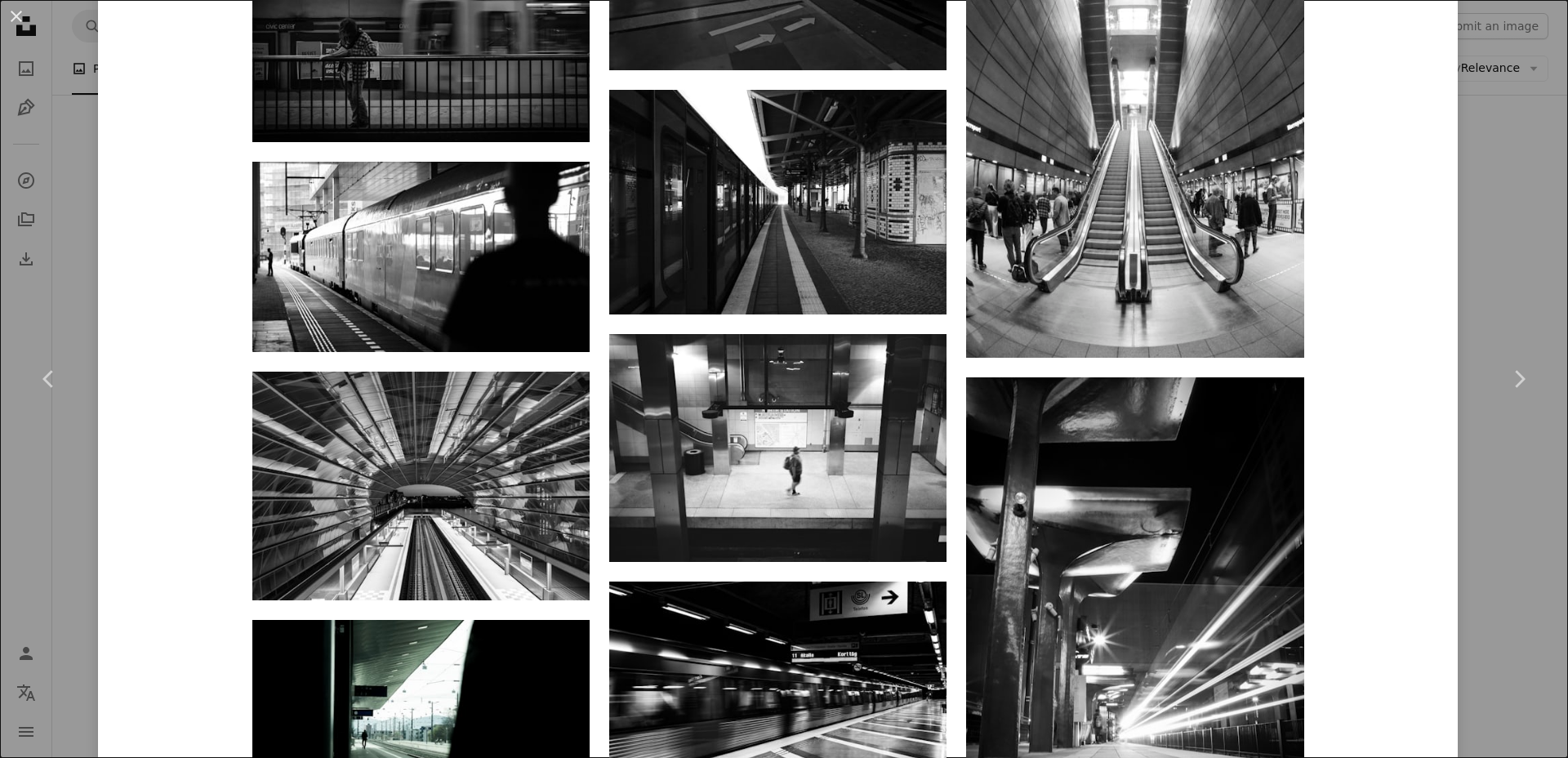
click at [1489, 203] on div "An X shape Chevron left Chevron right [PERSON_NAME] hayato_no_kiroku A heart A …" at bounding box center [784, 379] width 1568 height 758
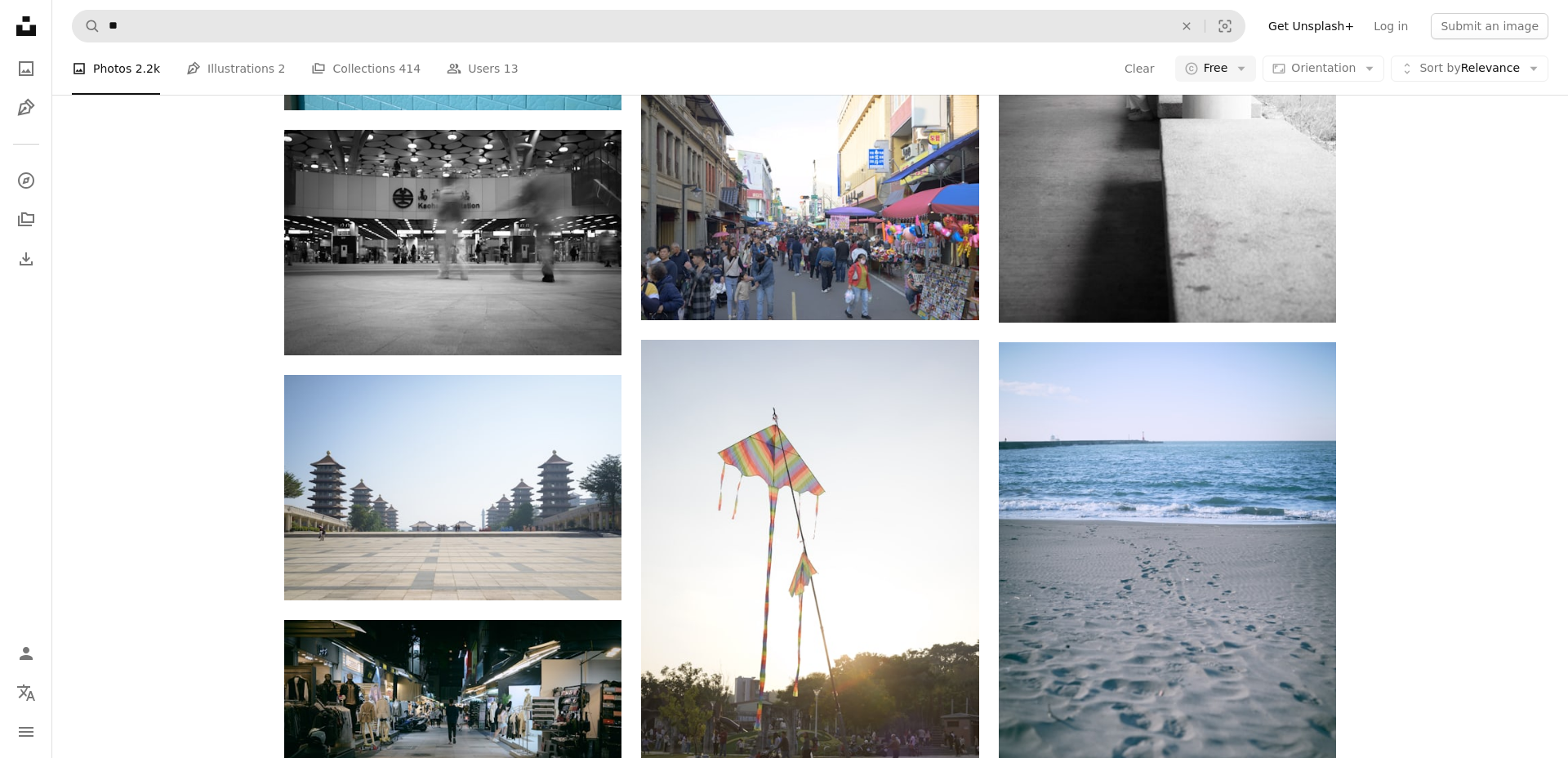
scroll to position [1517, 0]
